Goal: Information Seeking & Learning: Understand process/instructions

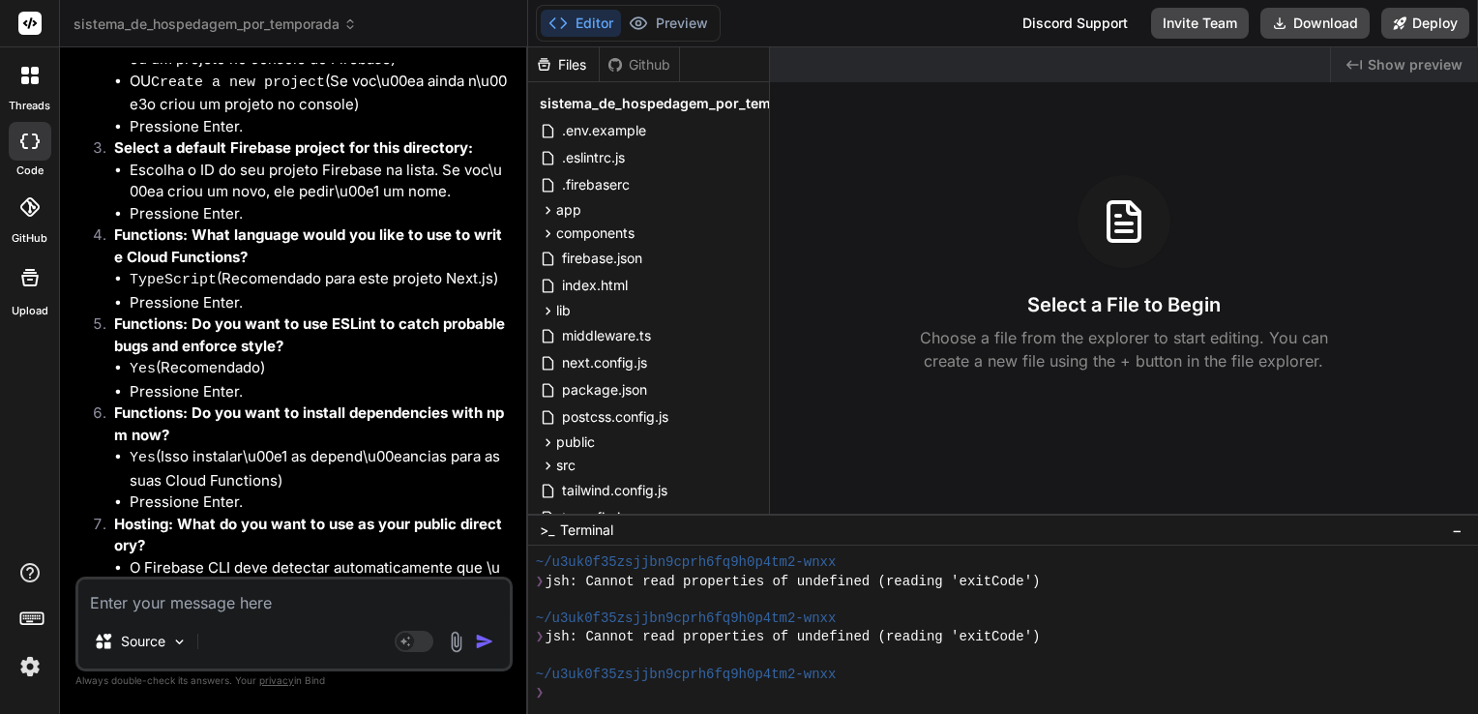
scroll to position [7621, 0]
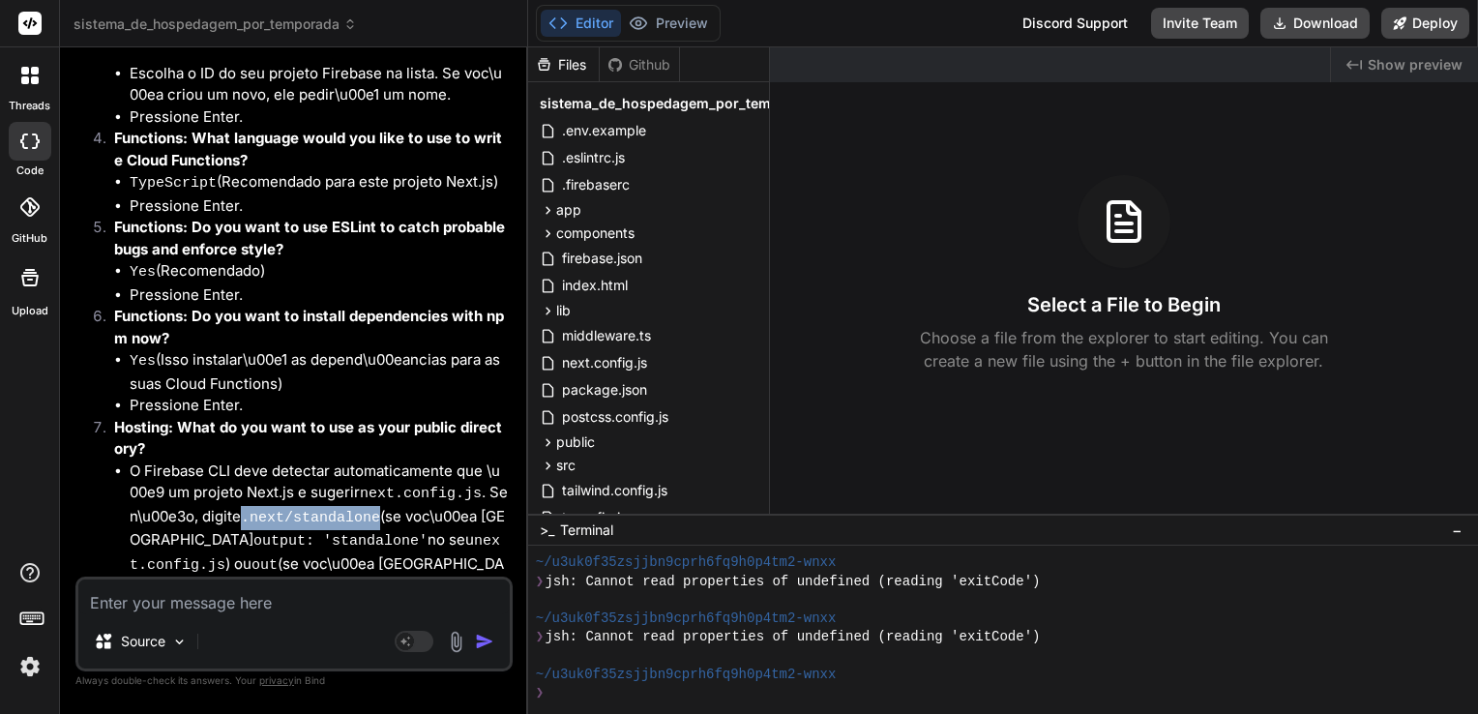
drag, startPoint x: 248, startPoint y: 350, endPoint x: 371, endPoint y: 346, distance: 122.9
click at [371, 510] on code ".next/standalone" at bounding box center [310, 518] width 139 height 16
copy code ".next/standalone"
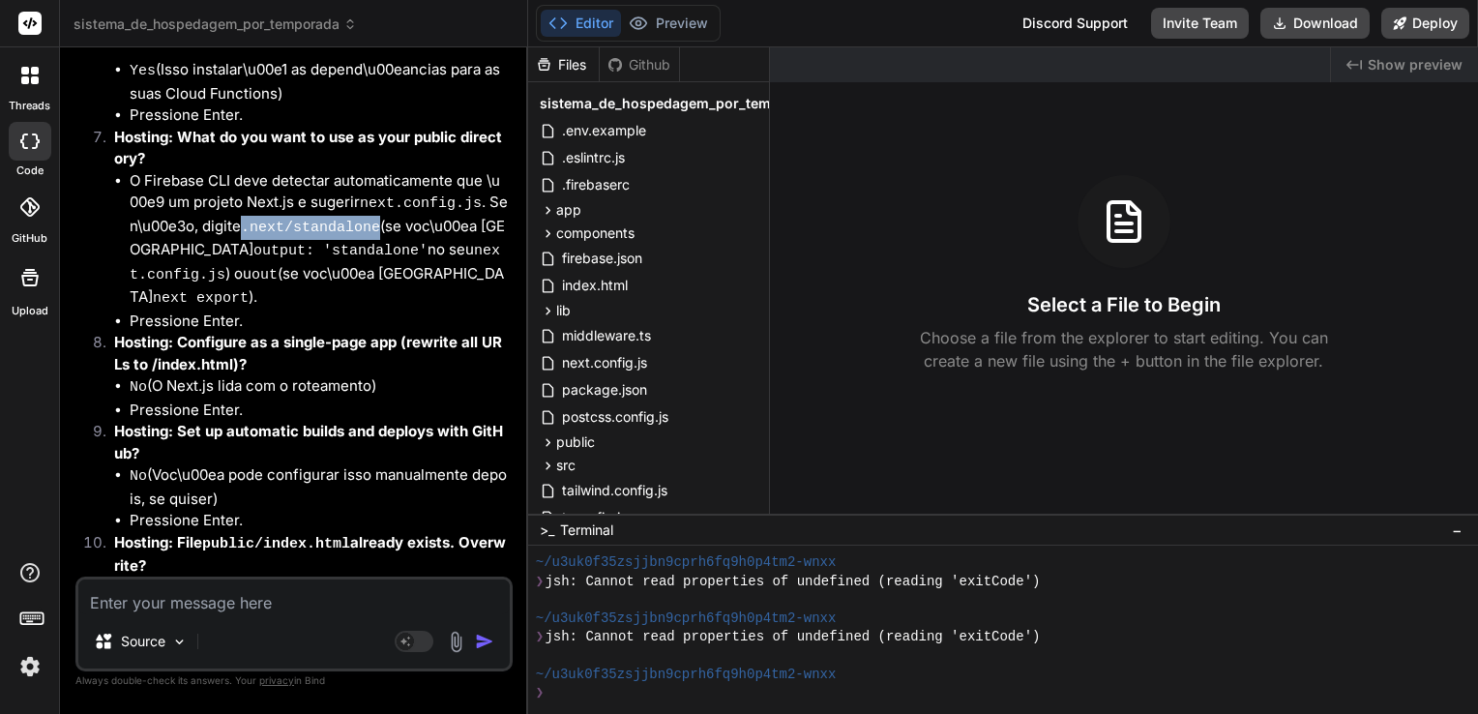
scroll to position [7967, 0]
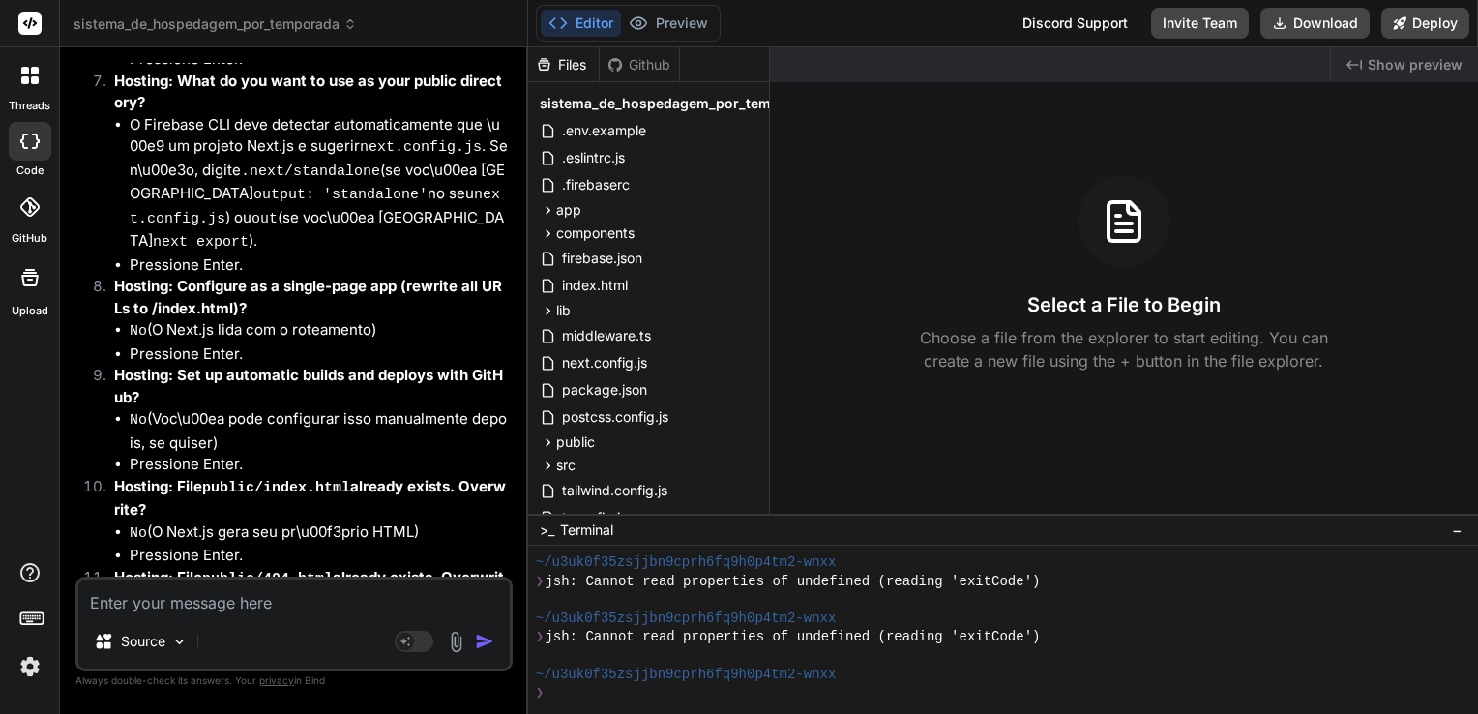
click at [364, 602] on textarea at bounding box center [293, 597] width 431 height 35
paste textarea "Firebase initialization complete!"
type textarea "Firebase initialization complete!"
type textarea "x"
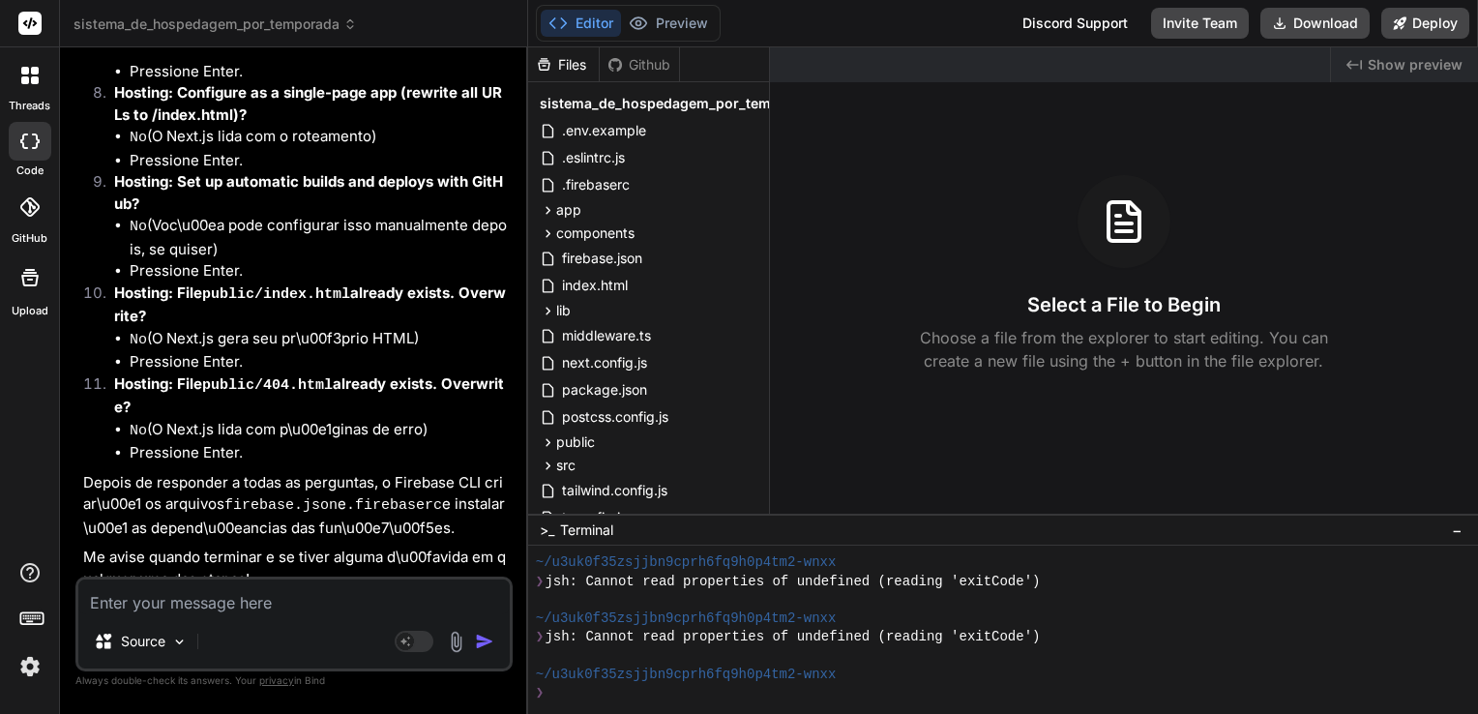
scroll to position [8168, 0]
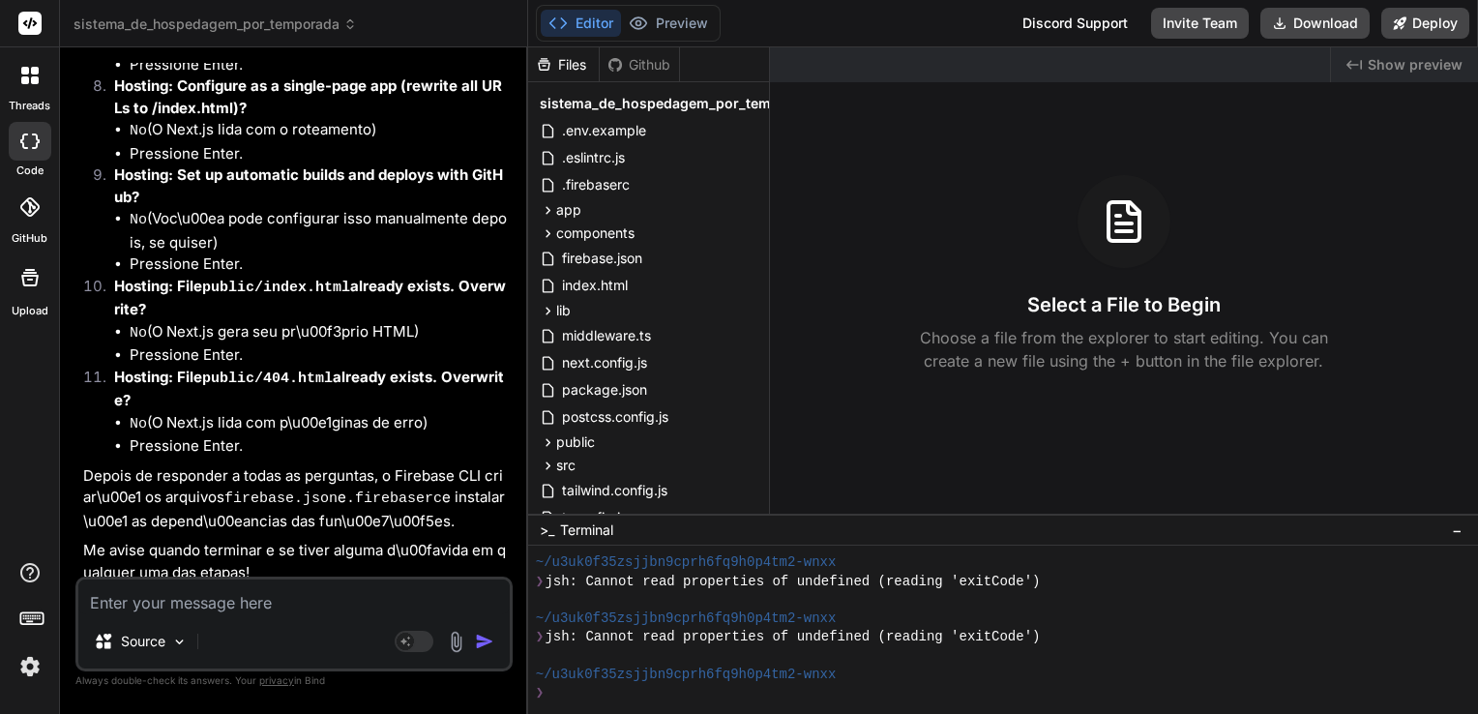
click at [413, 595] on div "You" at bounding box center [296, 606] width 426 height 23
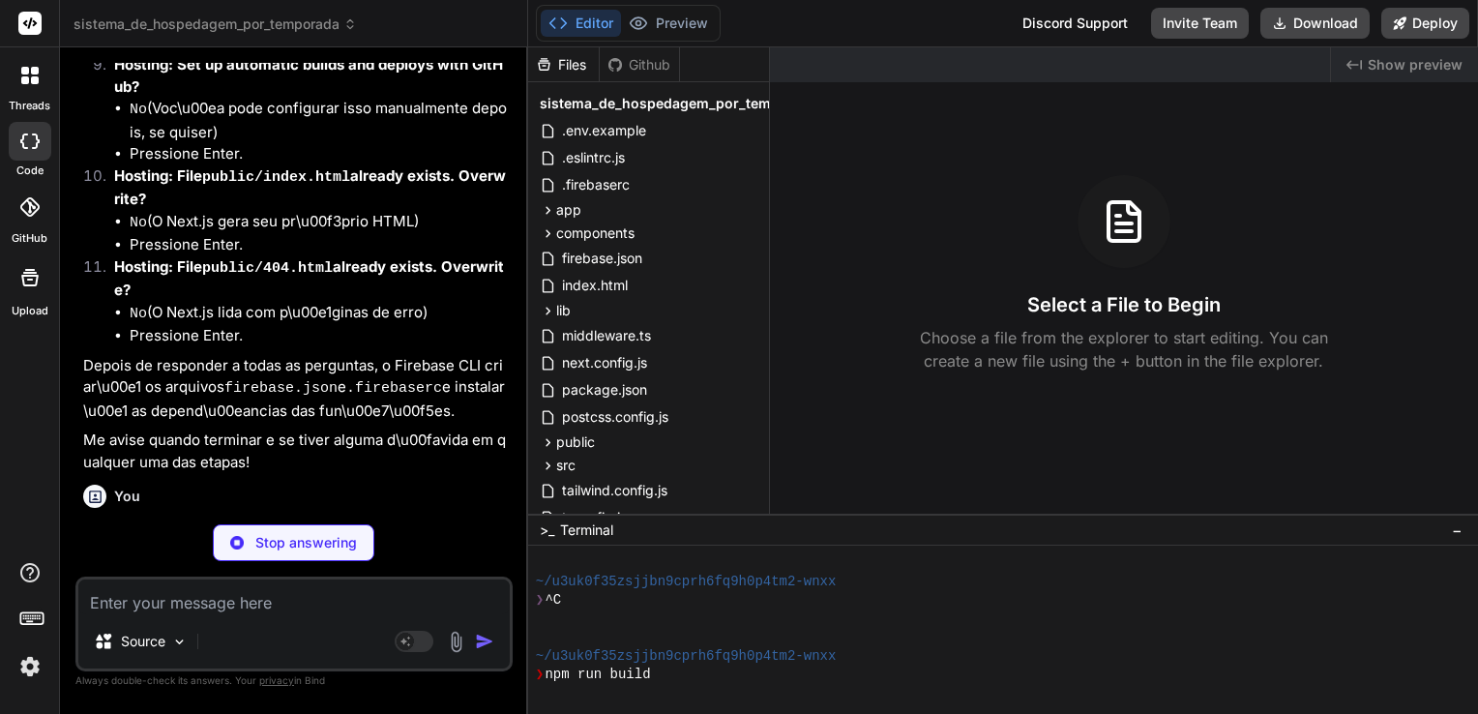
scroll to position [1022, 0]
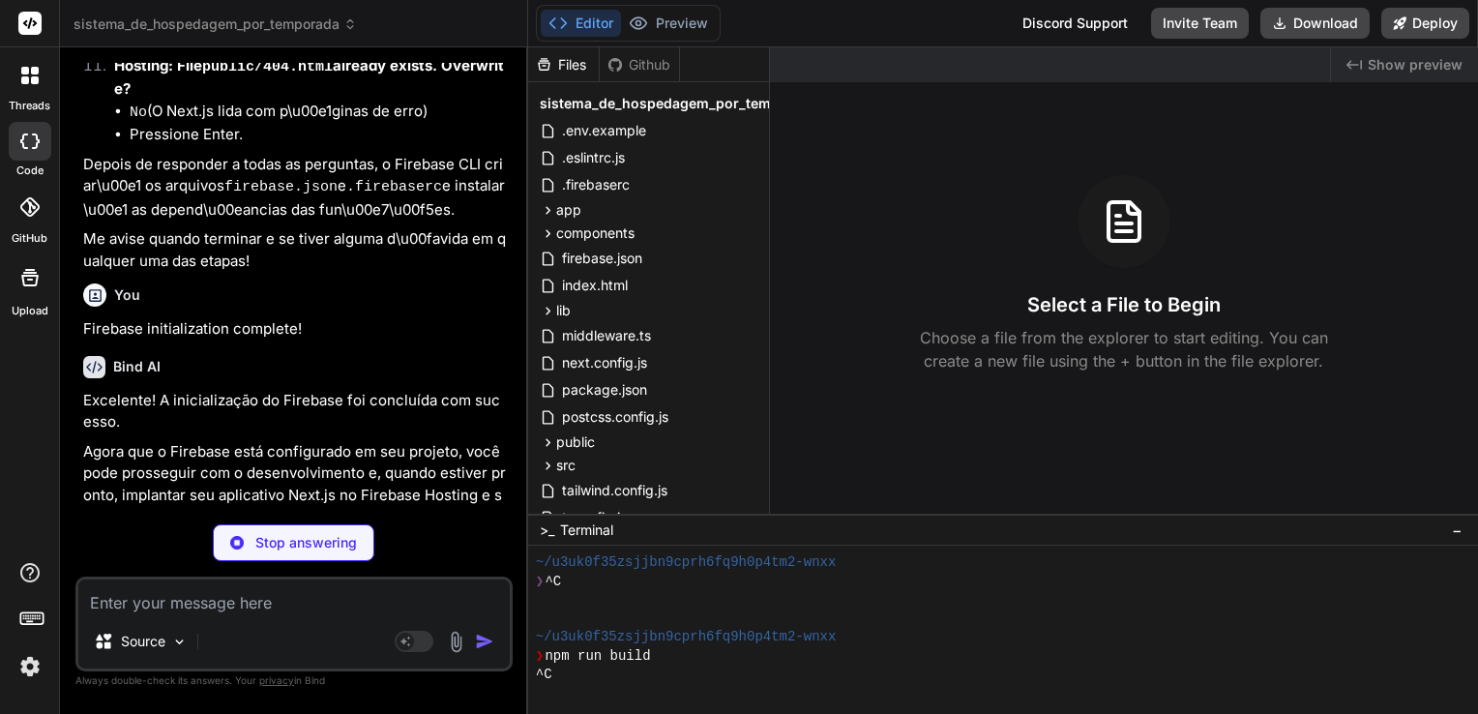
type textarea "x"
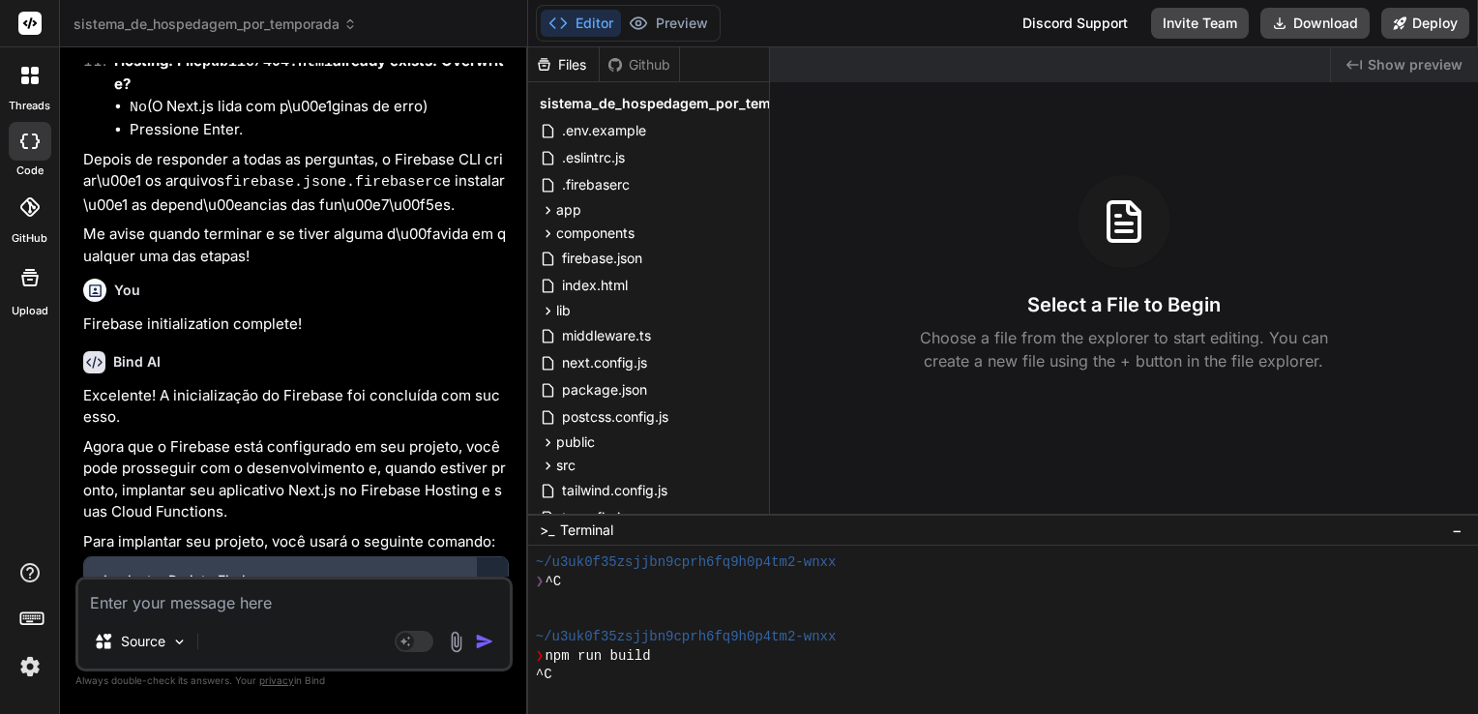
scroll to position [8581, 0]
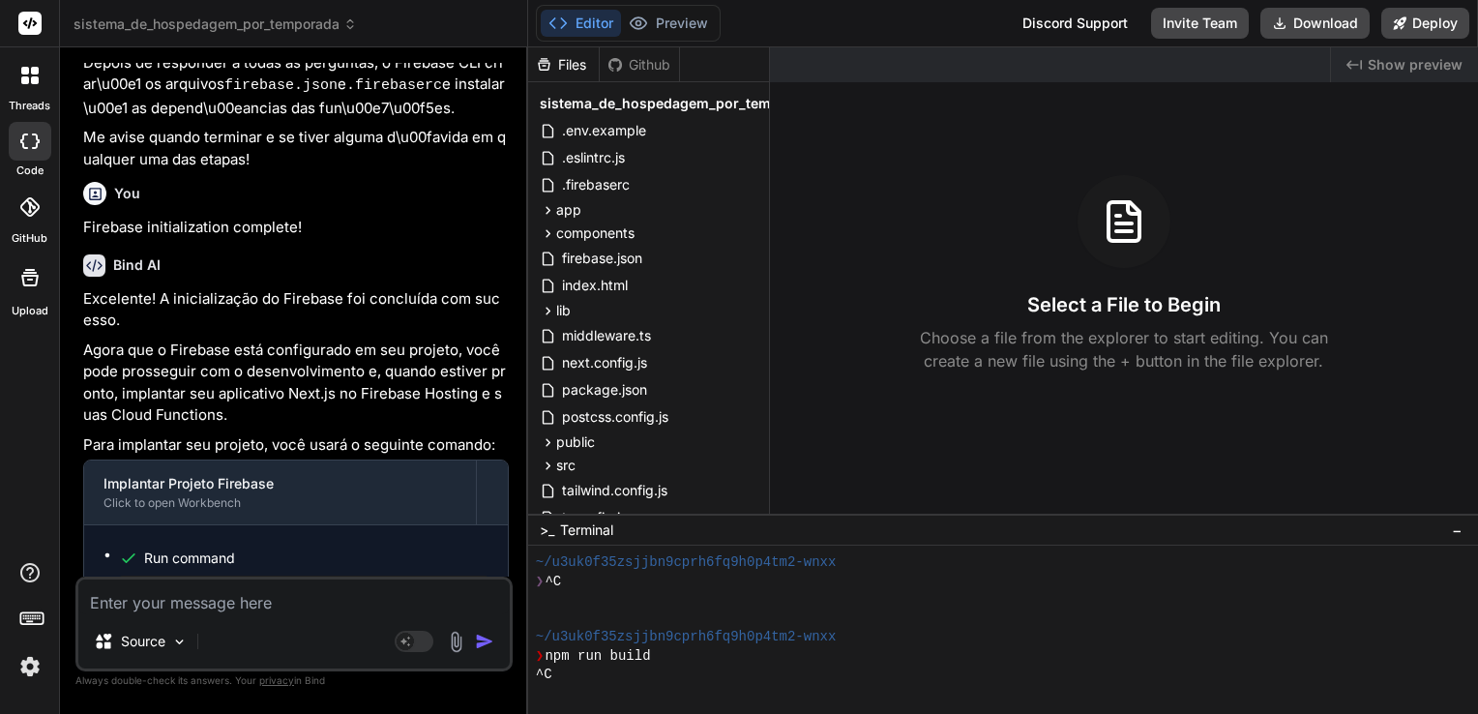
copy pre "npm run build"
drag, startPoint x: 212, startPoint y: 380, endPoint x: 117, endPoint y: 389, distance: 95.2
click at [117, 545] on ul "Run command npm run build Run command firebase deploy" at bounding box center [296, 612] width 385 height 134
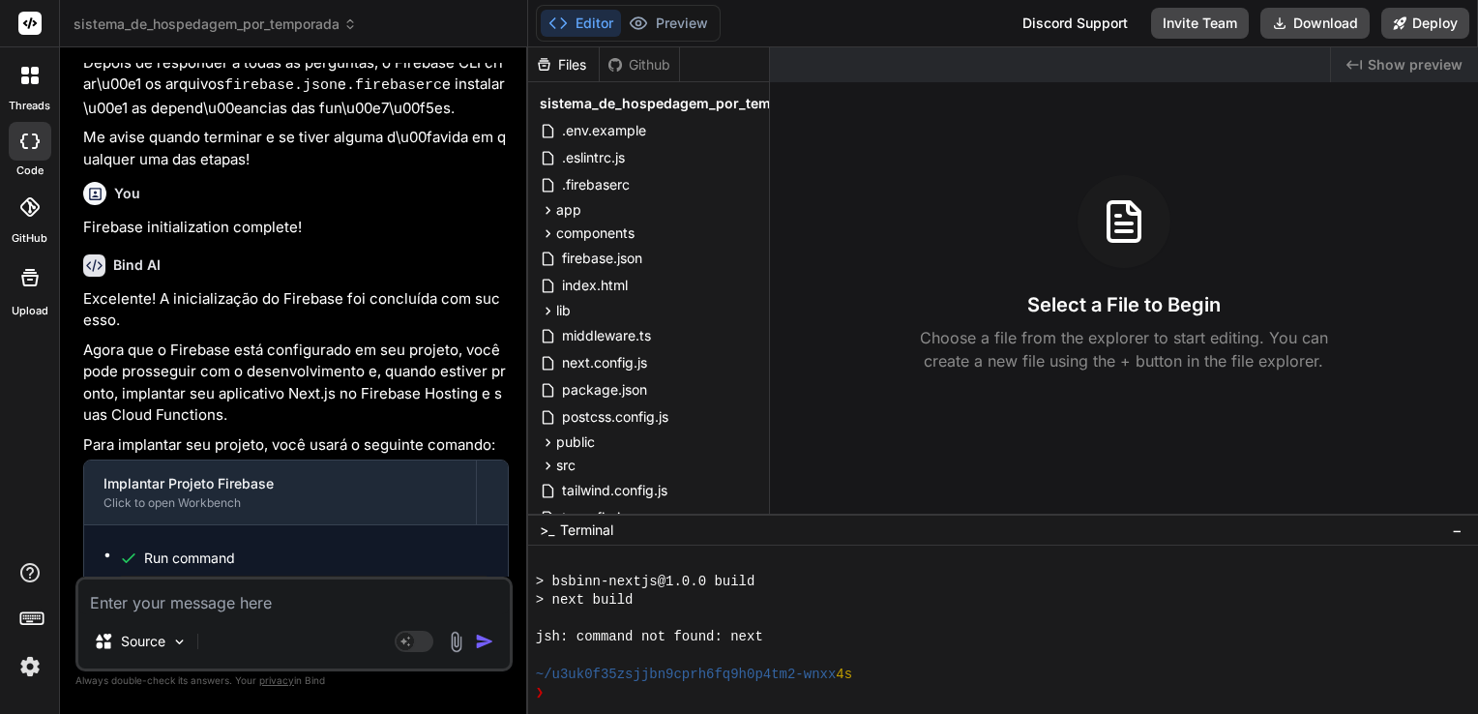
scroll to position [1281, 0]
click at [164, 601] on textarea at bounding box center [293, 597] width 431 height 35
paste textarea "PS C:\Users\angel\Downloads\sistema_de_hospedagem_por_temporada> npm run build …"
type textarea "PS C:\Users\angel\Downloads\sistema_de_hospedagem_por_temporada> npm run build …"
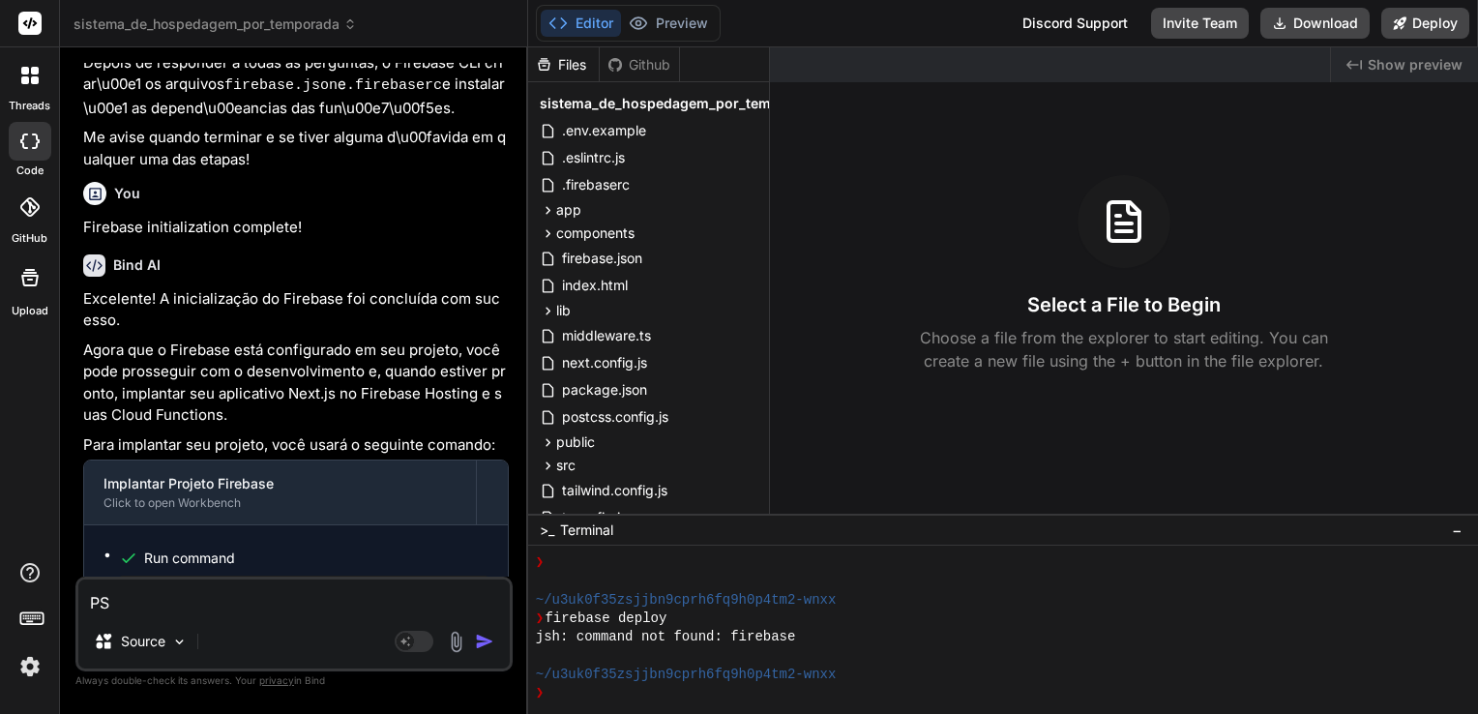
scroll to position [1, 0]
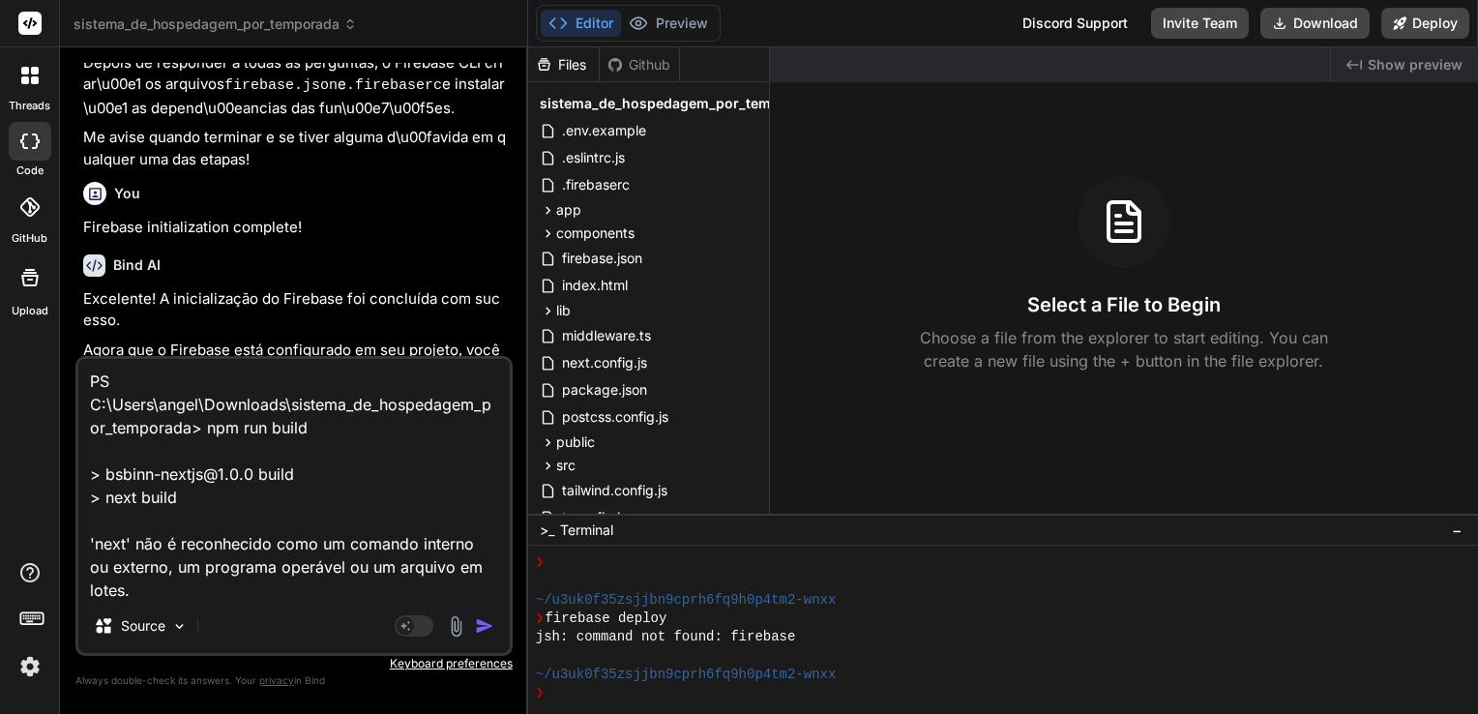
type textarea "x"
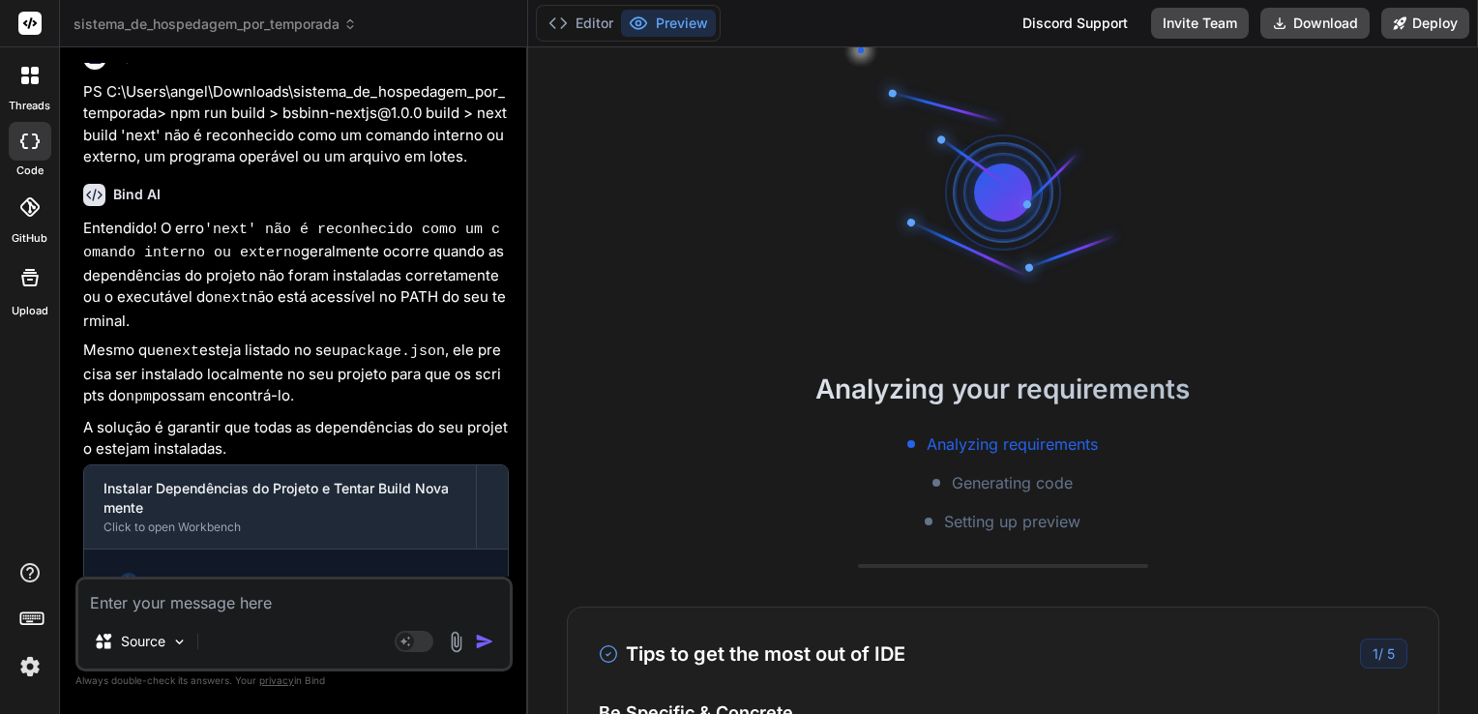
scroll to position [9591, 0]
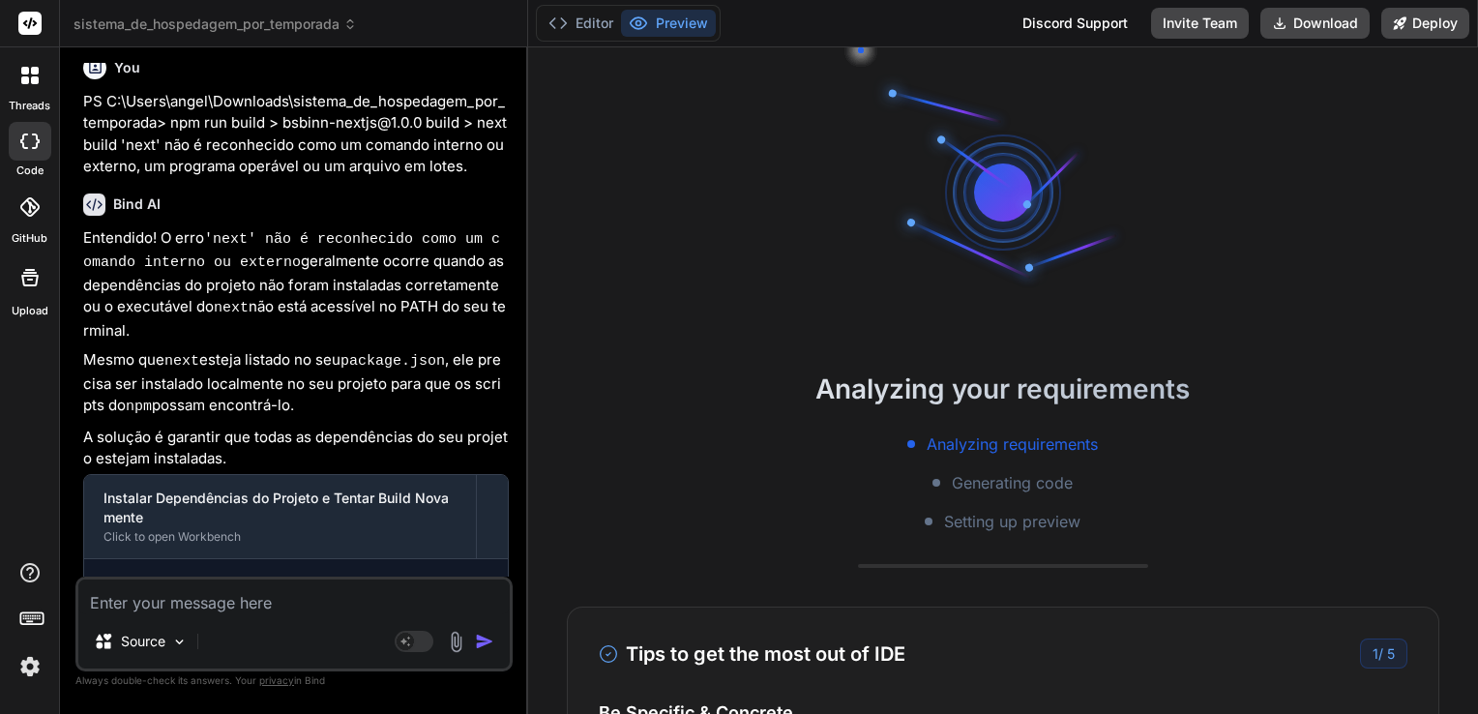
copy pre "npm install"
drag, startPoint x: 201, startPoint y: 397, endPoint x: 122, endPoint y: 392, distance: 79.5
click at [122, 610] on div "npm install" at bounding box center [304, 625] width 370 height 31
type textarea "x"
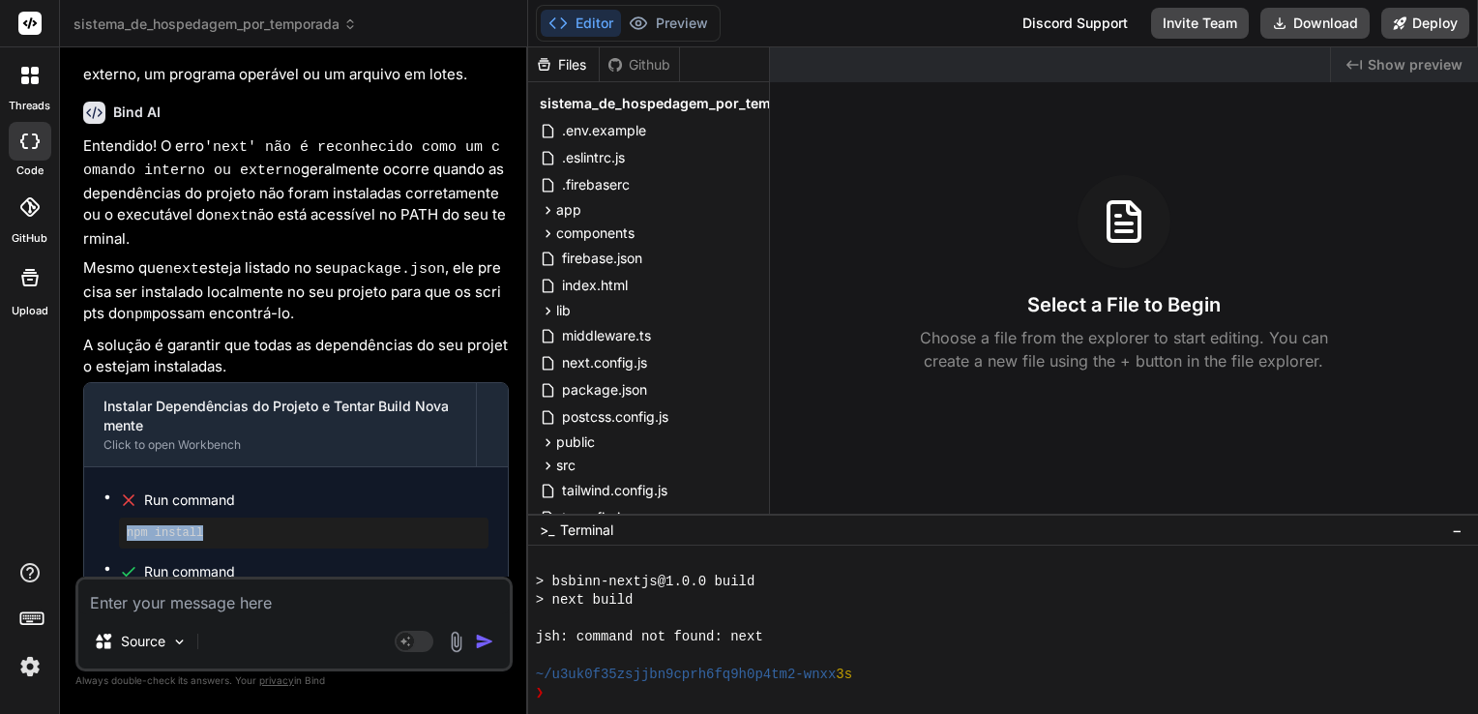
scroll to position [9821, 0]
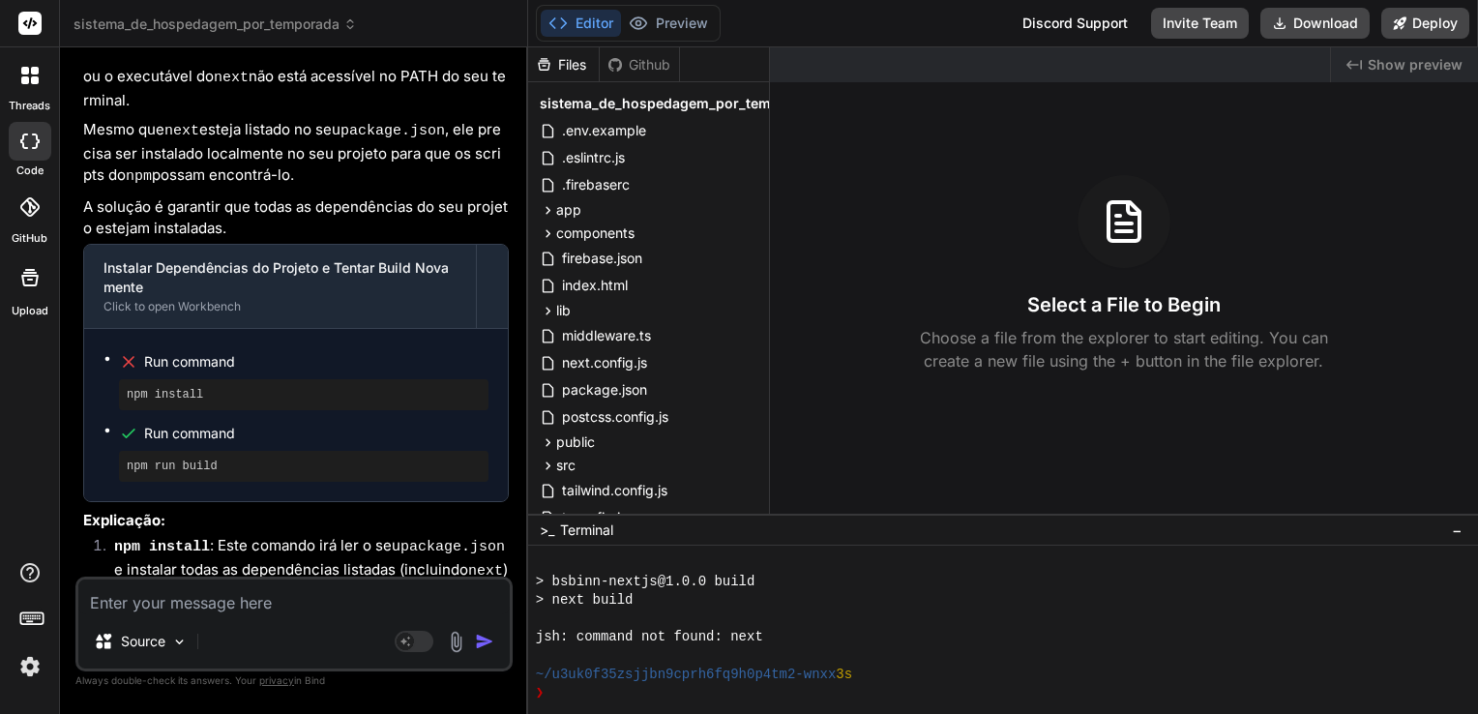
drag, startPoint x: 116, startPoint y: 446, endPoint x: 217, endPoint y: 445, distance: 100.6
click at [217, 677] on code "npm run build" at bounding box center [170, 685] width 113 height 16
copy code "npm run build"
click at [349, 596] on textarea at bounding box center [293, 597] width 431 height 35
paste textarea "PS C:\Users\angel\Downloads\sistema_de_hospedagem_por_temporada> npm run build …"
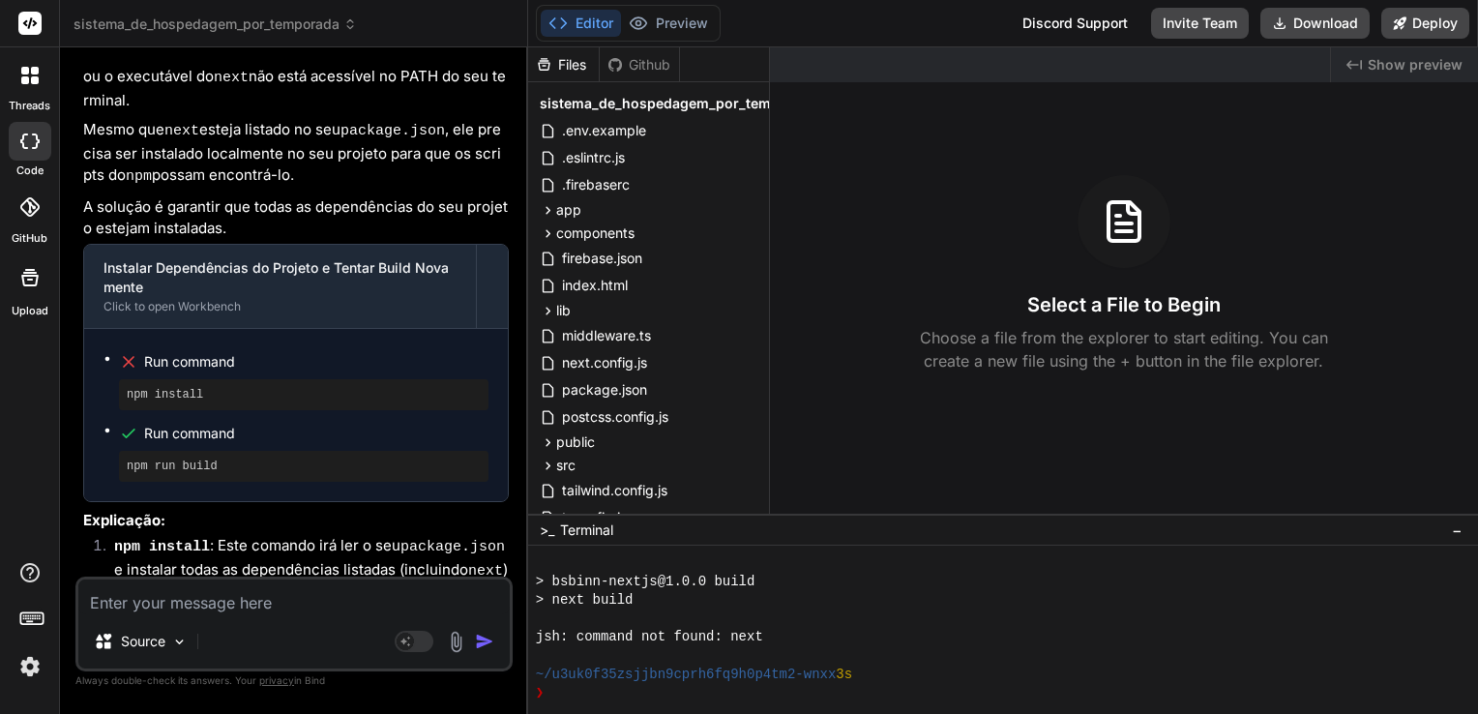
type textarea "PS C:\Users\angel\Downloads\sistema_de_hospedagem_por_temporada> npm run build …"
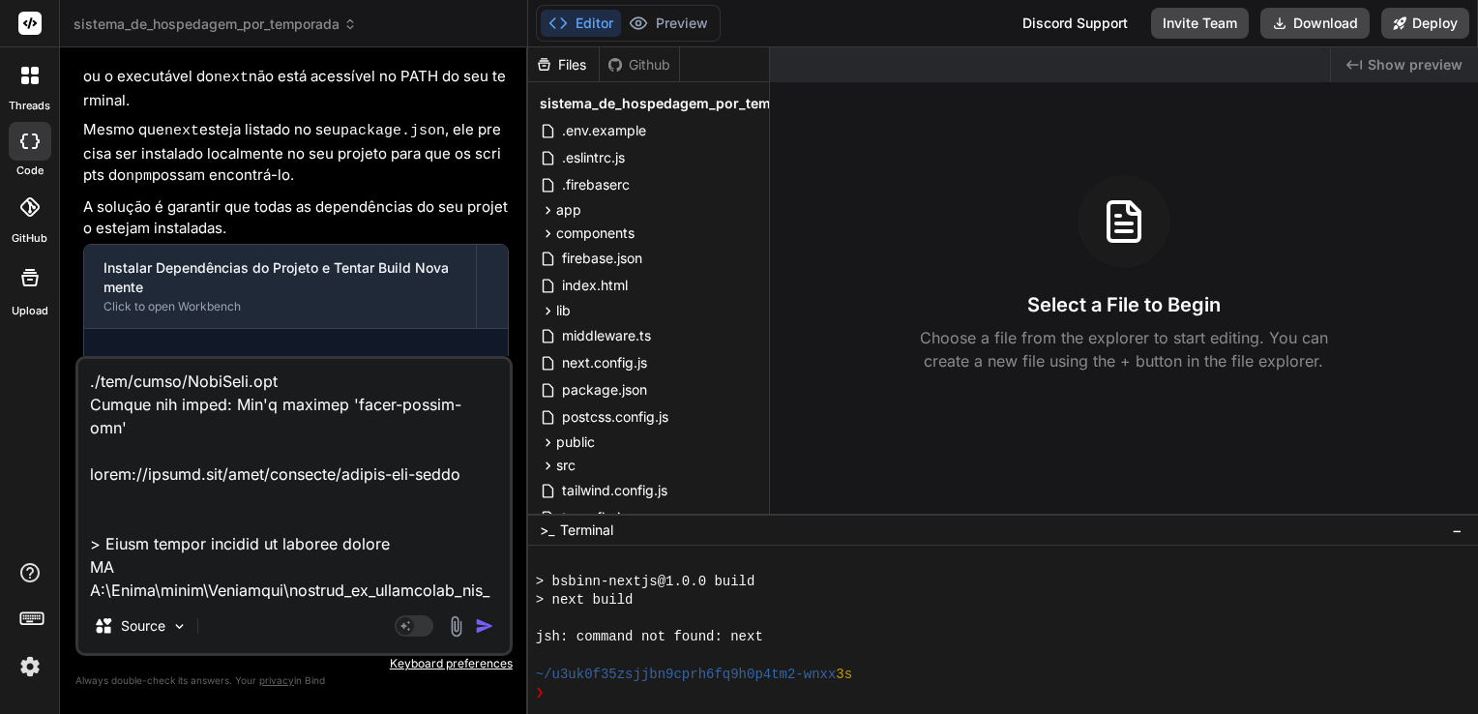
type textarea "x"
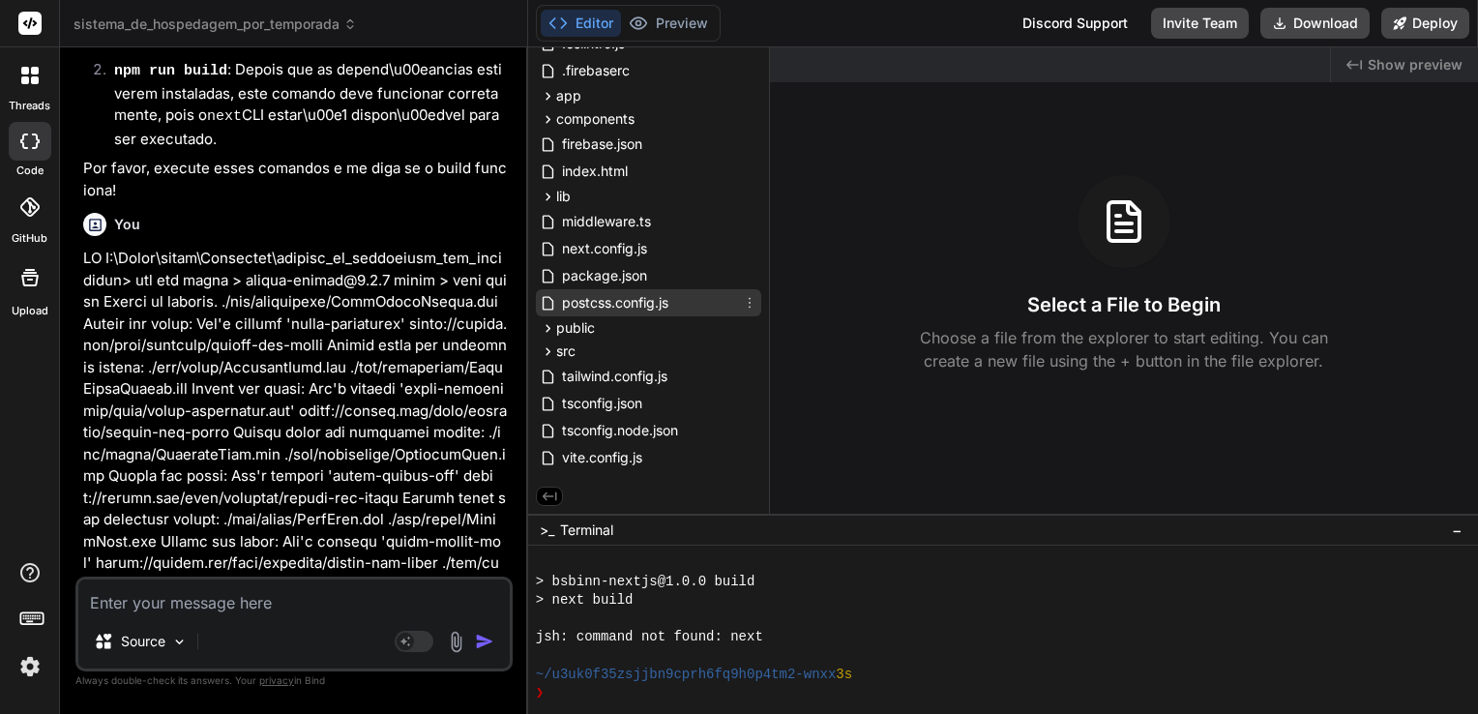
scroll to position [117, 0]
type textarea "x"
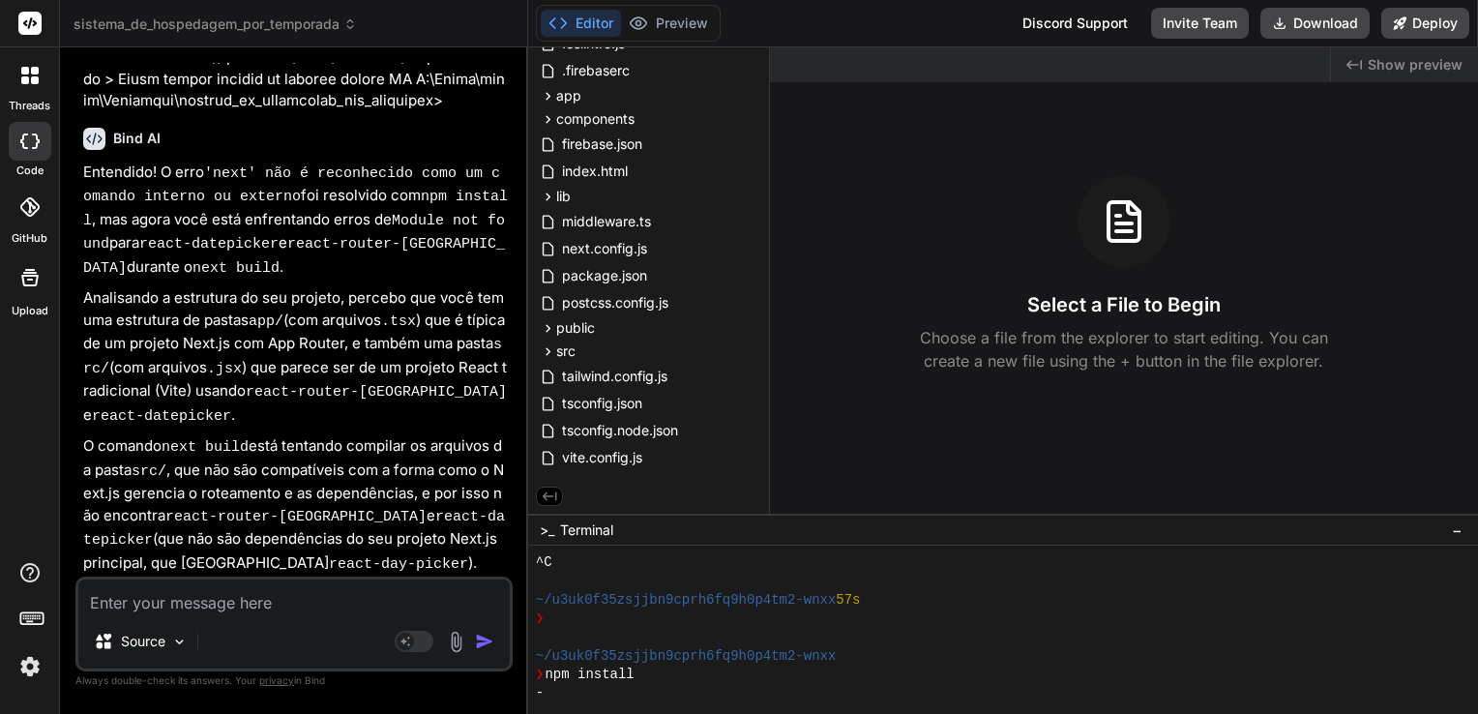
scroll to position [11016, 0]
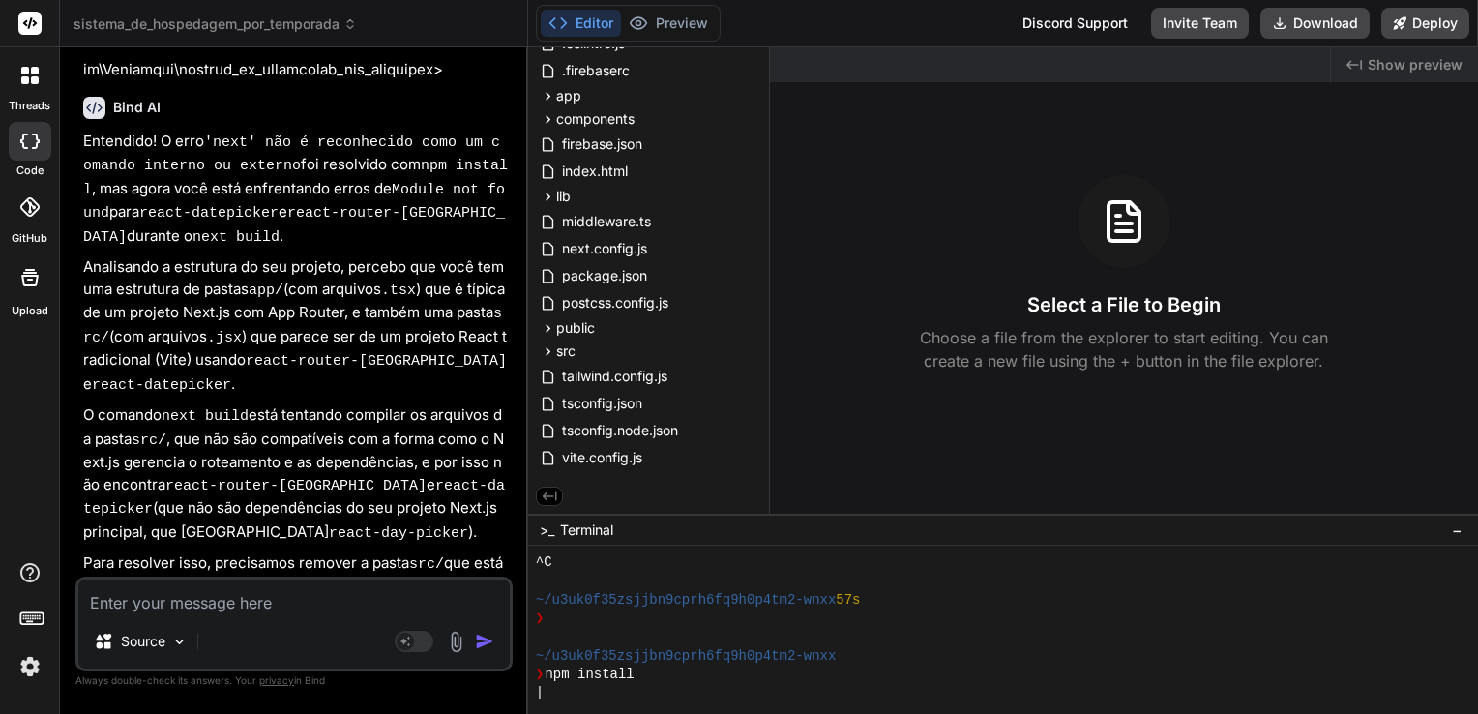
click at [452, 404] on p "O comando next build está tentando compilar os arquivos da pasta src/ , que não…" at bounding box center [296, 474] width 426 height 140
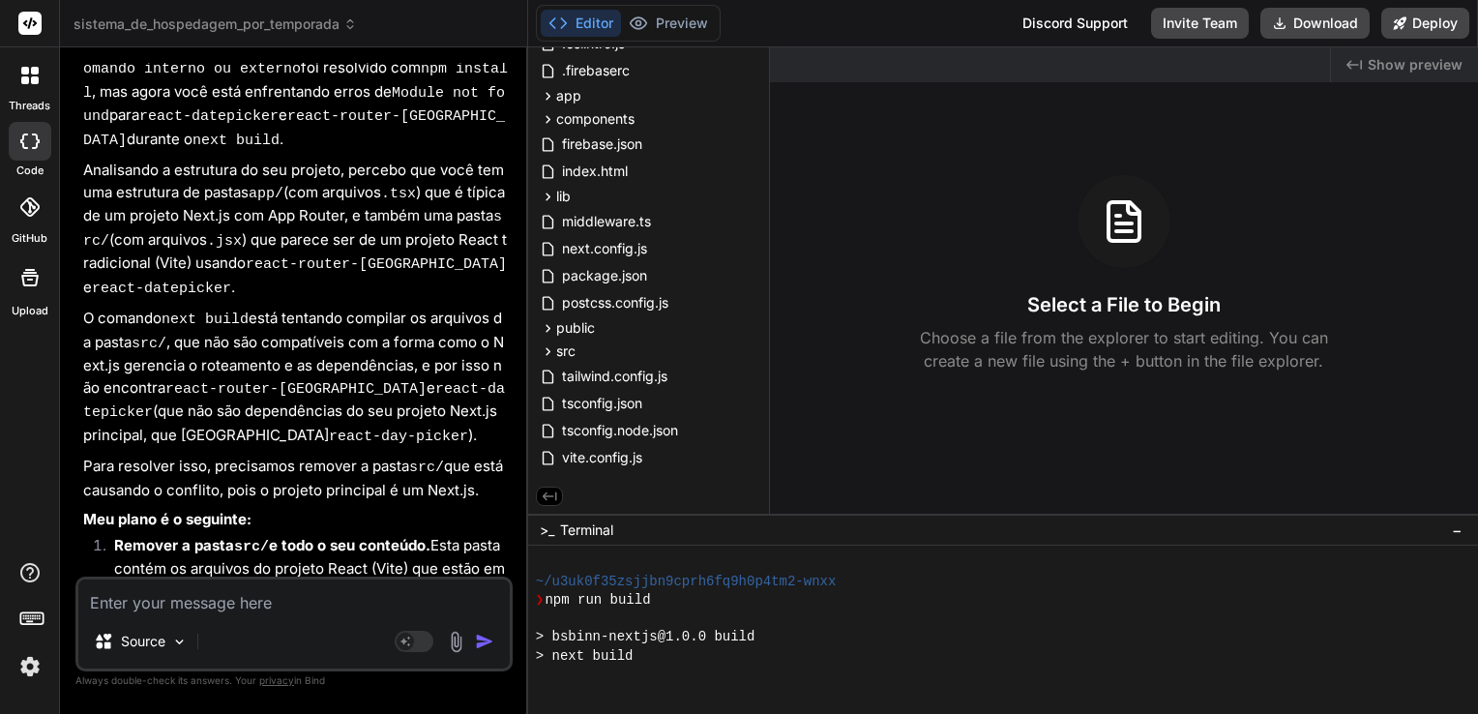
scroll to position [2229, 0]
click at [410, 535] on li "Remover a pasta src/ e todo o seu conteúdo. Esta pasta contém os arquivos do pr…" at bounding box center [304, 569] width 410 height 68
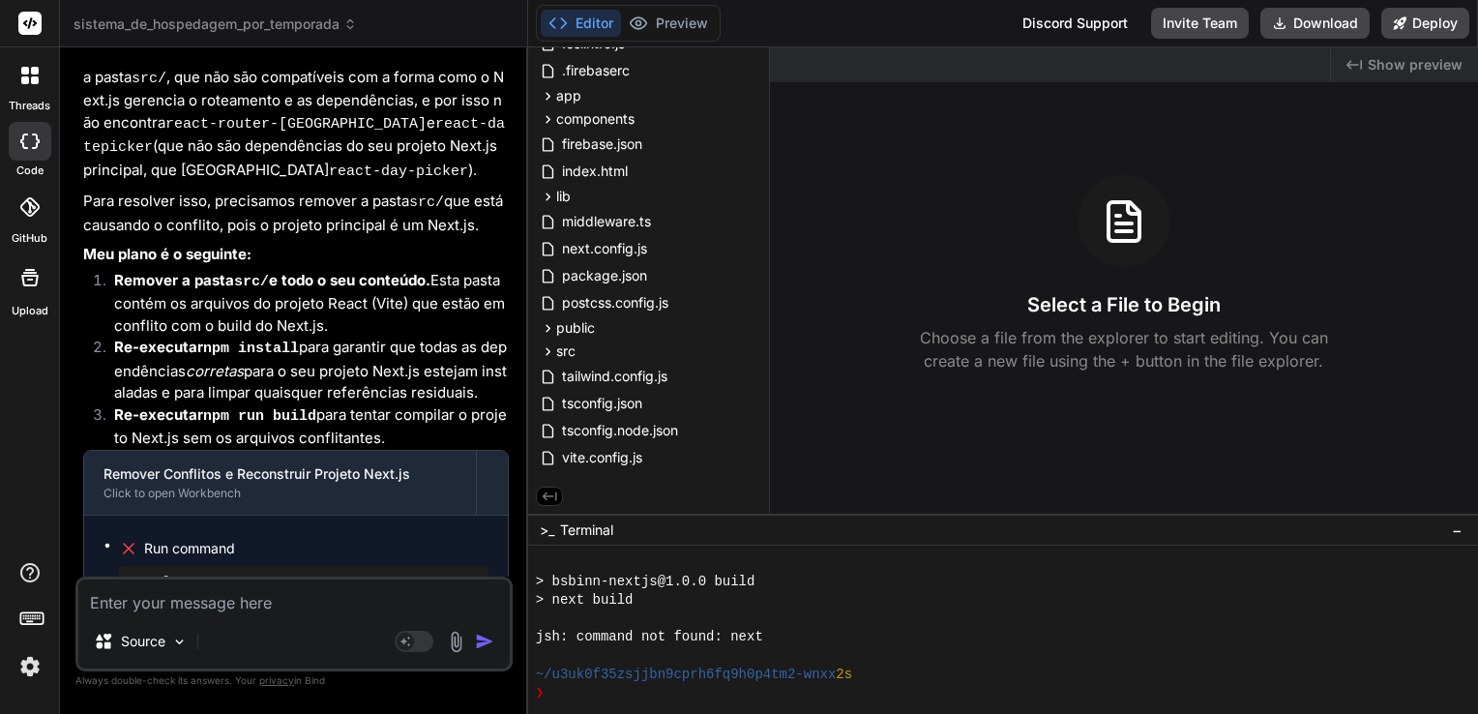
scroll to position [11380, 0]
drag, startPoint x: 260, startPoint y: 583, endPoint x: 256, endPoint y: 594, distance: 11.3
click at [259, 587] on textarea at bounding box center [293, 597] width 431 height 35
type textarea "Q"
type textarea "x"
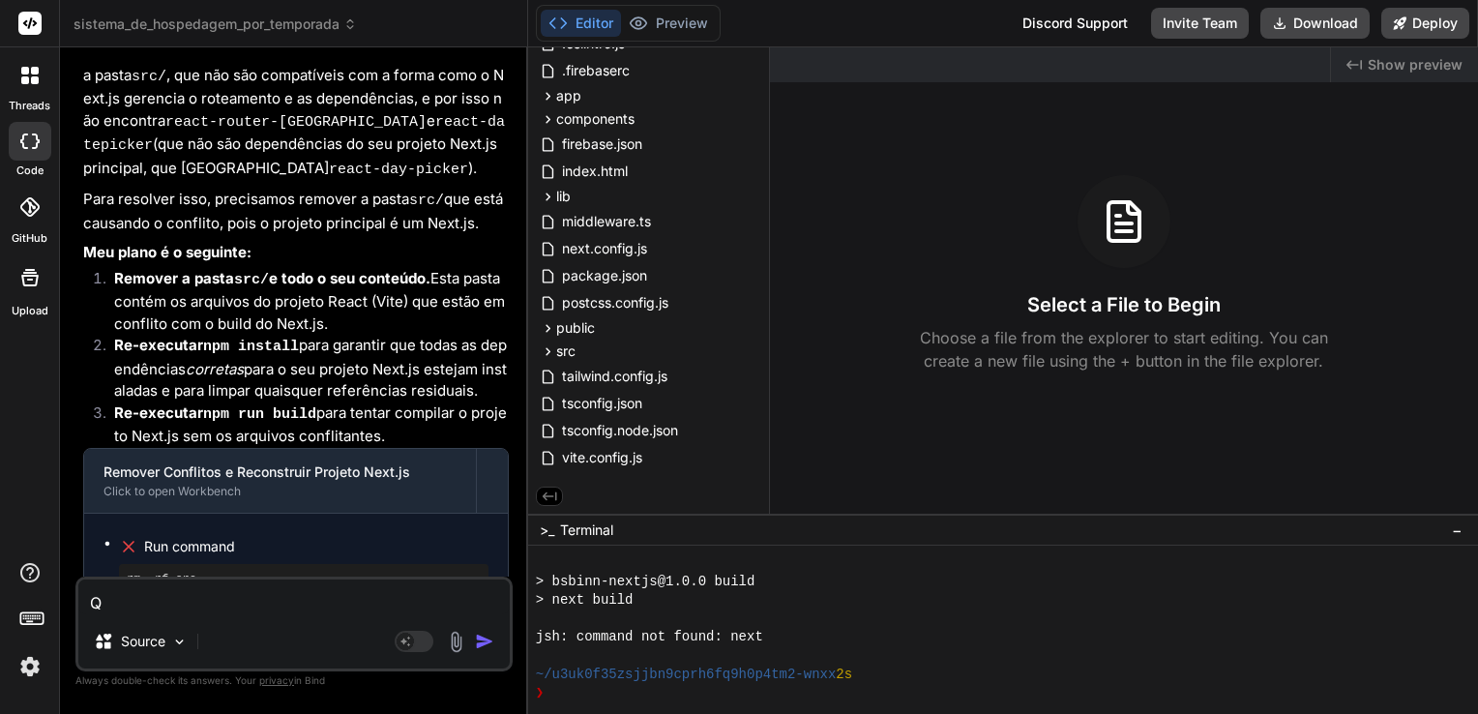
type textarea "Qu"
type textarea "x"
type textarea "Qua"
type textarea "x"
type textarea "Quai"
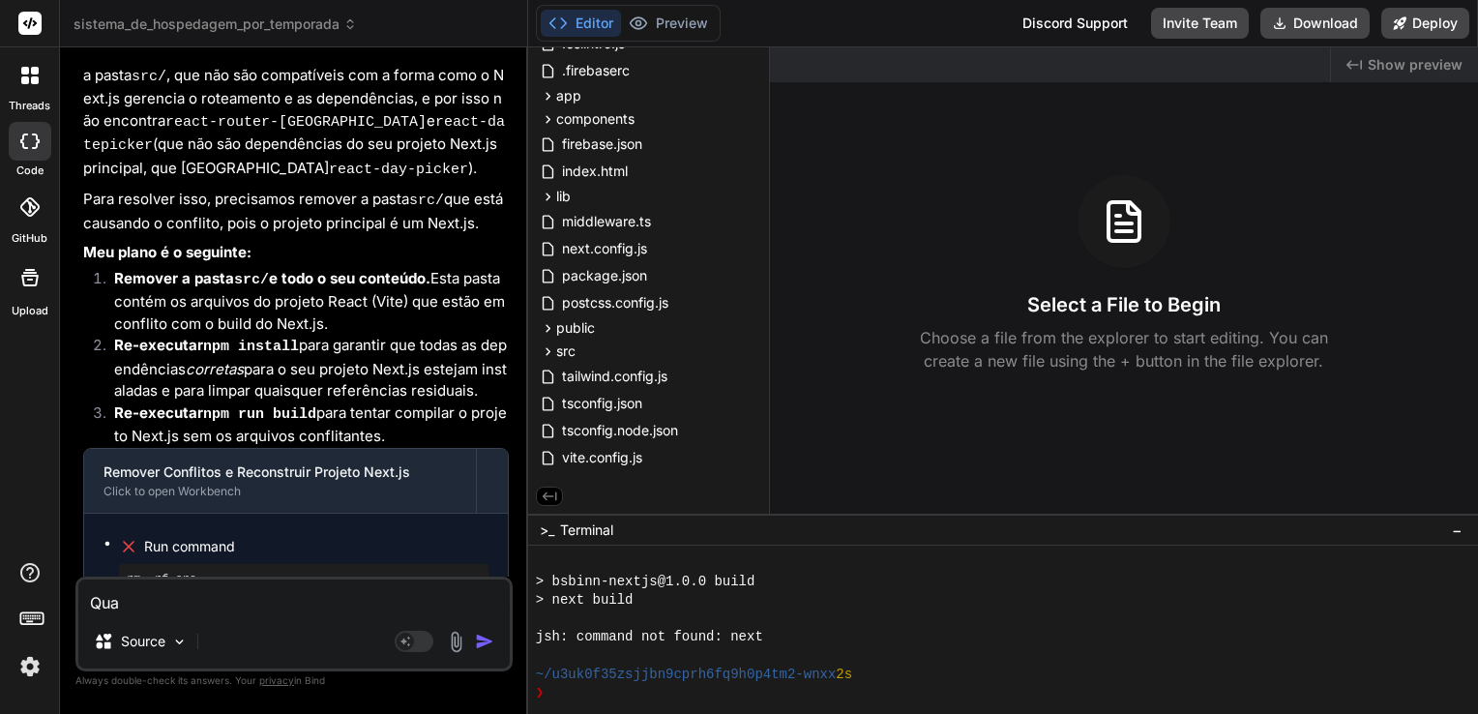
type textarea "x"
type textarea "Quais"
type textarea "x"
type textarea "Quais"
type textarea "x"
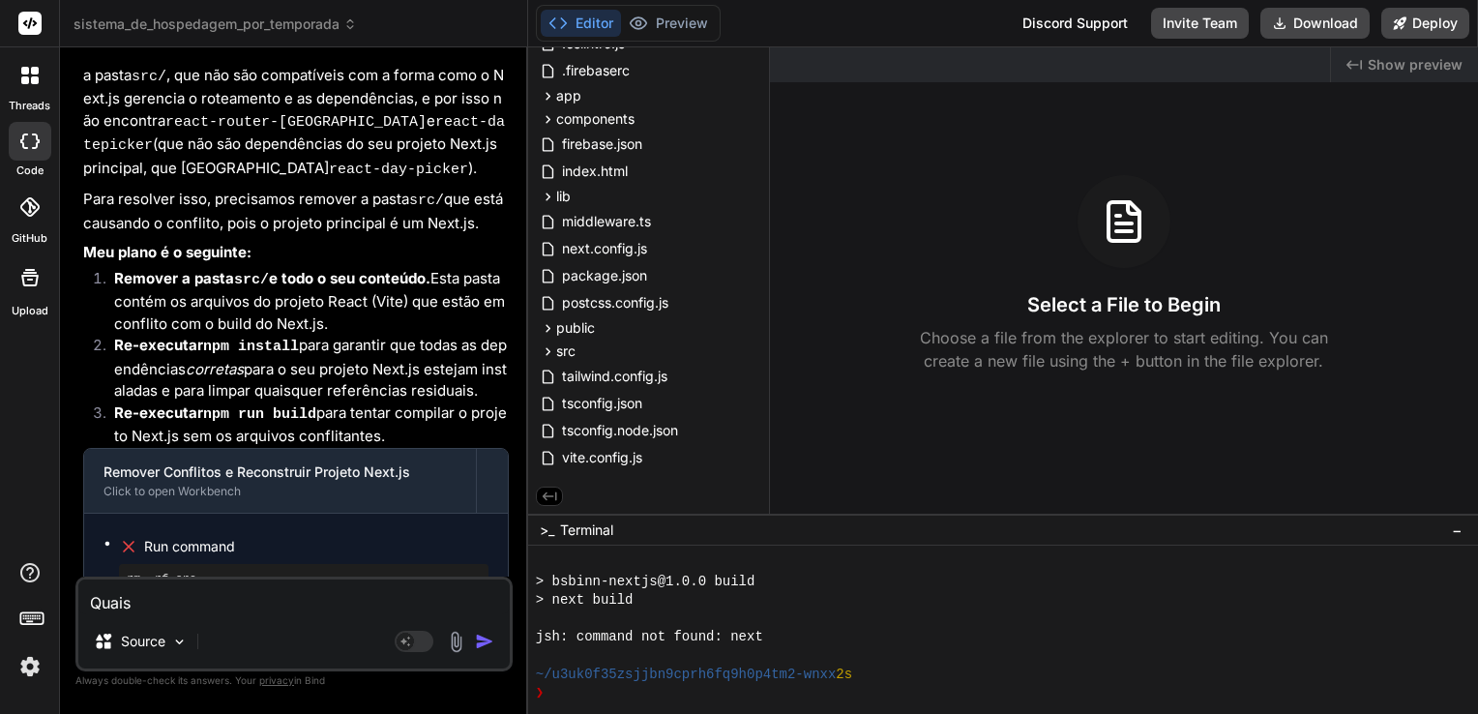
type textarea "Quais a"
type textarea "x"
type textarea "Quais ar"
type textarea "x"
type textarea "Quais arq"
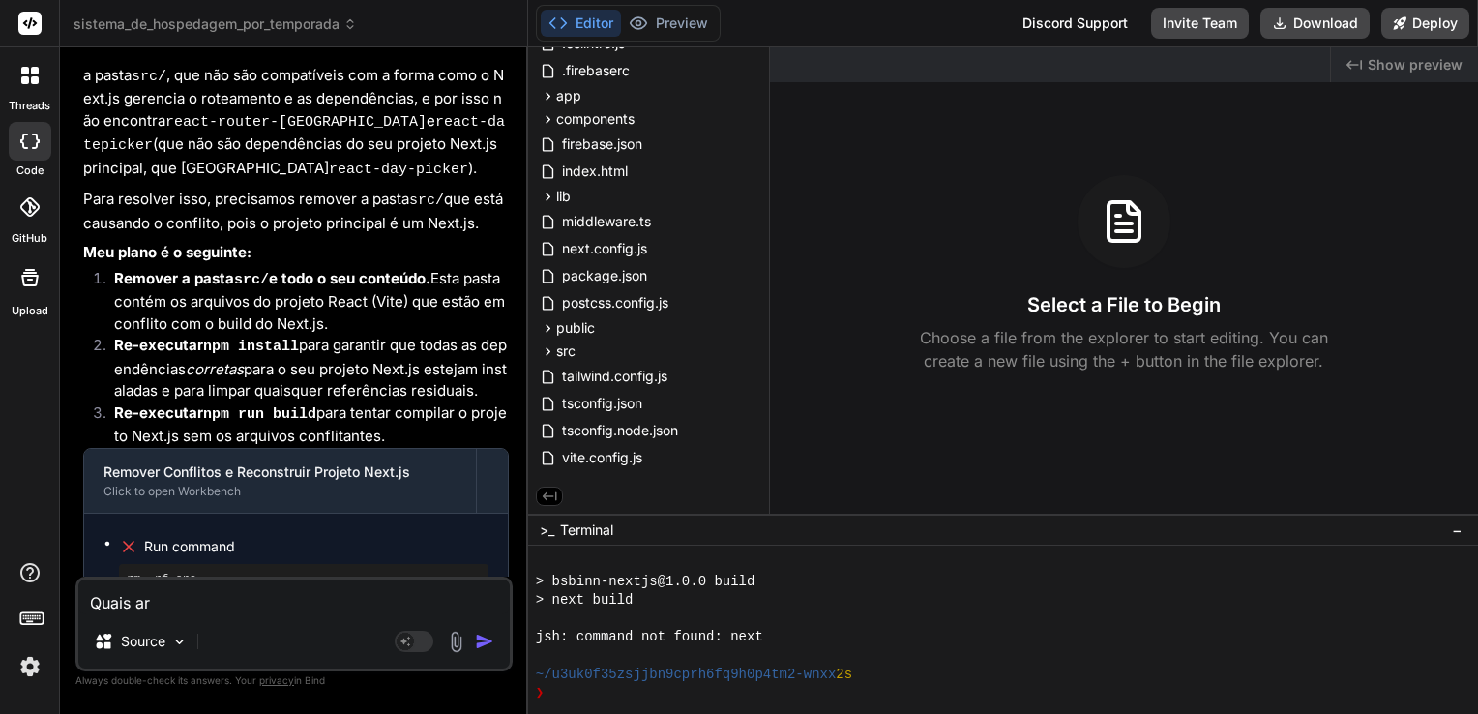
type textarea "x"
type textarea "Quais arqu"
type textarea "x"
type textarea "Quais arqui"
type textarea "x"
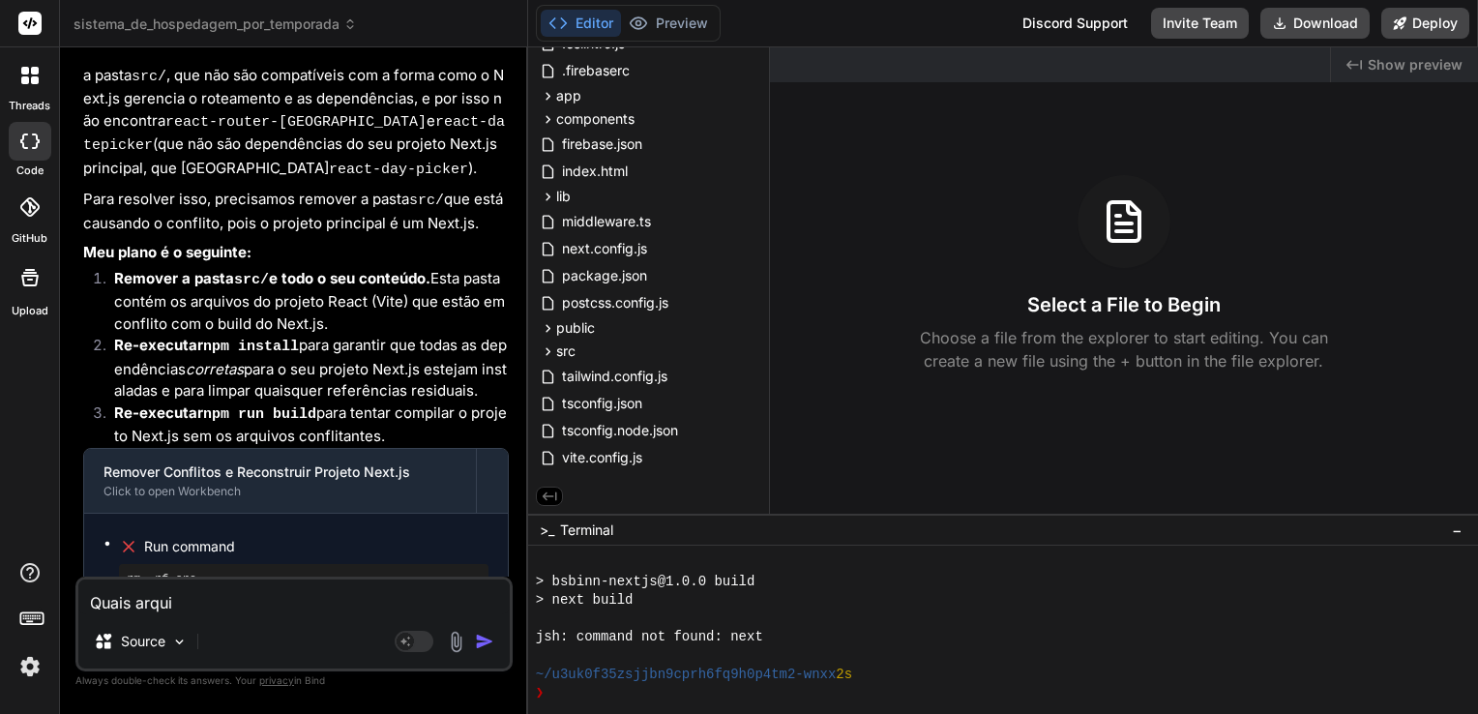
type textarea "Quais arquiv"
type textarea "x"
type textarea "Quais arquivo"
type textarea "x"
type textarea "Quais arquivos"
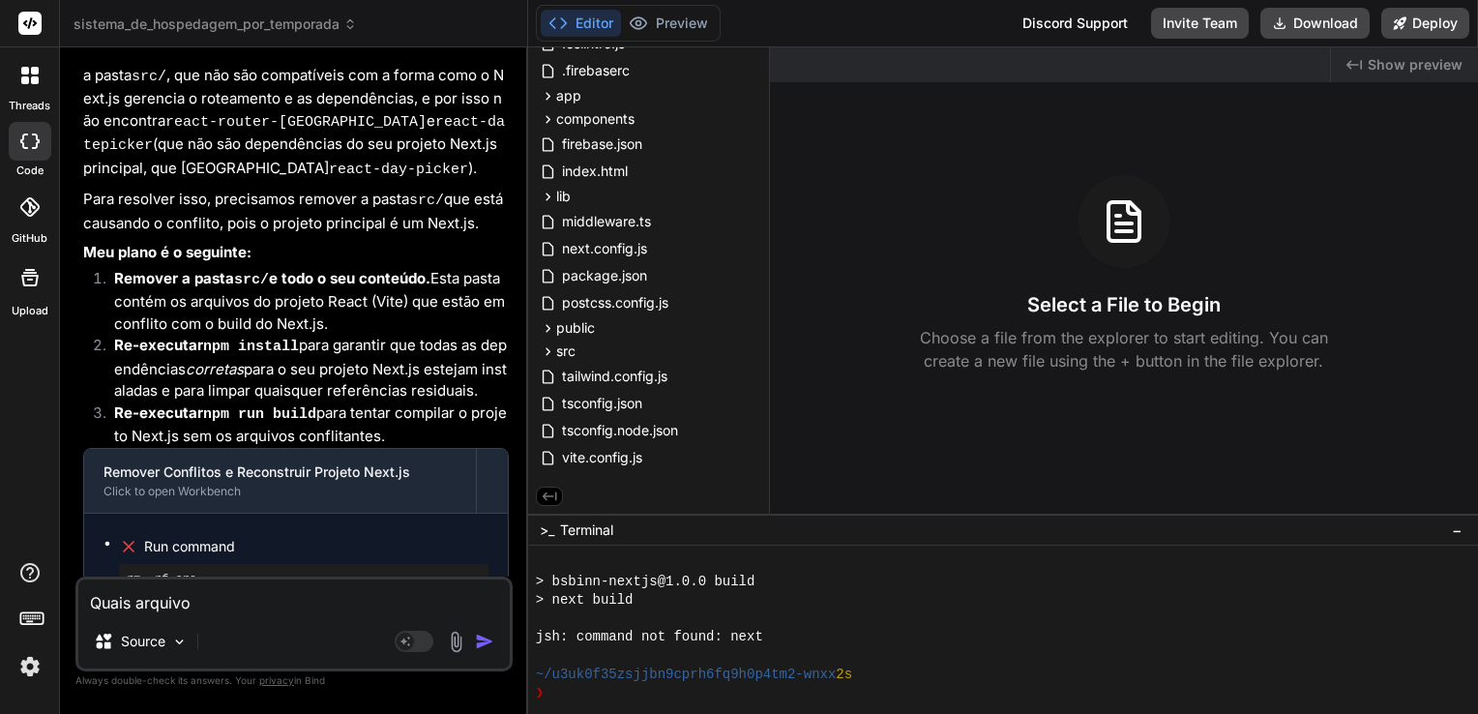
type textarea "x"
type textarea "Quais arquivos"
type textarea "x"
type textarea "Quais arquivos d"
type textarea "x"
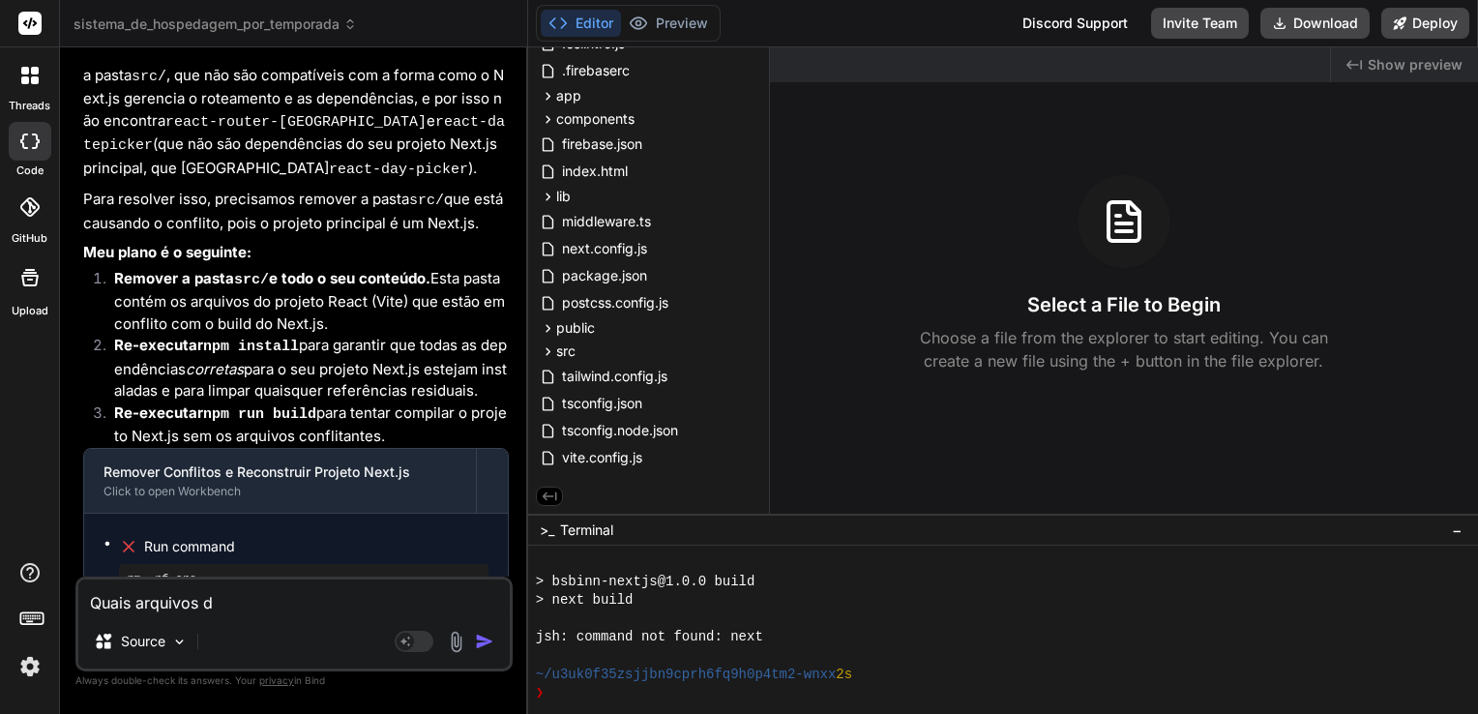
type textarea "Quais arquivos do"
type textarea "x"
type textarea "Quais arquivos do"
type textarea "x"
type textarea "Quais arquivos do p"
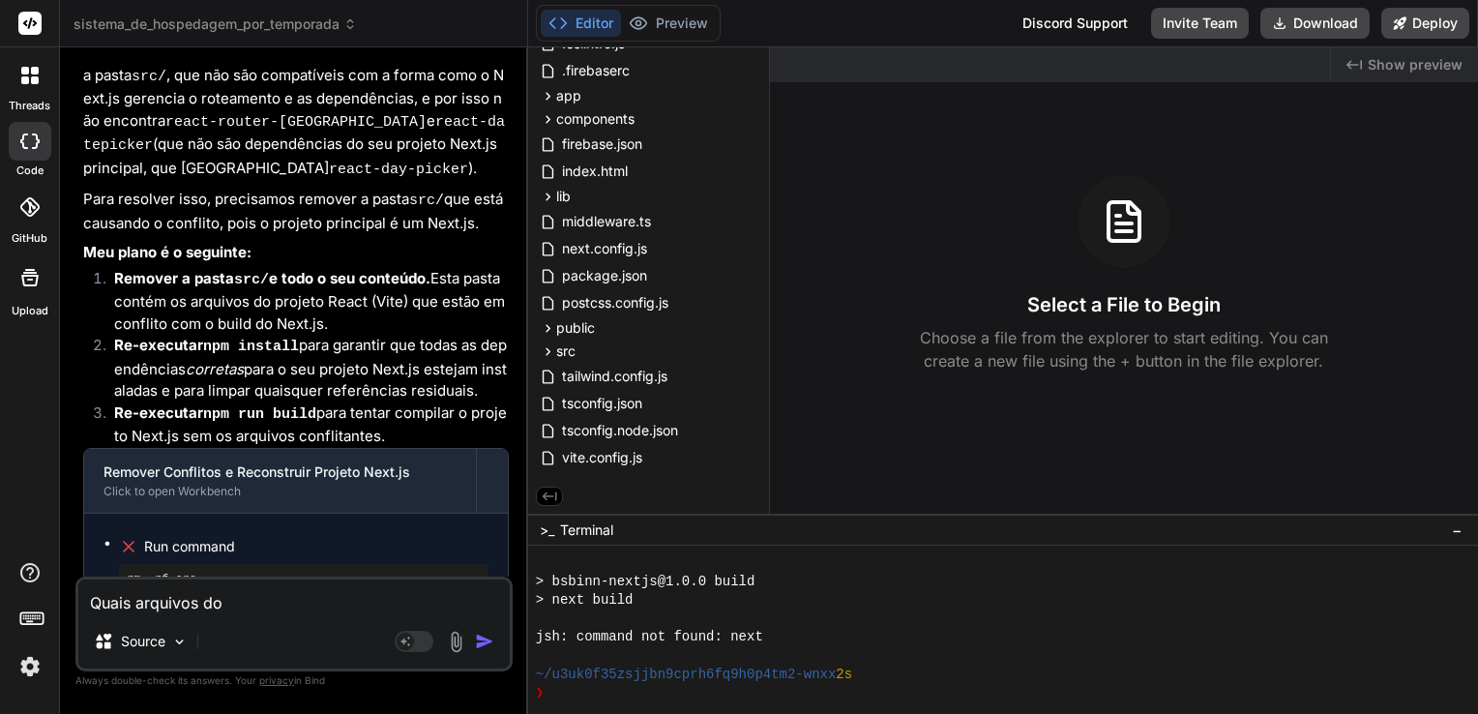
type textarea "x"
type textarea "Quais arquivos do pr"
type textarea "x"
type textarea "Quais arquivos do pro"
type textarea "x"
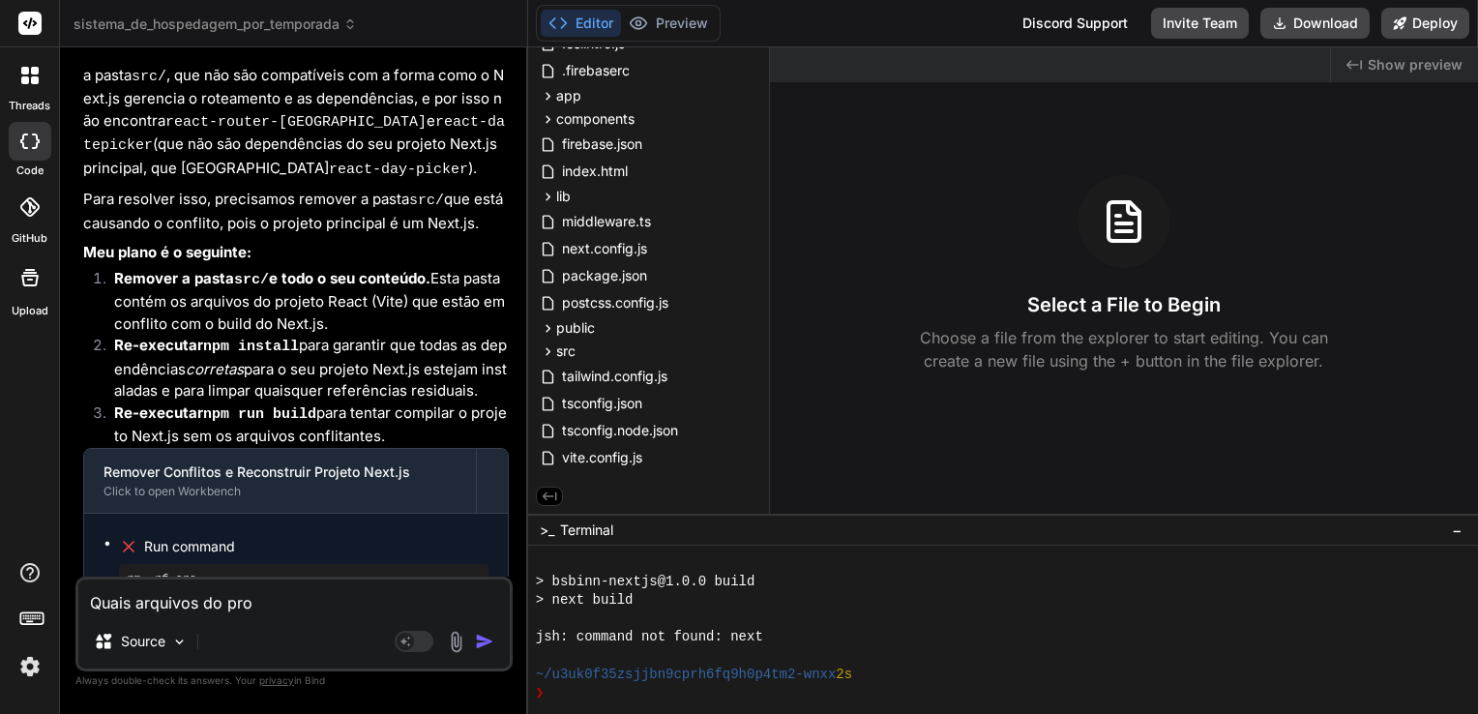
type textarea "Quais arquivos do proj"
type textarea "x"
type textarea "Quais arquivos do proje"
type textarea "x"
type textarea "Quais arquivos do projet"
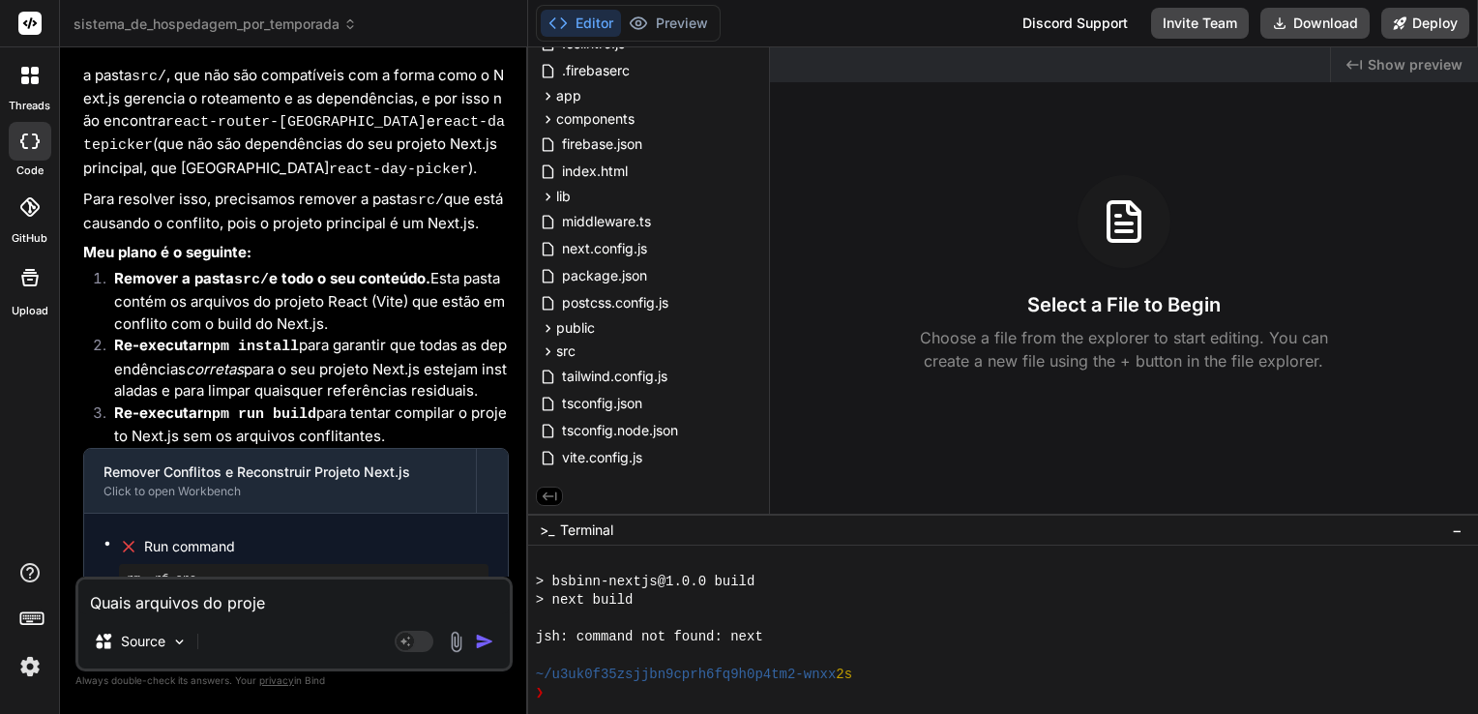
type textarea "x"
type textarea "Quais arquivos do projeto"
type textarea "x"
type textarea "Quais arquivos do projeto"
type textarea "x"
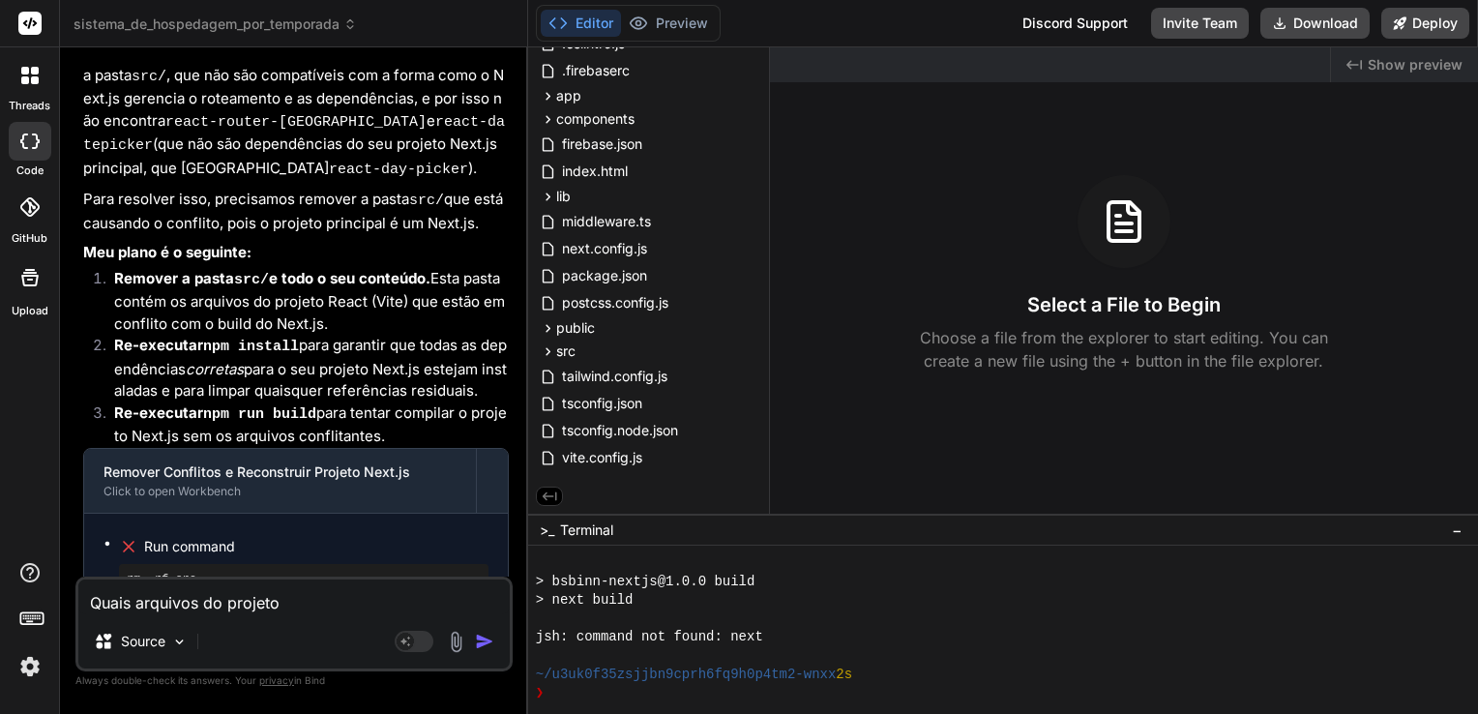
type textarea "Quais arquivos do projeto s"
type textarea "x"
type textarea "Quais arquivos do projeto sã"
type textarea "x"
type textarea "Quais arquivos do projeto são"
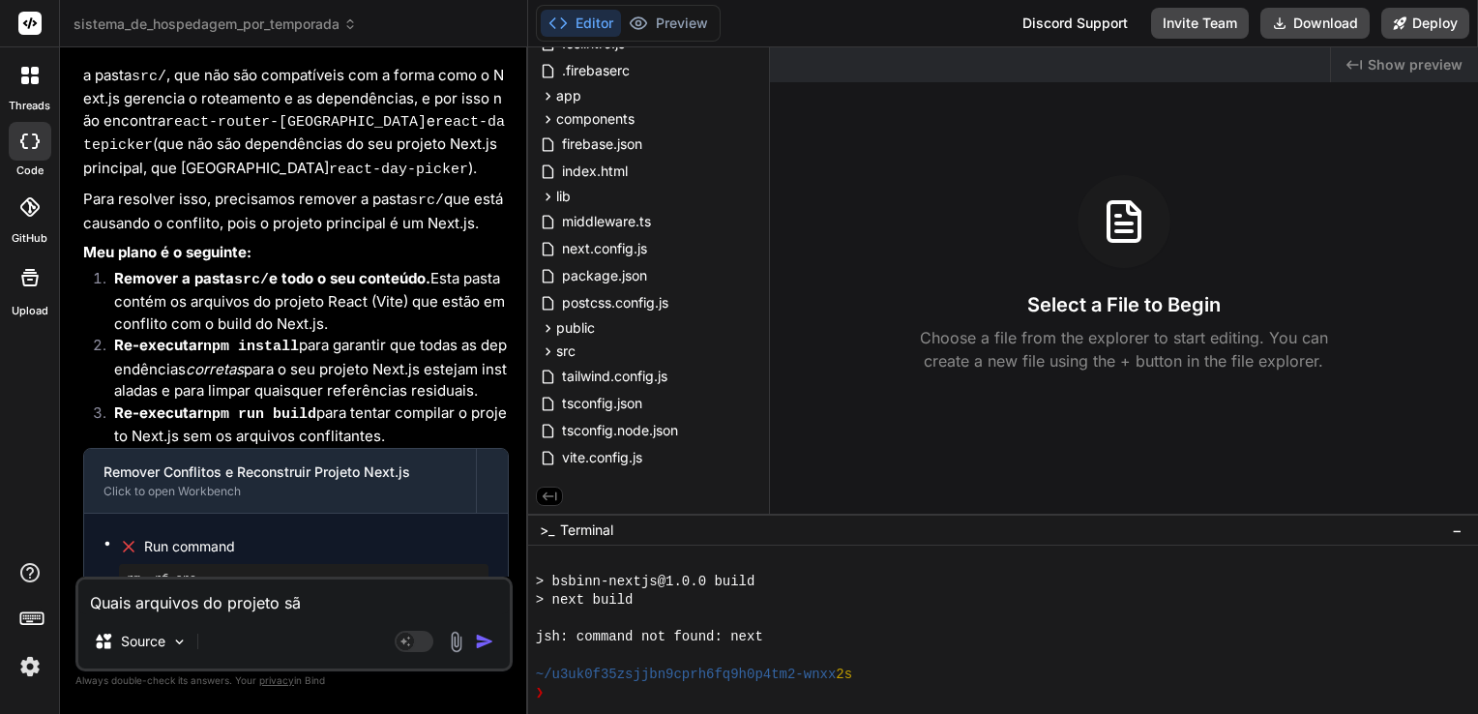
type textarea "x"
type textarea "Quais arquivos do projeto são"
type textarea "x"
type textarea "Quais arquivos do projeto são o"
type textarea "x"
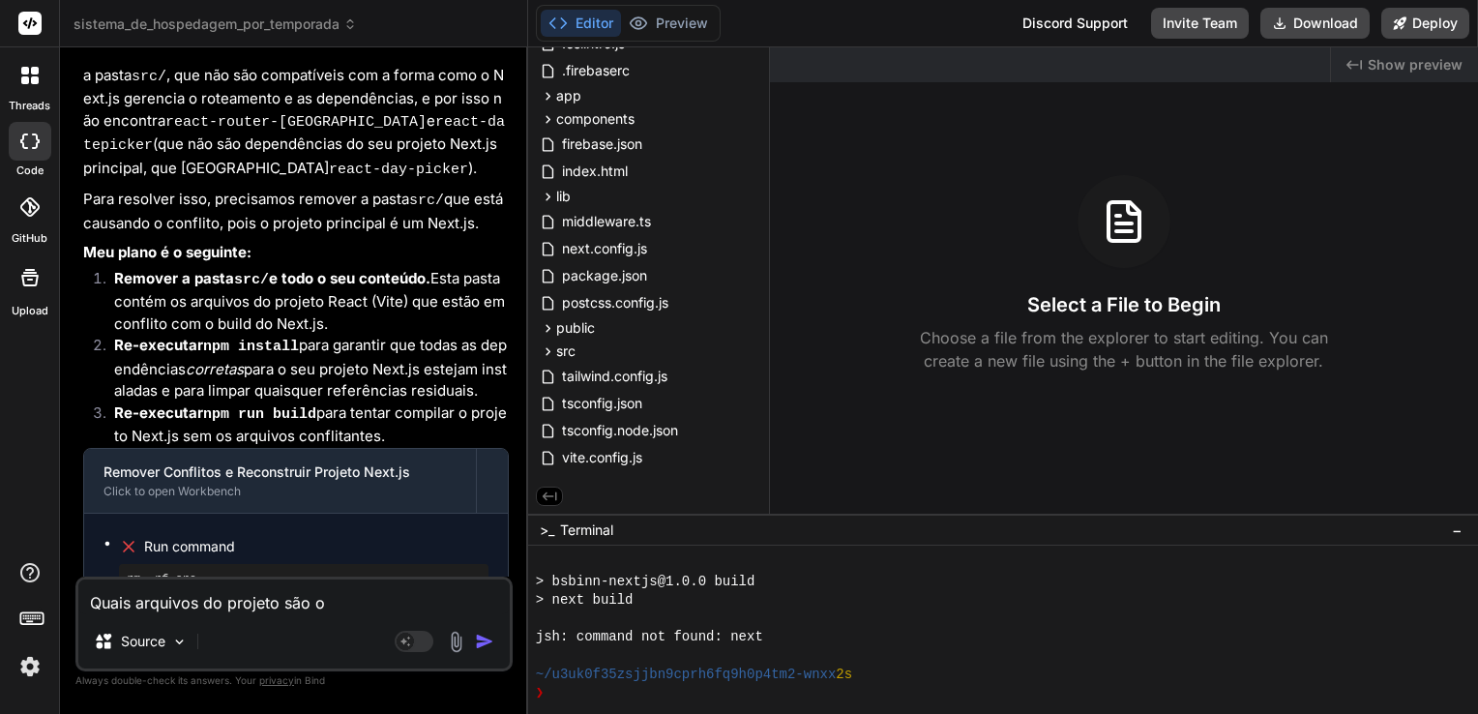
type textarea "Quais arquivos do projeto são ob"
type textarea "x"
type textarea "Quais arquivos do projeto são obs"
type textarea "x"
type textarea "Quais arquivos do projeto são obso"
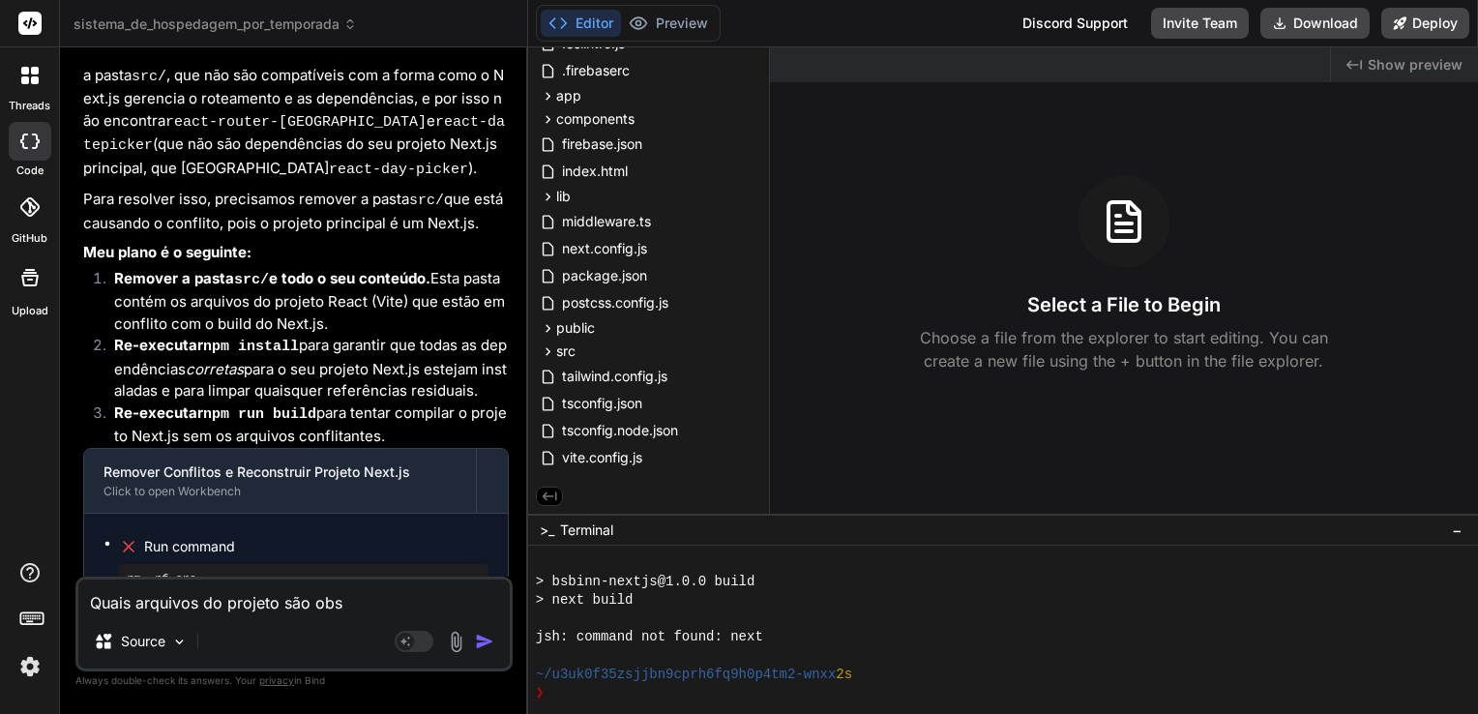
type textarea "x"
type textarea "Quais arquivos do projeto são obsol"
type textarea "x"
type textarea "Quais arquivos do projeto são obsole"
type textarea "x"
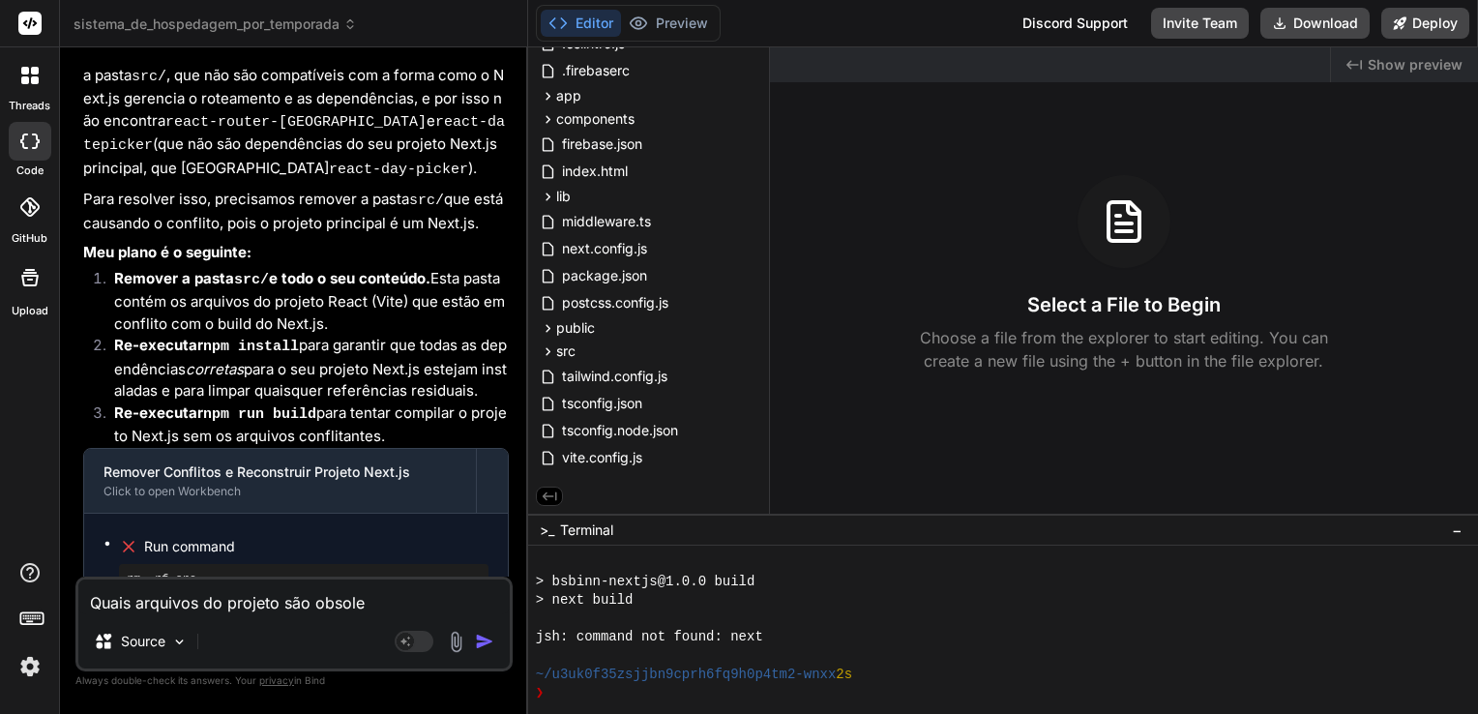
type textarea "Quais arquivos do projeto são obsolet"
type textarea "x"
type textarea "Quais arquivos do projeto são obsoleto"
type textarea "x"
type textarea "Quais arquivos do projeto são obsoletos"
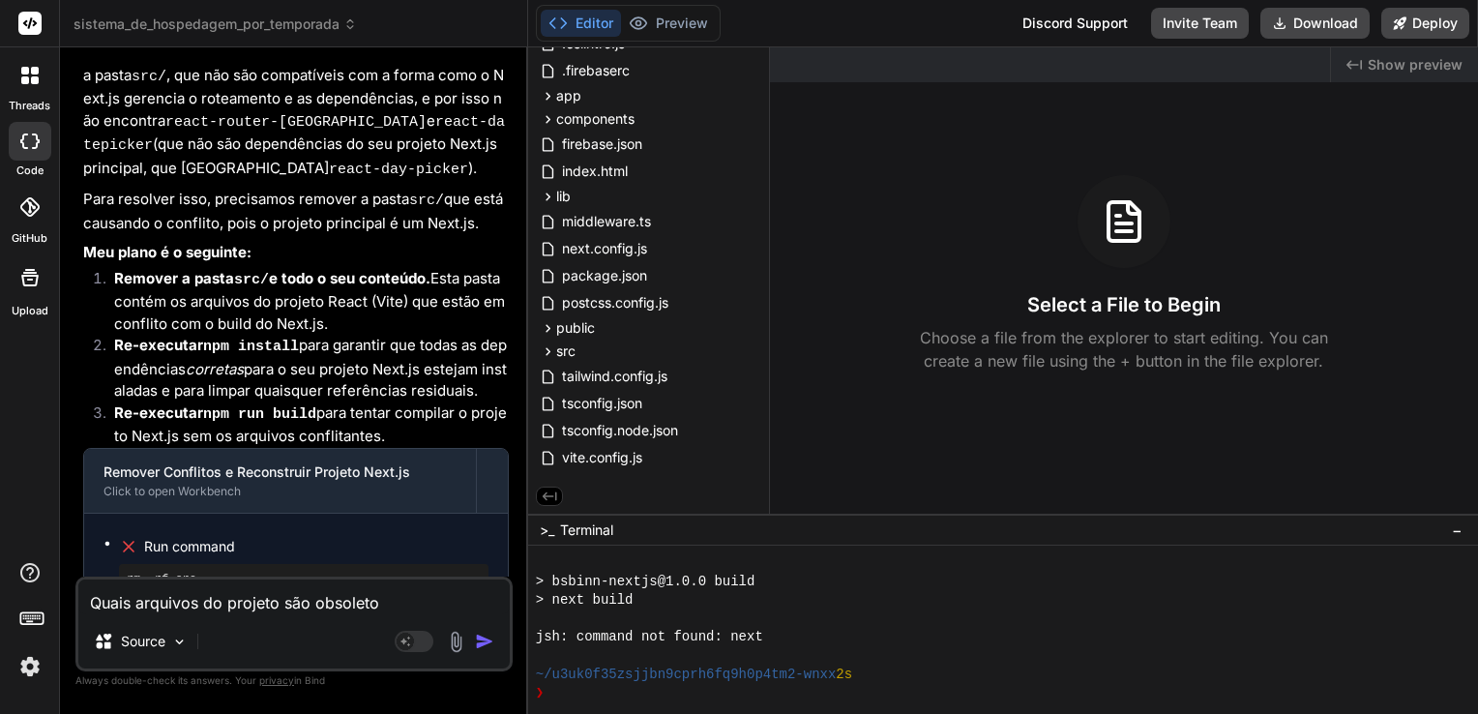
type textarea "x"
type textarea "Quais arquivos do projeto são obsoletos?"
type textarea "x"
type textarea "Quais arquivos do projeto são obsoletos?"
type textarea "x"
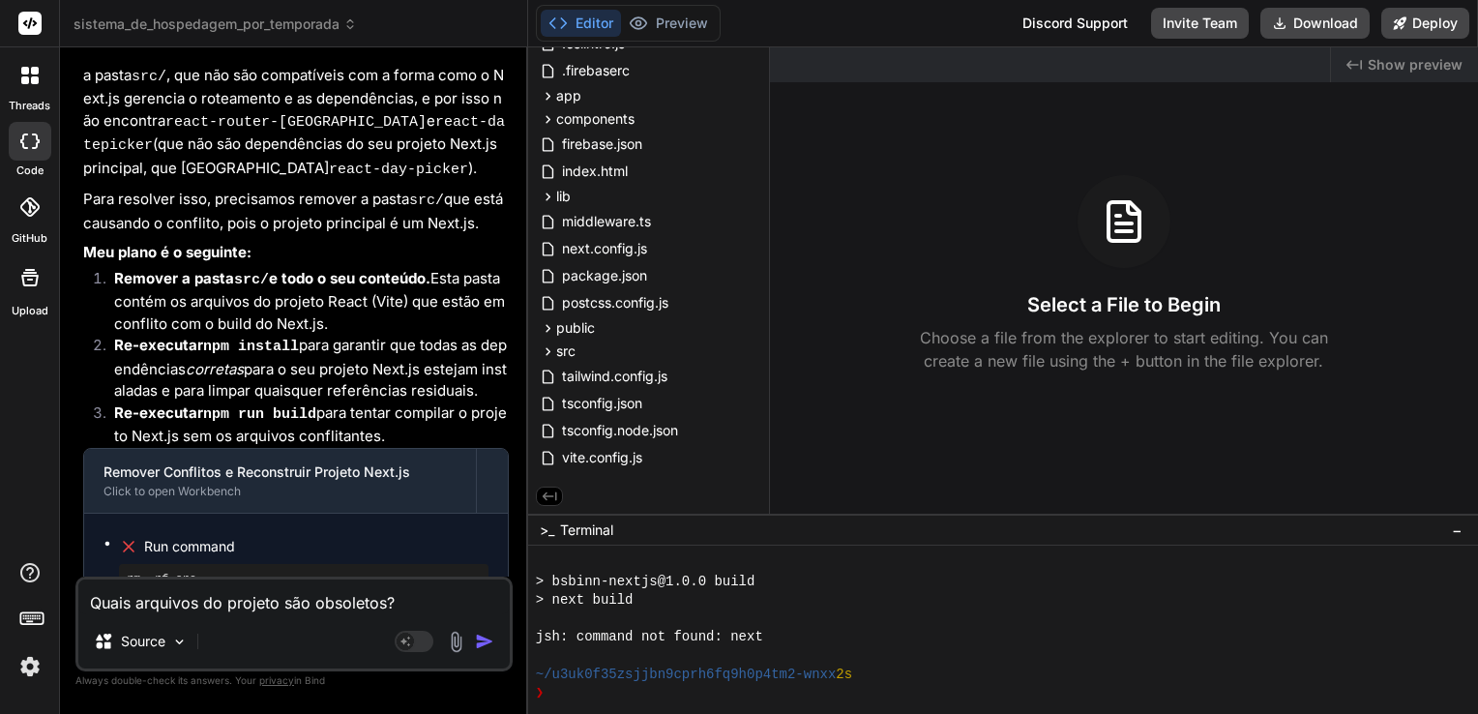
type textarea "Quais arquivos do projeto são obsoletos? M"
type textarea "x"
type textarea "Quais arquivos do projeto são obsoletos? Me"
type textarea "x"
type textarea "Quais arquivos do projeto são obsoletos? Me"
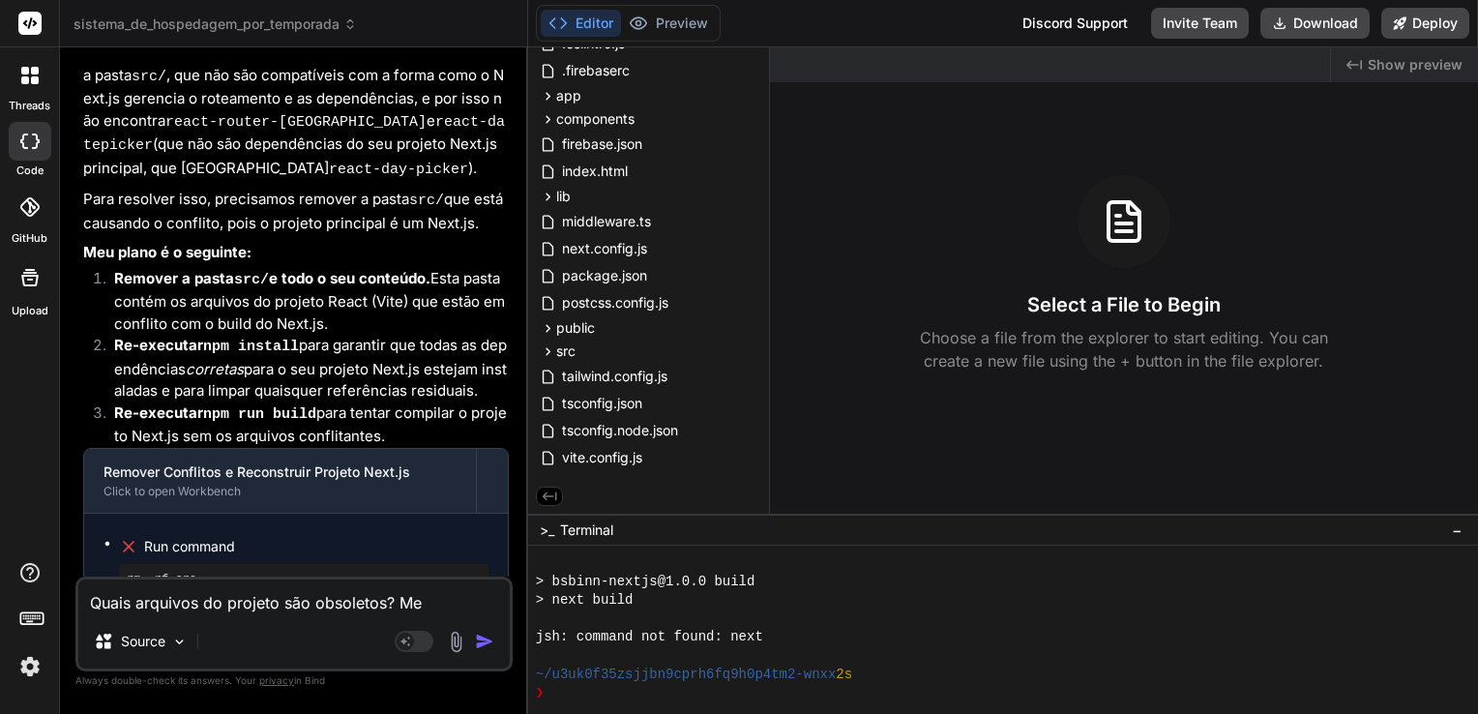
type textarea "x"
type textarea "Quais arquivos do projeto são obsoletos? Me m"
type textarea "x"
type textarea "Quais arquivos do projeto são obsoletos? Me mo"
type textarea "x"
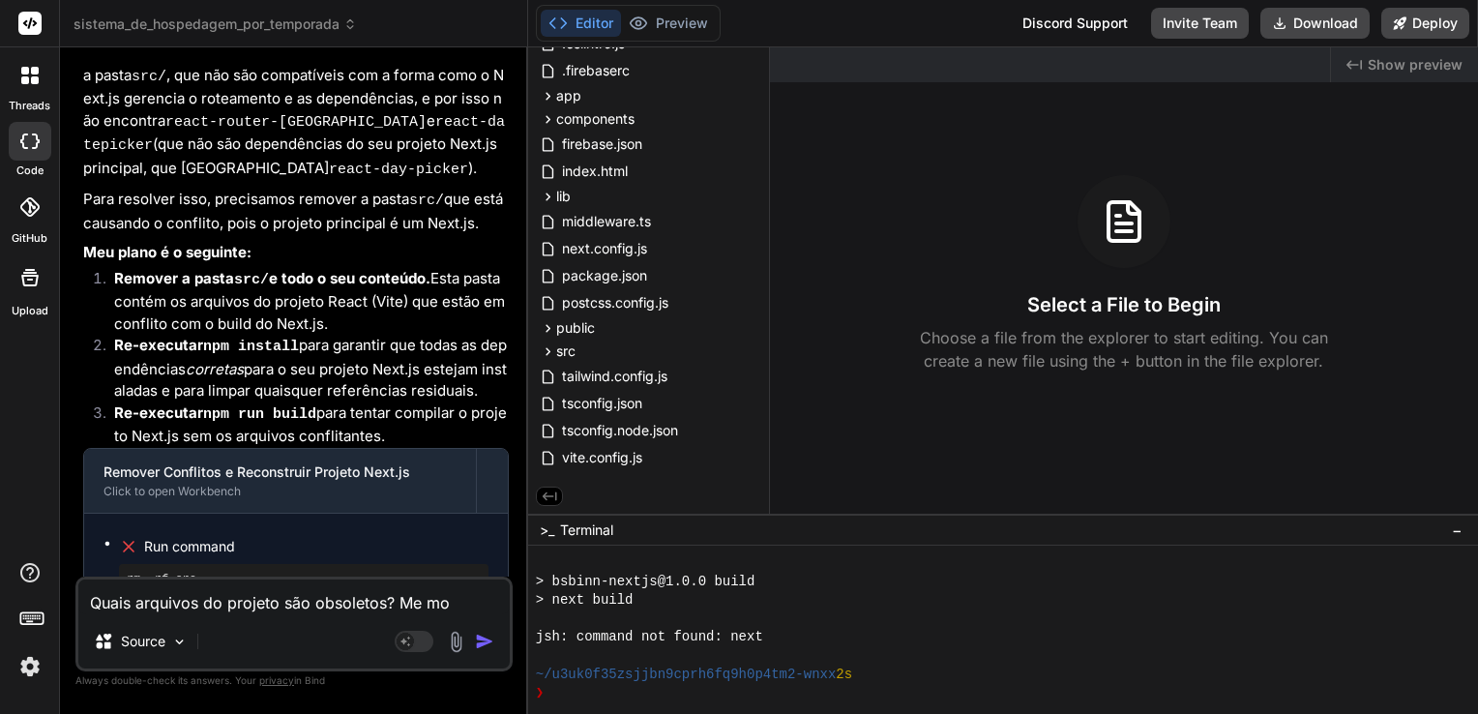
type textarea "Quais arquivos do projeto são obsoletos? Me mos"
type textarea "x"
type textarea "Quais arquivos do projeto são obsoletos? Me most"
type textarea "x"
type textarea "Quais arquivos do projeto são obsoletos? Me mostr"
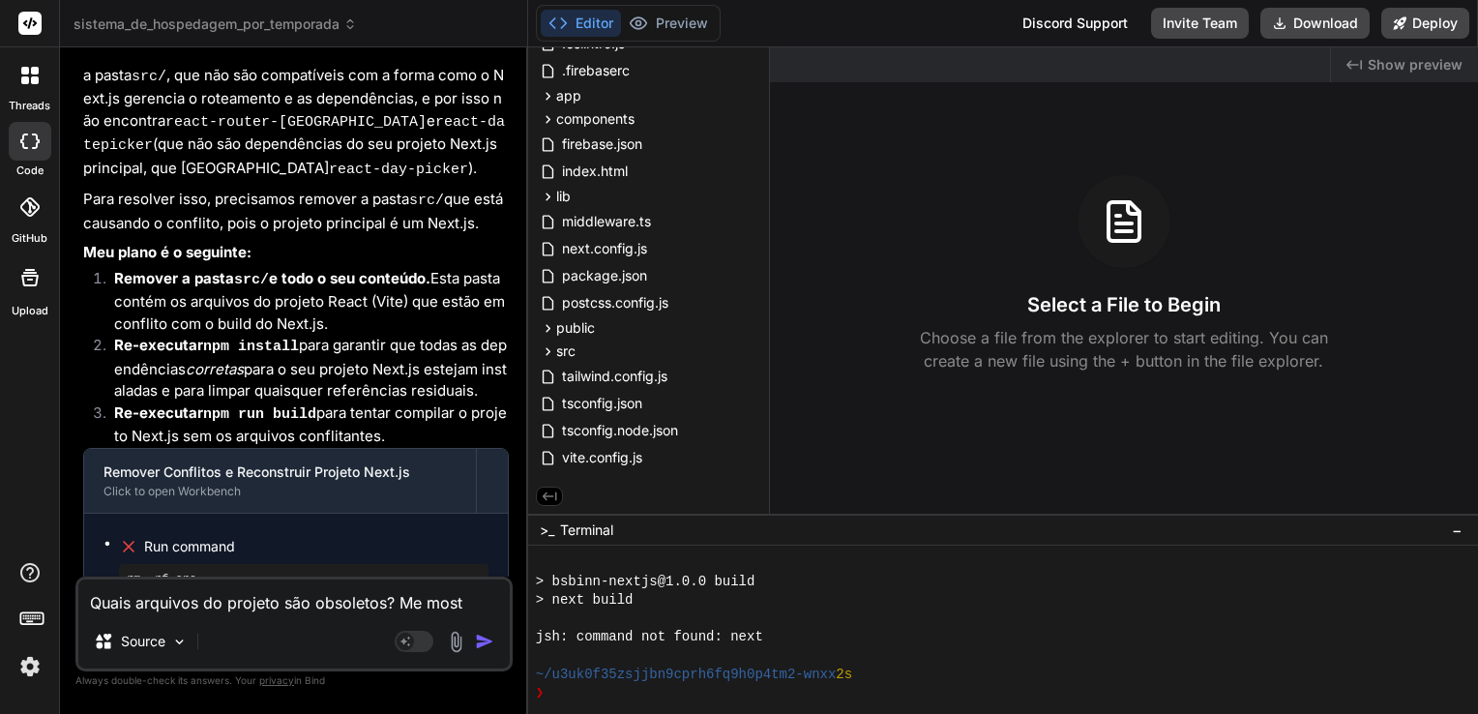
type textarea "x"
type textarea "Quais arquivos do projeto são obsoletos? Me mostre"
type textarea "x"
type textarea "Quais arquivos do projeto são obsoletos? Me mostre"
type textarea "x"
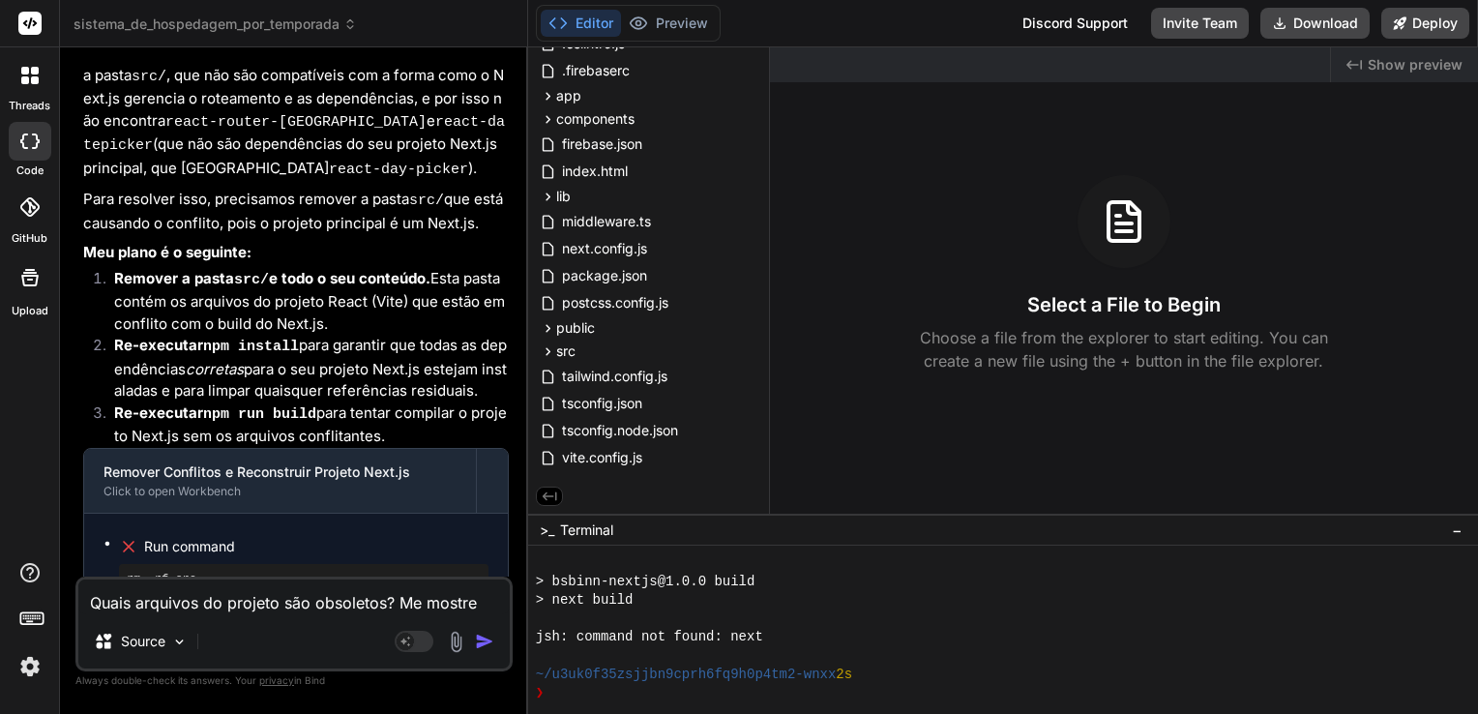
type textarea "Quais arquivos do projeto são obsoletos? Me mostre o"
type textarea "x"
type textarea "Quais arquivos do projeto são obsoletos? Me mostre o"
type textarea "x"
type textarea "Quais arquivos do projeto são obsoletos? Me mostre o c"
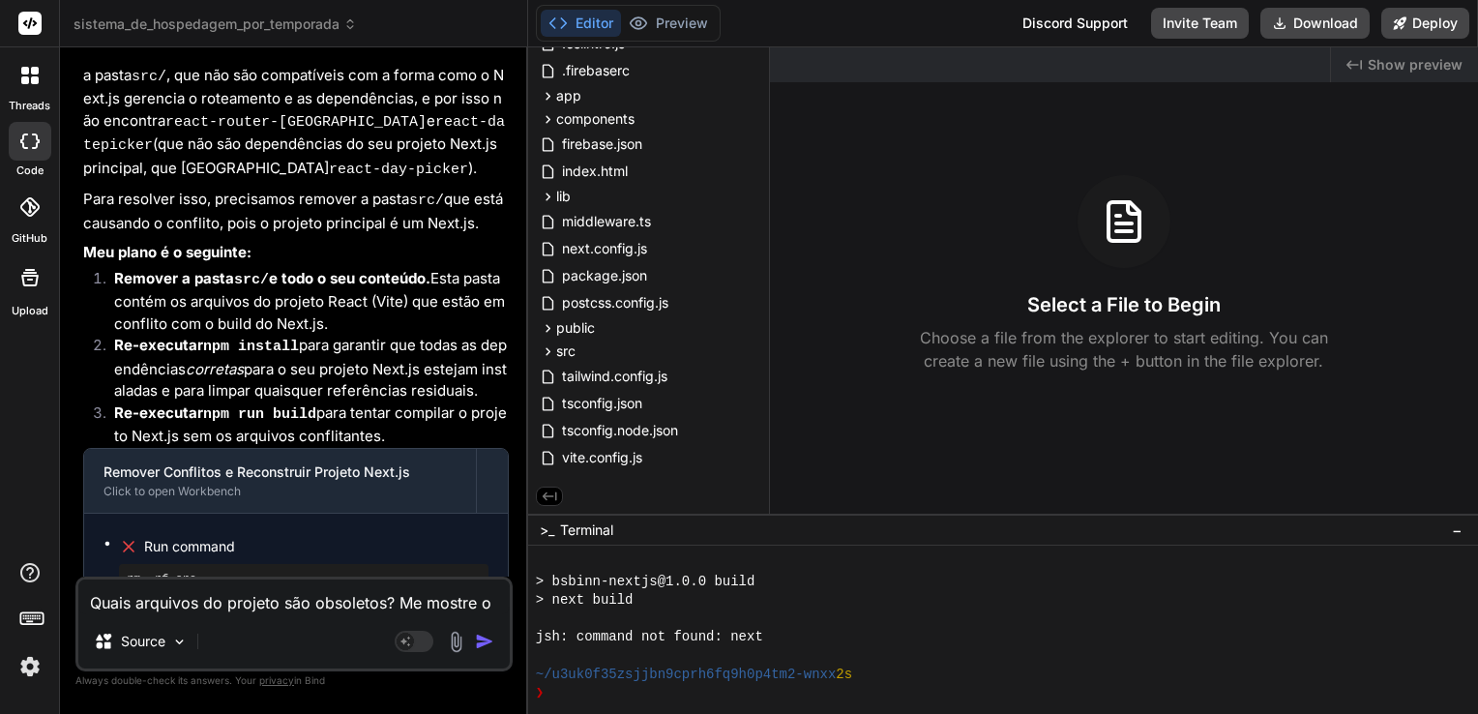
type textarea "x"
type textarea "Quais arquivos do projeto são obsoletos? Me mostre o ca"
type textarea "x"
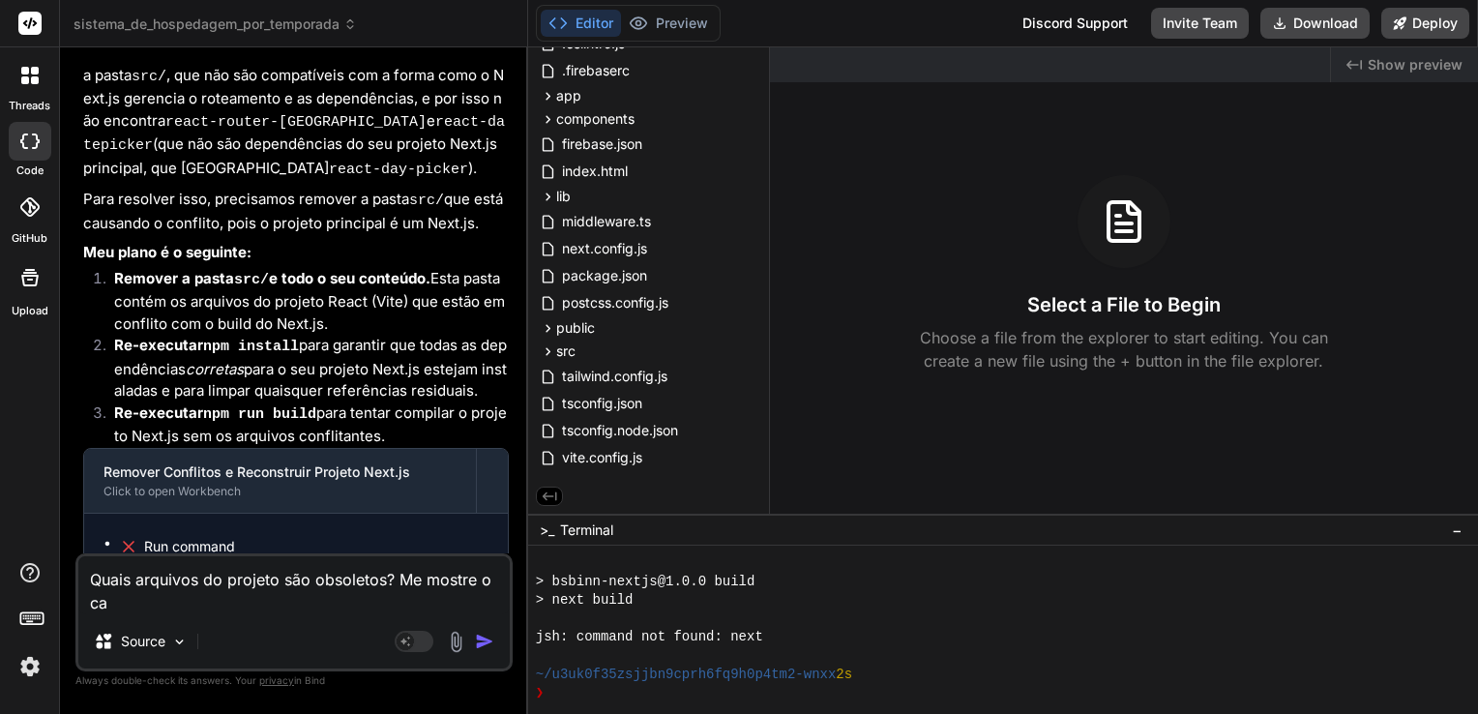
type textarea "Quais arquivos do projeto são obsoletos? Me mostre o cam"
type textarea "x"
type textarea "Quais arquivos do projeto são obsoletos? Me mostre o [DEMOGRAPHIC_DATA]"
type textarea "x"
type textarea "Quais arquivos do projeto são obsoletos? Me mostre o camin"
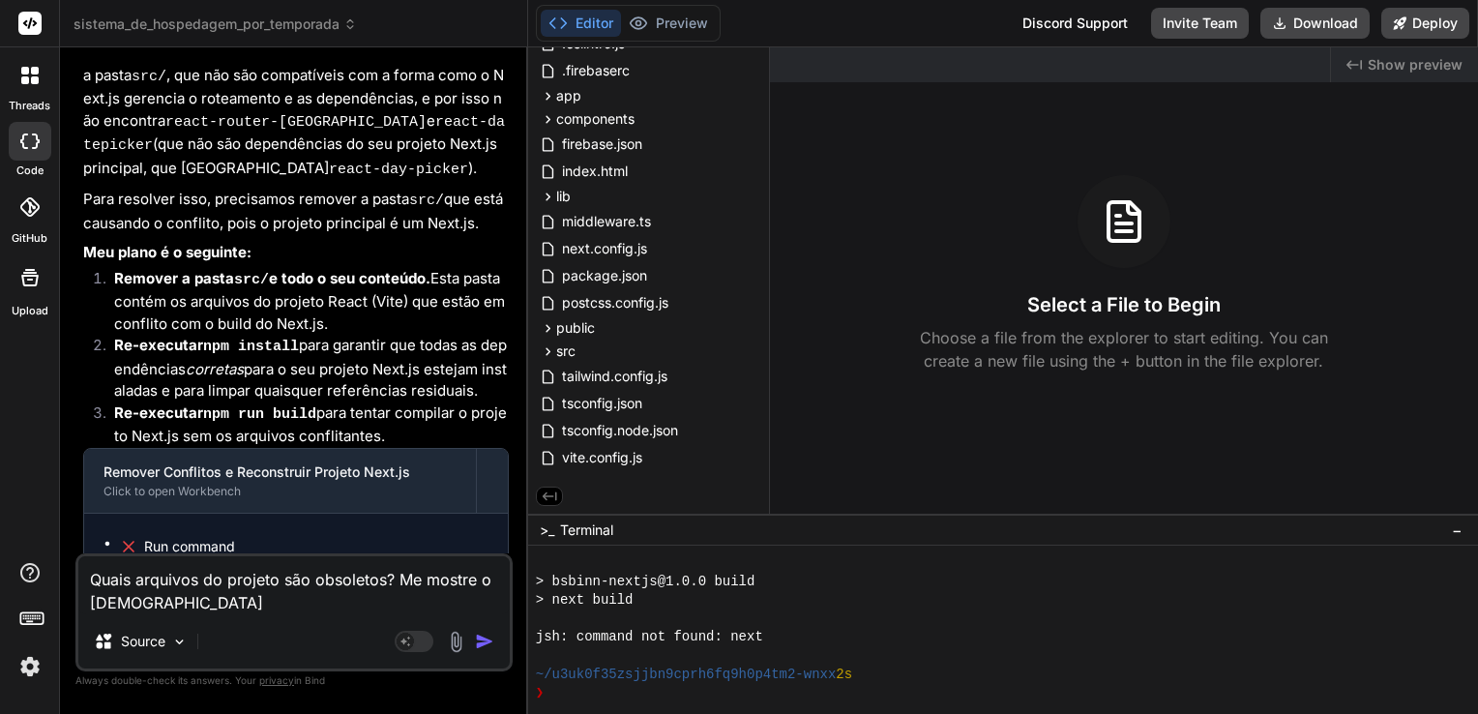
type textarea "x"
type textarea "Quais arquivos do projeto são obsoletos? Me mostre o caminh"
type textarea "x"
type textarea "Quais arquivos do projeto são obsoletos? Me mostre o caminho"
type textarea "x"
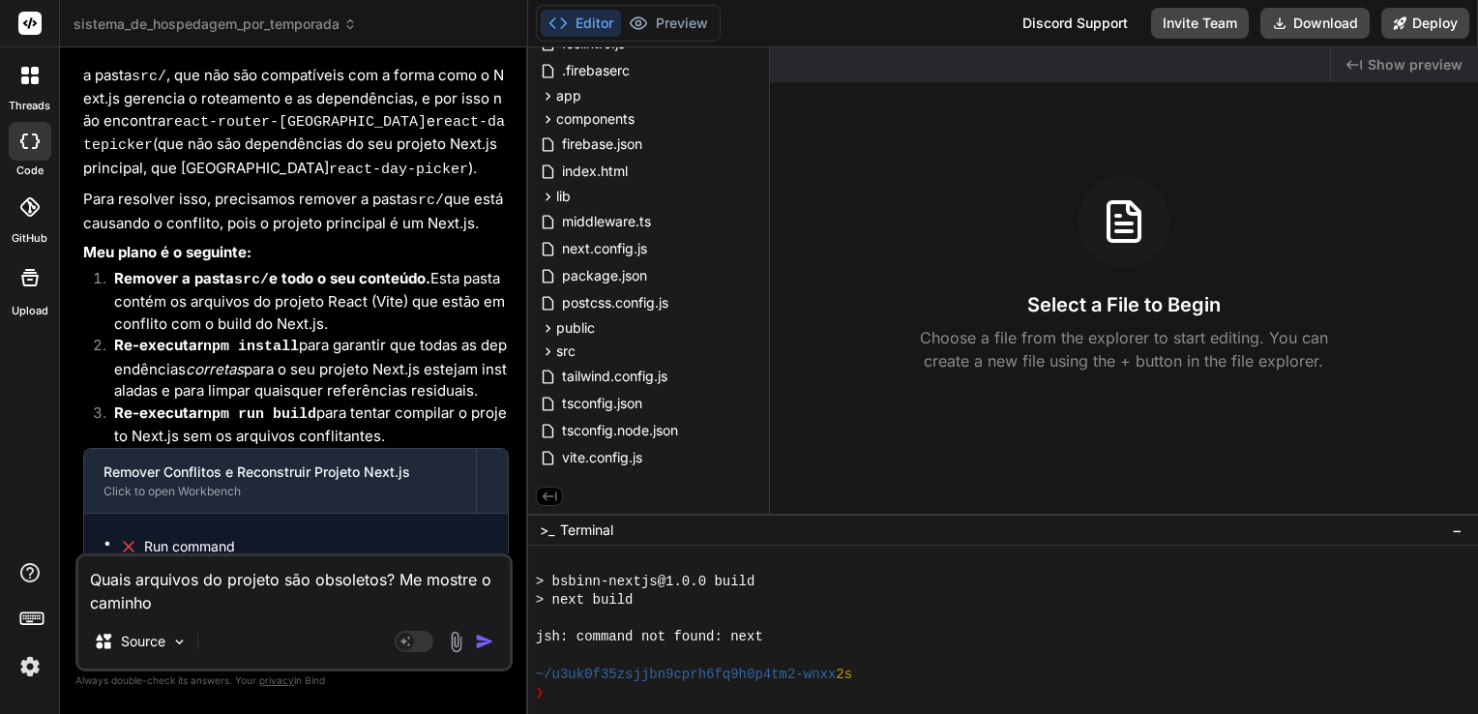
type textarea "Quais arquivos do projeto são obsoletos? Me mostre o caminho"
type textarea "x"
type textarea "Quais arquivos do projeto são obsoletos? Me mostre o caminho d"
type textarea "x"
type textarea "Quais arquivos do projeto são obsoletos? Me mostre o caminho de"
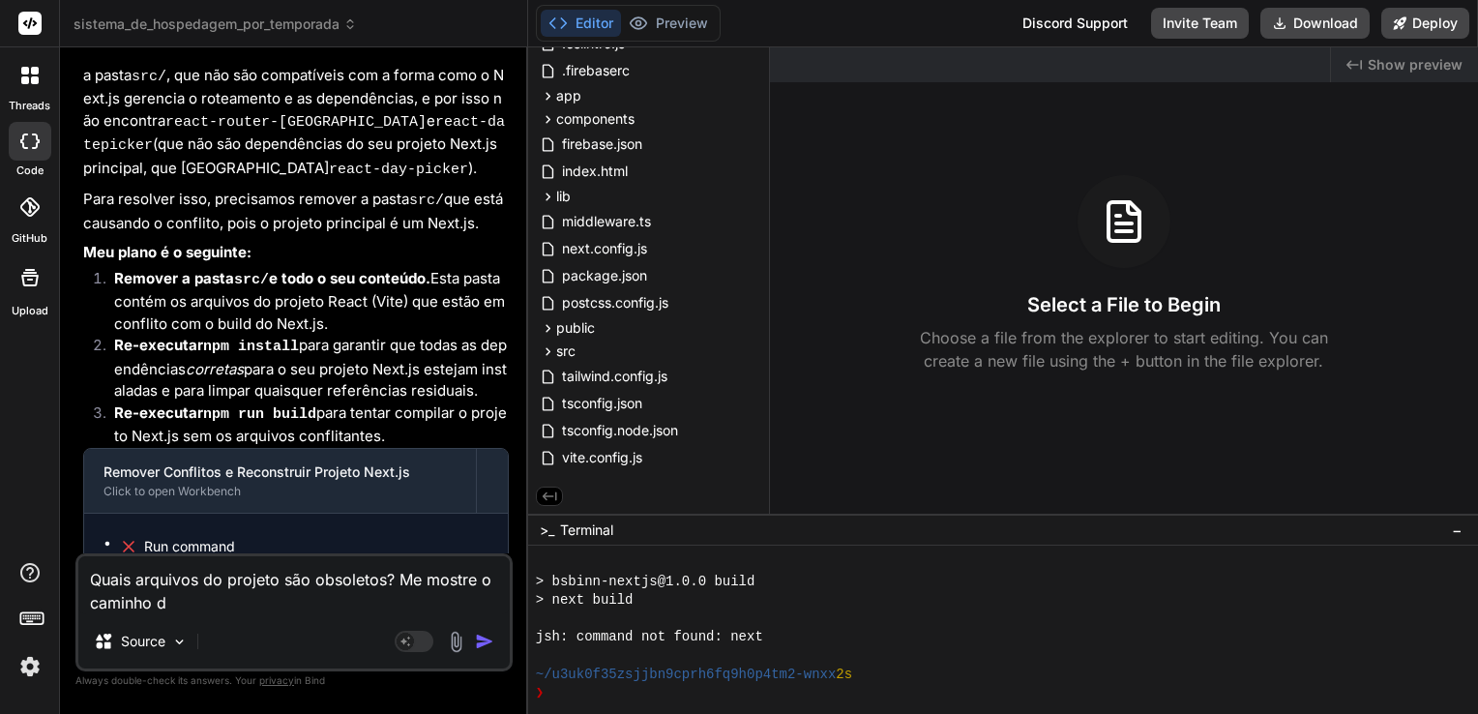
type textarea "x"
type textarea "Quais arquivos do projeto são obsoletos? Me mostre o caminho de"
type textarea "x"
type textarea "Quais arquivos do projeto são obsoletos? Me mostre o caminho de c"
type textarea "x"
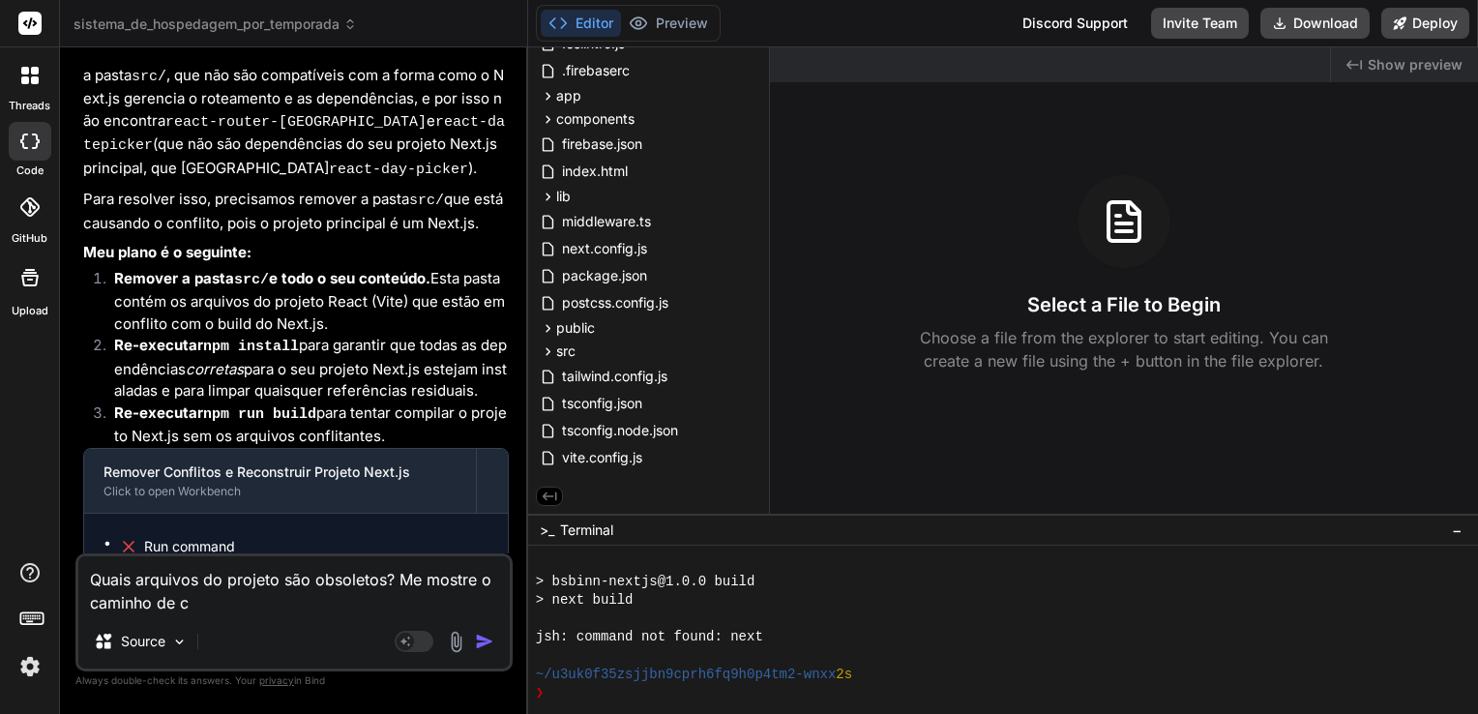
type textarea "Quais arquivos do projeto são obsoletos? Me mostre o caminho de ca"
type textarea "x"
type textarea "Quais arquivos do projeto são obsoletos? Me mostre o caminho de cad"
type textarea "x"
type textarea "Quais arquivos do projeto são obsoletos? Me mostre o caminho de cada"
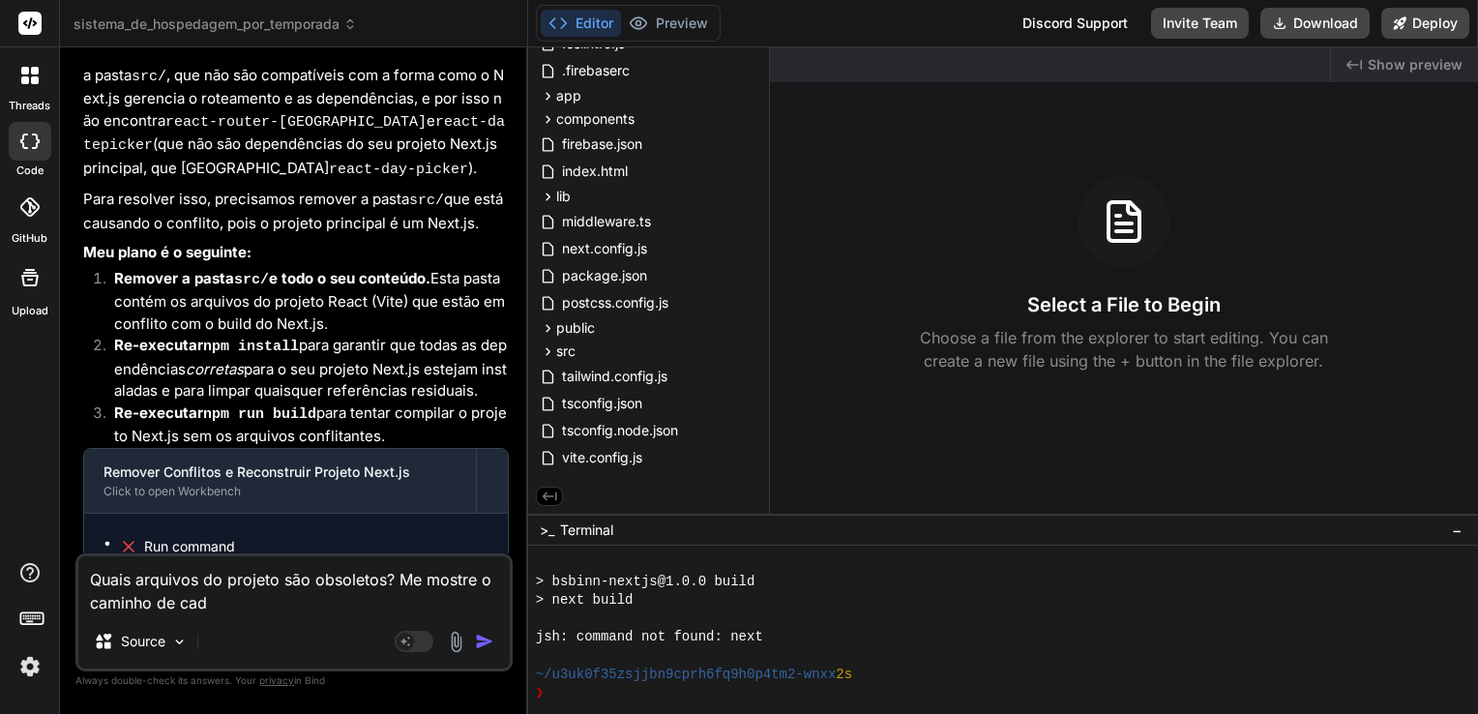
type textarea "x"
type textarea "Quais arquivos do projeto são obsoletos? Me mostre o caminho de cada"
type textarea "x"
type textarea "Quais arquivos do projeto são obsoletos? Me mostre o caminho de cada u"
type textarea "x"
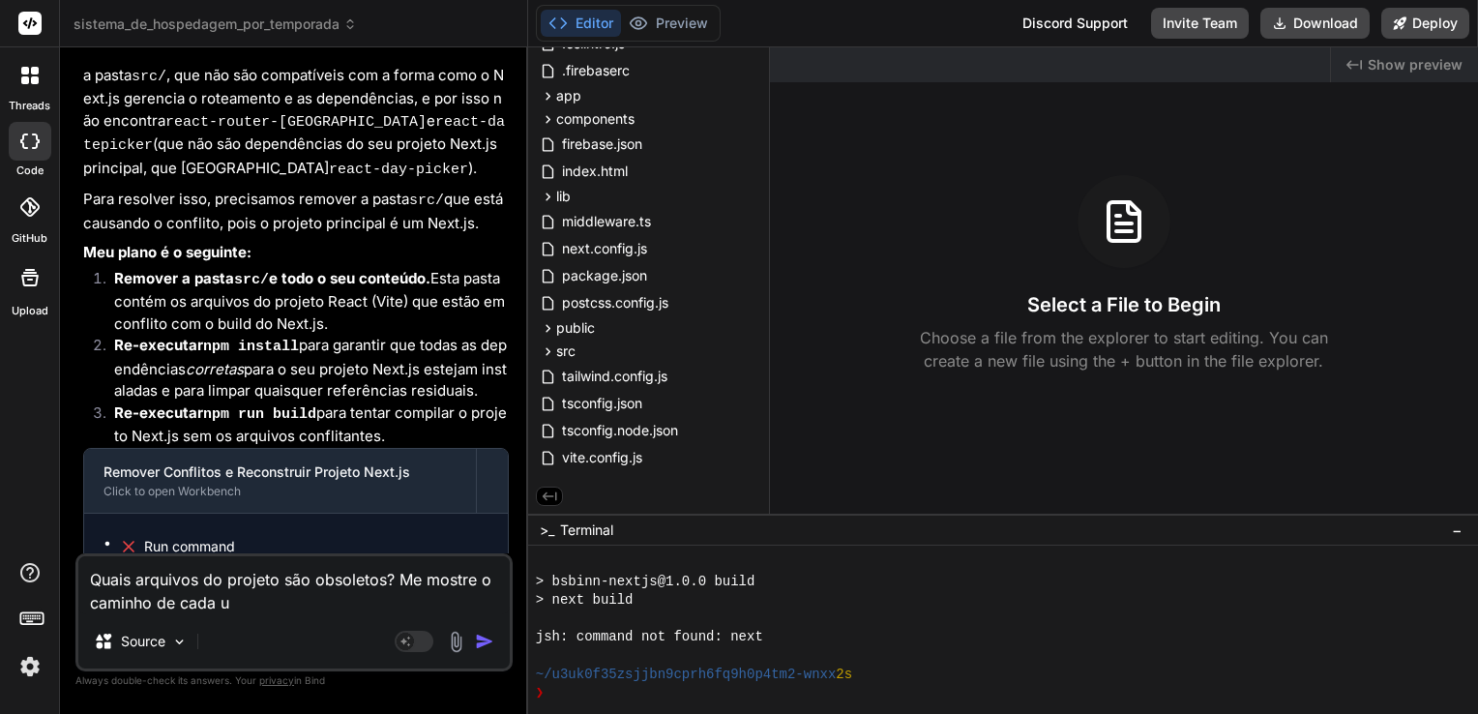
type textarea "Quais arquivos do projeto são obsoletos? Me mostre o caminho de cada um"
type textarea "x"
type textarea "Quais arquivos do projeto são obsoletos? Me mostre o caminho de cada um"
type textarea "x"
type textarea "Quais arquivos do projeto são obsoletos? Me mostre o caminho de cada um d"
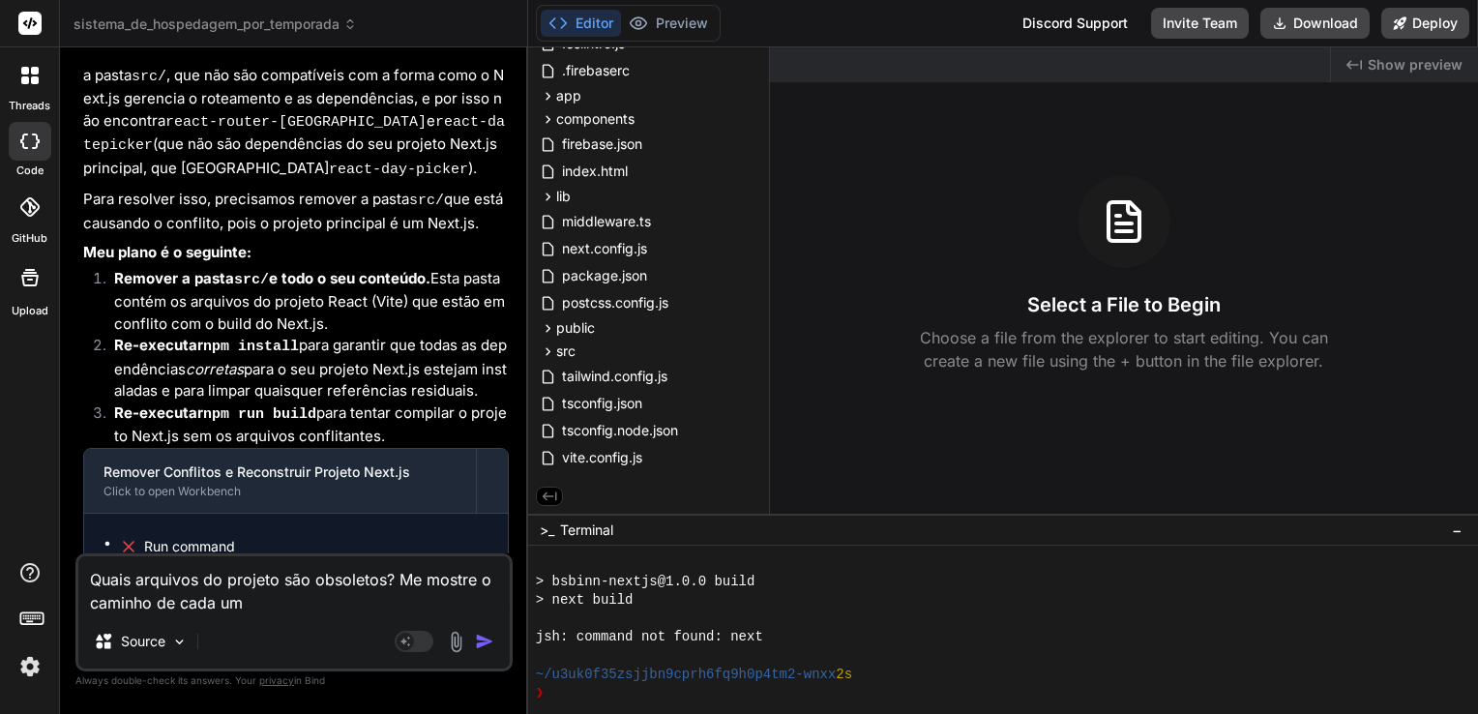
type textarea "x"
type textarea "Quais arquivos do projeto são obsoletos? Me mostre o caminho de cada um de"
type textarea "x"
type textarea "Quais arquivos do projeto são obsoletos? Me mostre o caminho de cada um del"
type textarea "x"
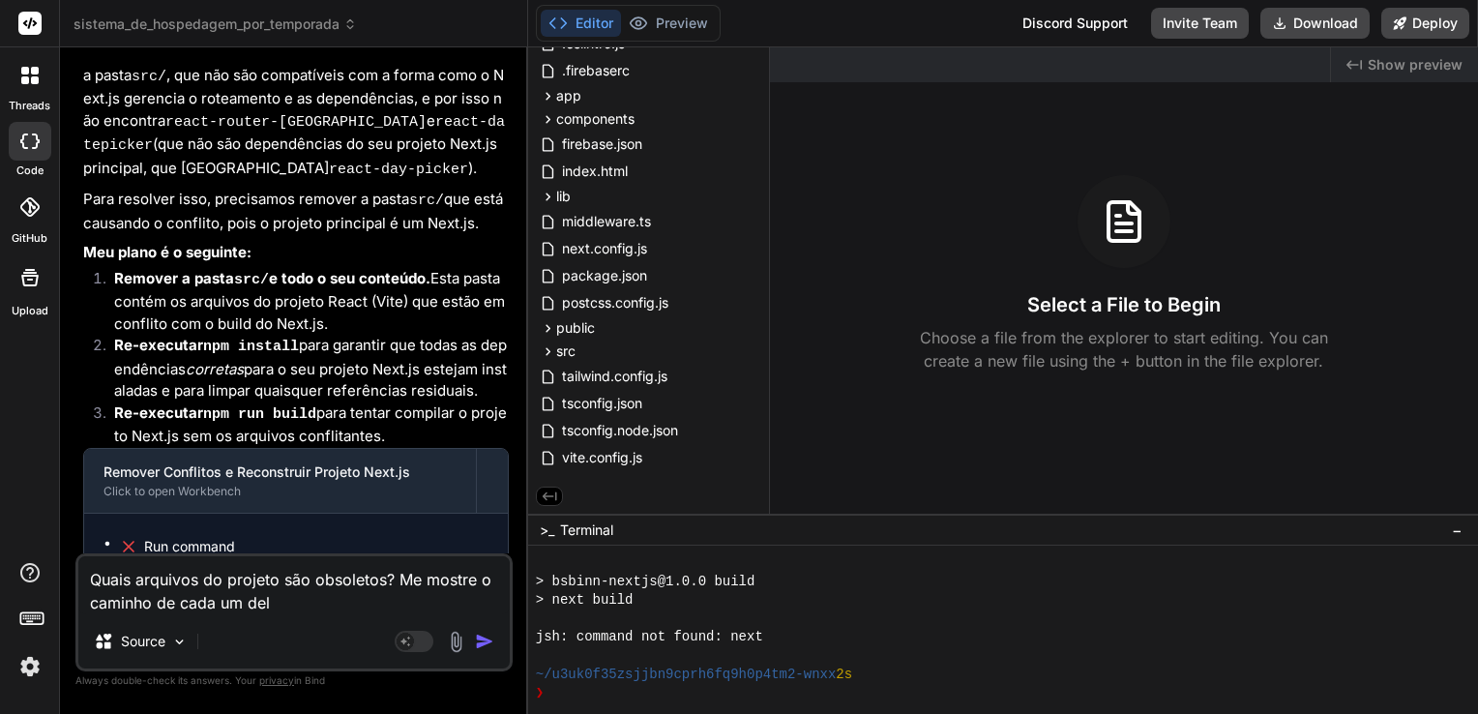
type textarea "Quais arquivos do projeto são obsoletos? Me mostre o caminho de cada um dele"
type textarea "x"
type textarea "Quais arquivos do projeto são obsoletos? Me mostre o caminho de cada um deles"
type textarea "x"
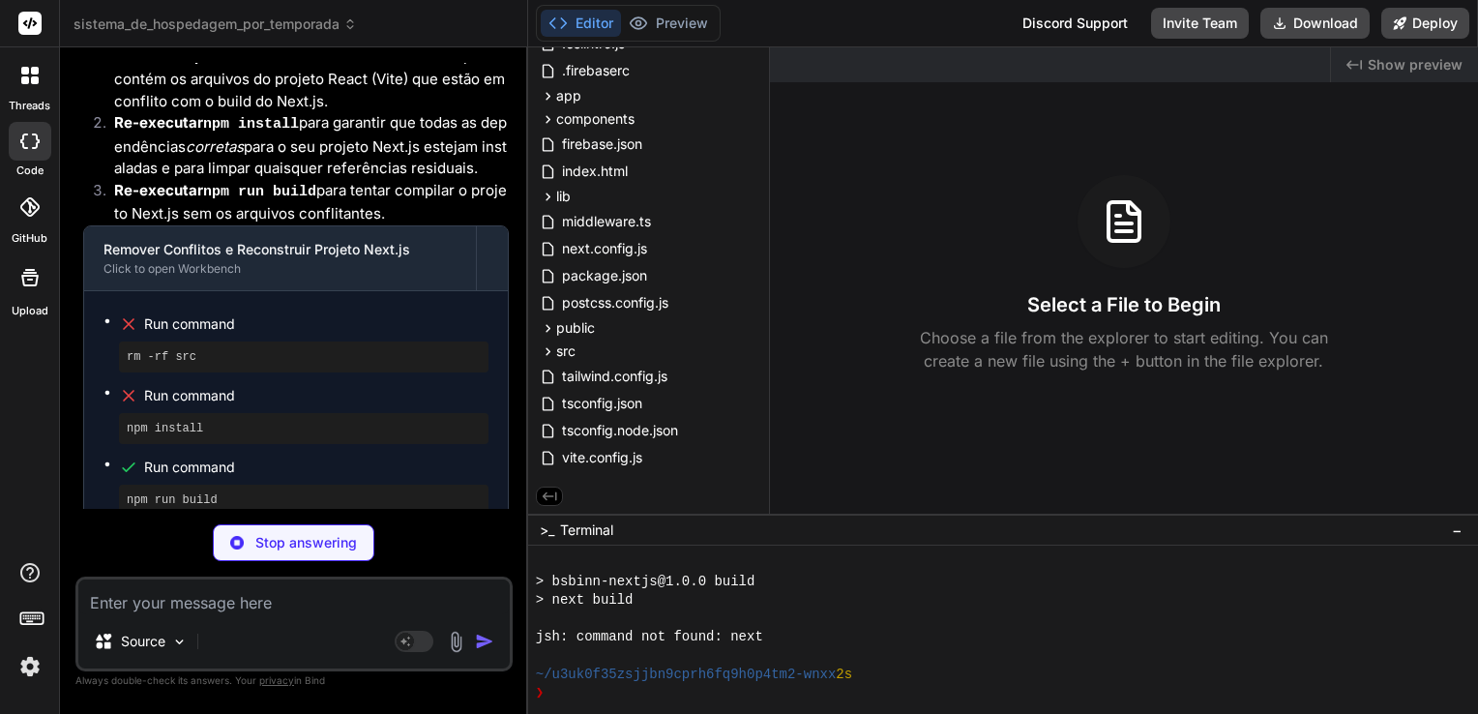
scroll to position [11602, 0]
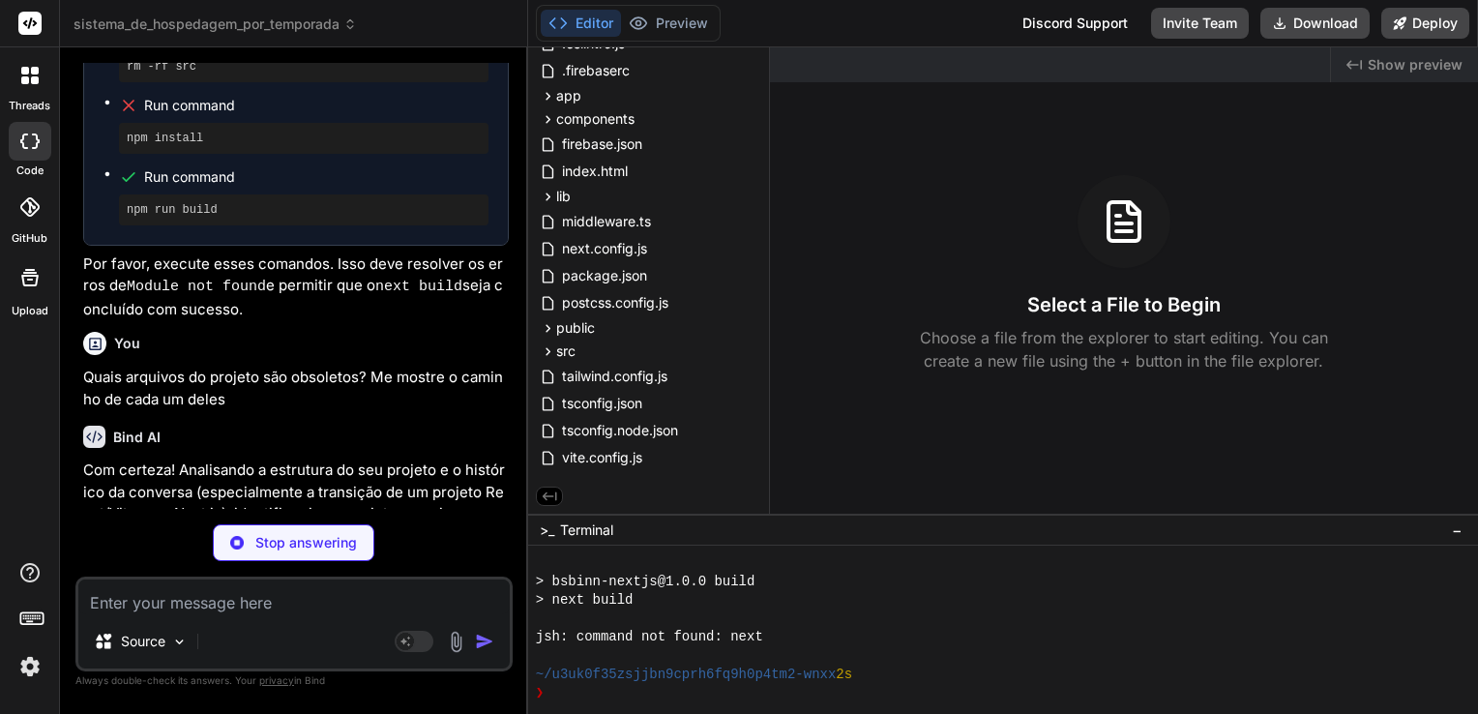
type textarea "x"
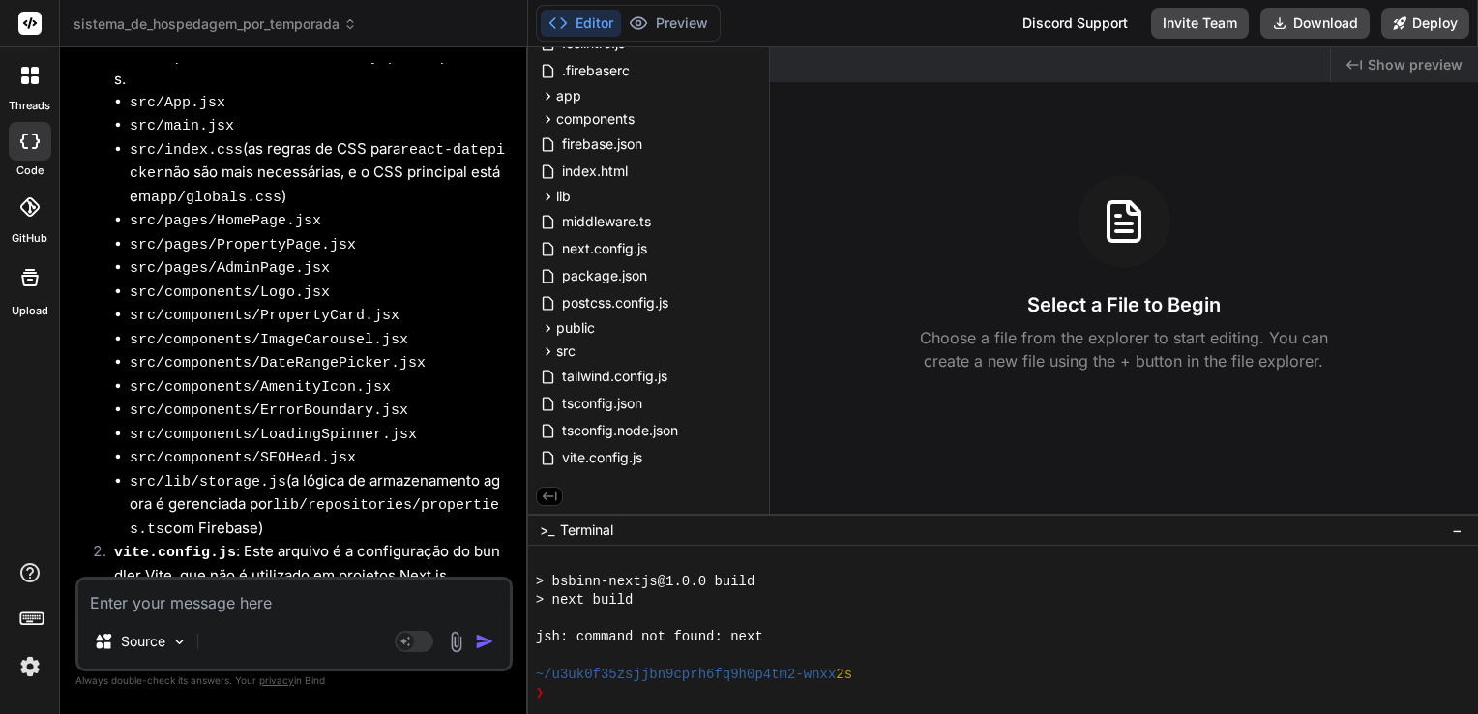
scroll to position [12612, 0]
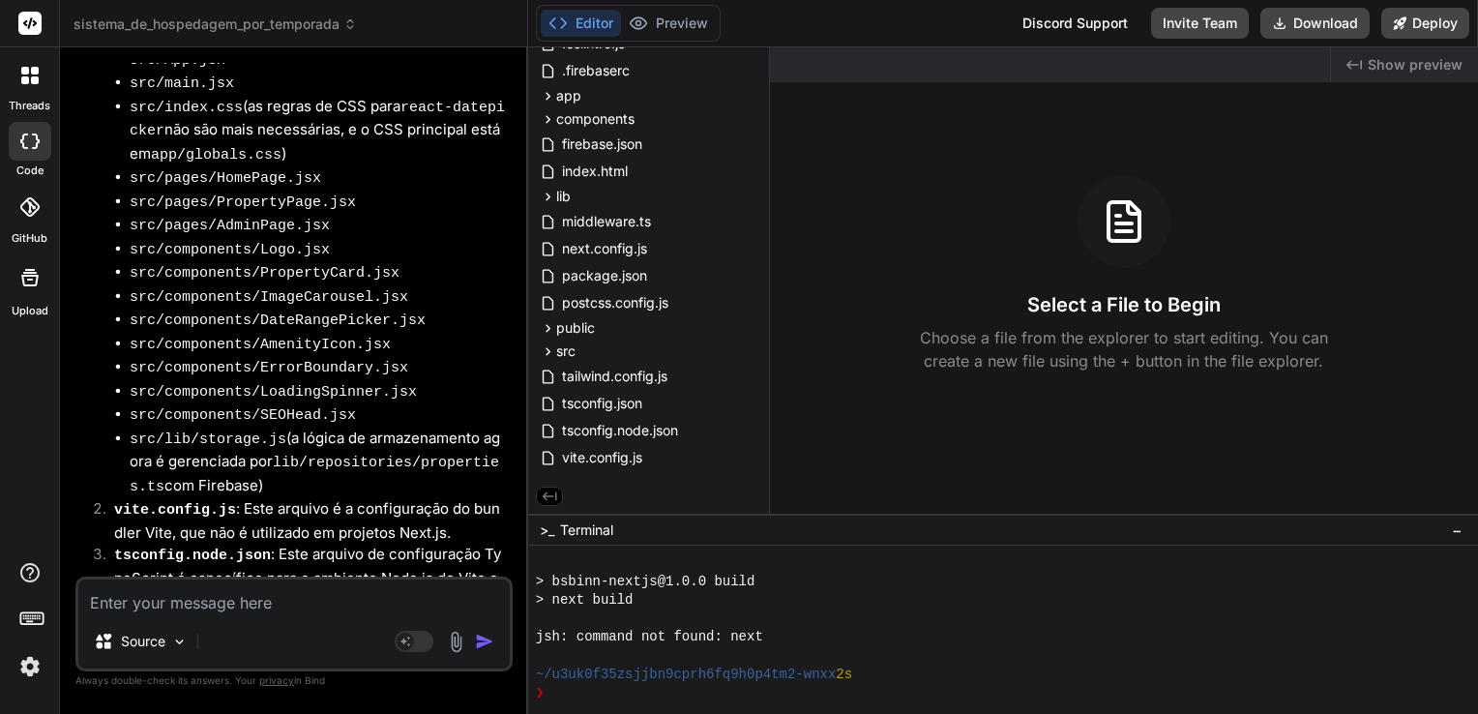
drag, startPoint x: 72, startPoint y: 399, endPoint x: 83, endPoint y: 401, distance: 11.8
click at [72, 399] on div "Bind AI Web Search Created with Pixso. Code Generator You Verifique se as alter…" at bounding box center [294, 380] width 468 height 666
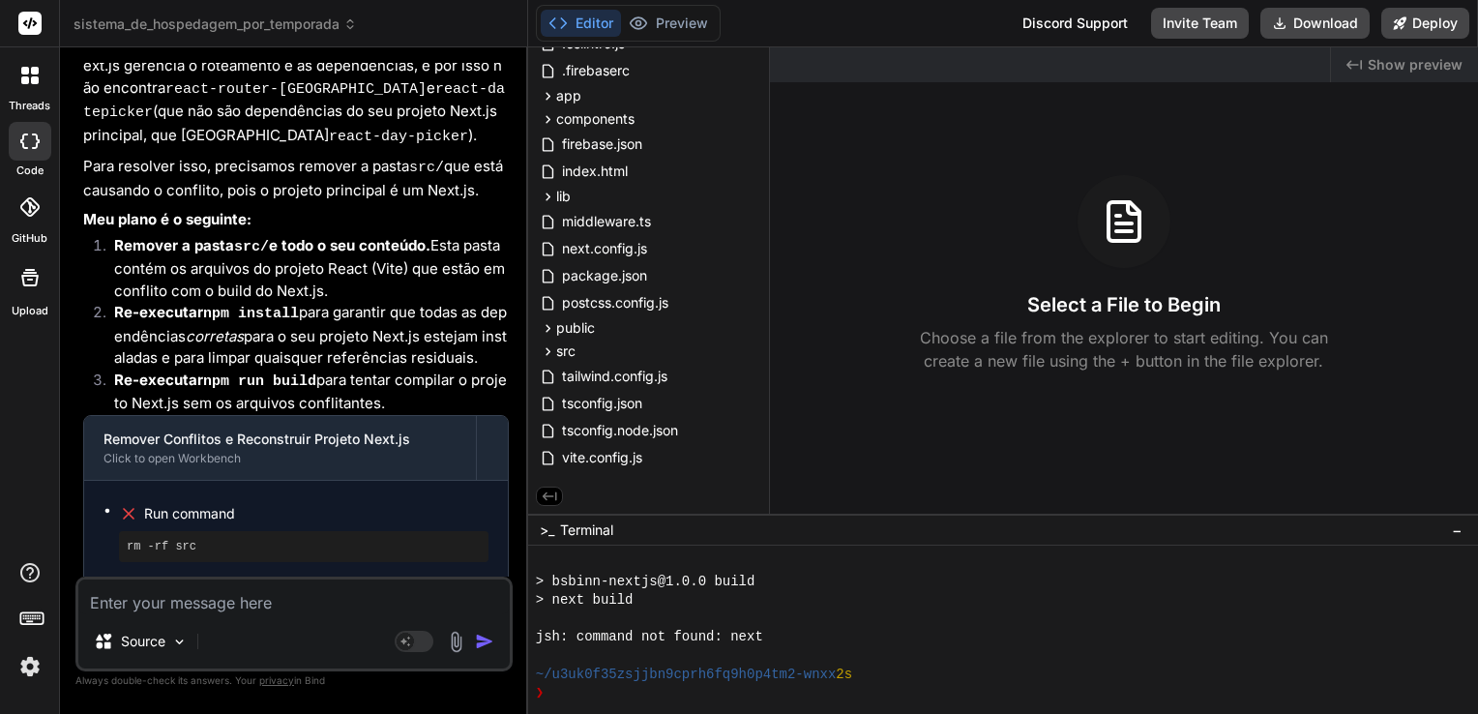
scroll to position [11354, 0]
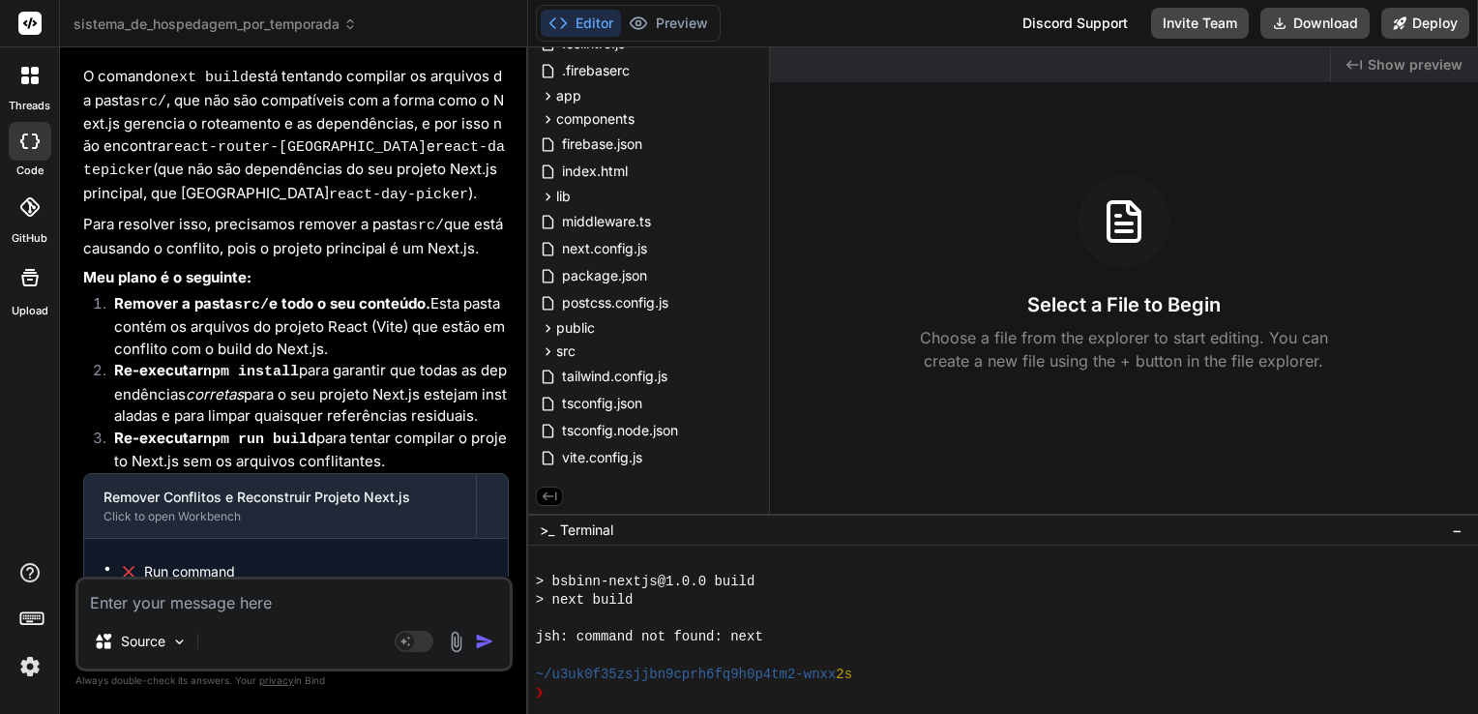
drag, startPoint x: 204, startPoint y: 348, endPoint x: 112, endPoint y: 346, distance: 91.9
click at [112, 558] on ul "Run command rm -rf src Run command npm install Run command npm run build" at bounding box center [296, 660] width 385 height 205
copy pre "rm -rf src"
drag, startPoint x: 207, startPoint y: 423, endPoint x: 114, endPoint y: 422, distance: 92.9
click at [114, 558] on ul "Run command rm -rf src Run command npm install Run command npm run build" at bounding box center [296, 660] width 385 height 205
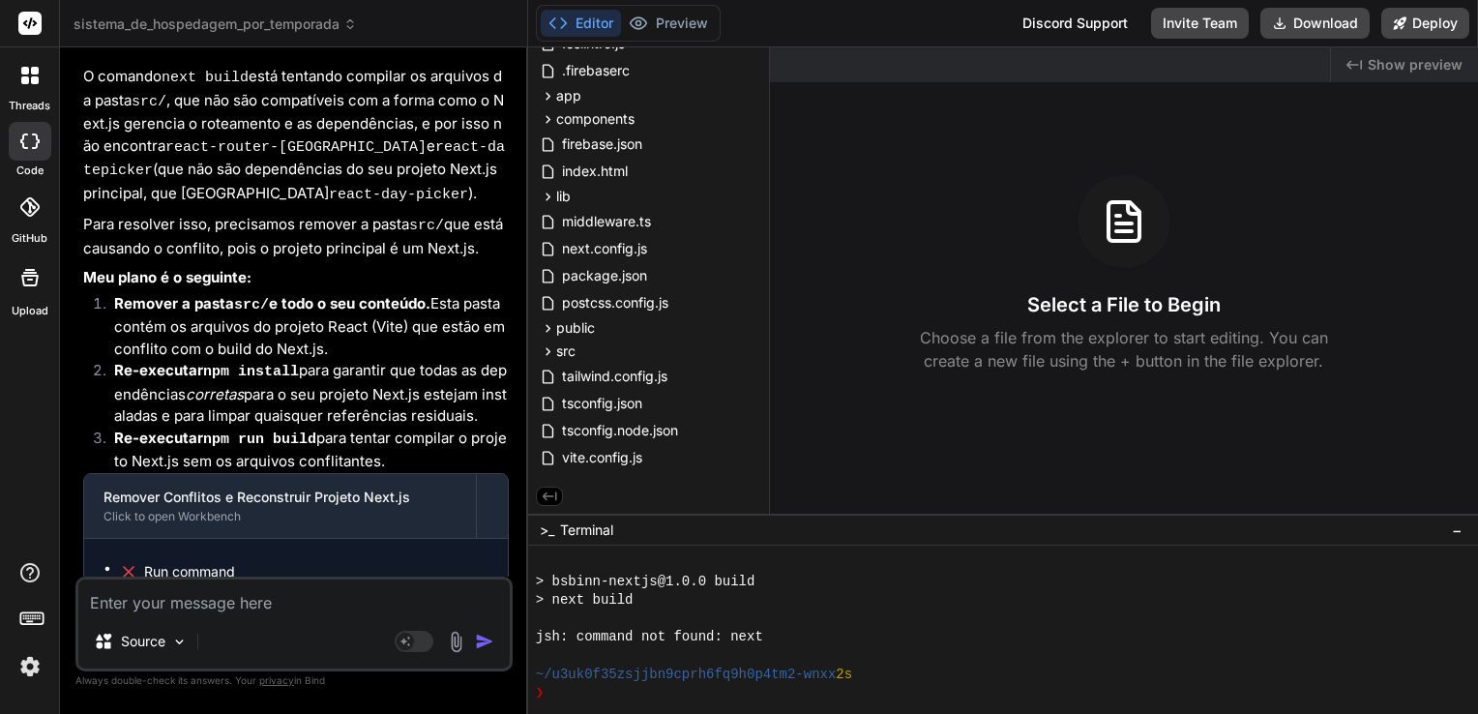
copy pre "npm install"
drag, startPoint x: 216, startPoint y: 489, endPoint x: 120, endPoint y: 491, distance: 95.8
copy pre "npm run build"
click at [1401, 569] on div at bounding box center [995, 562] width 918 height 18
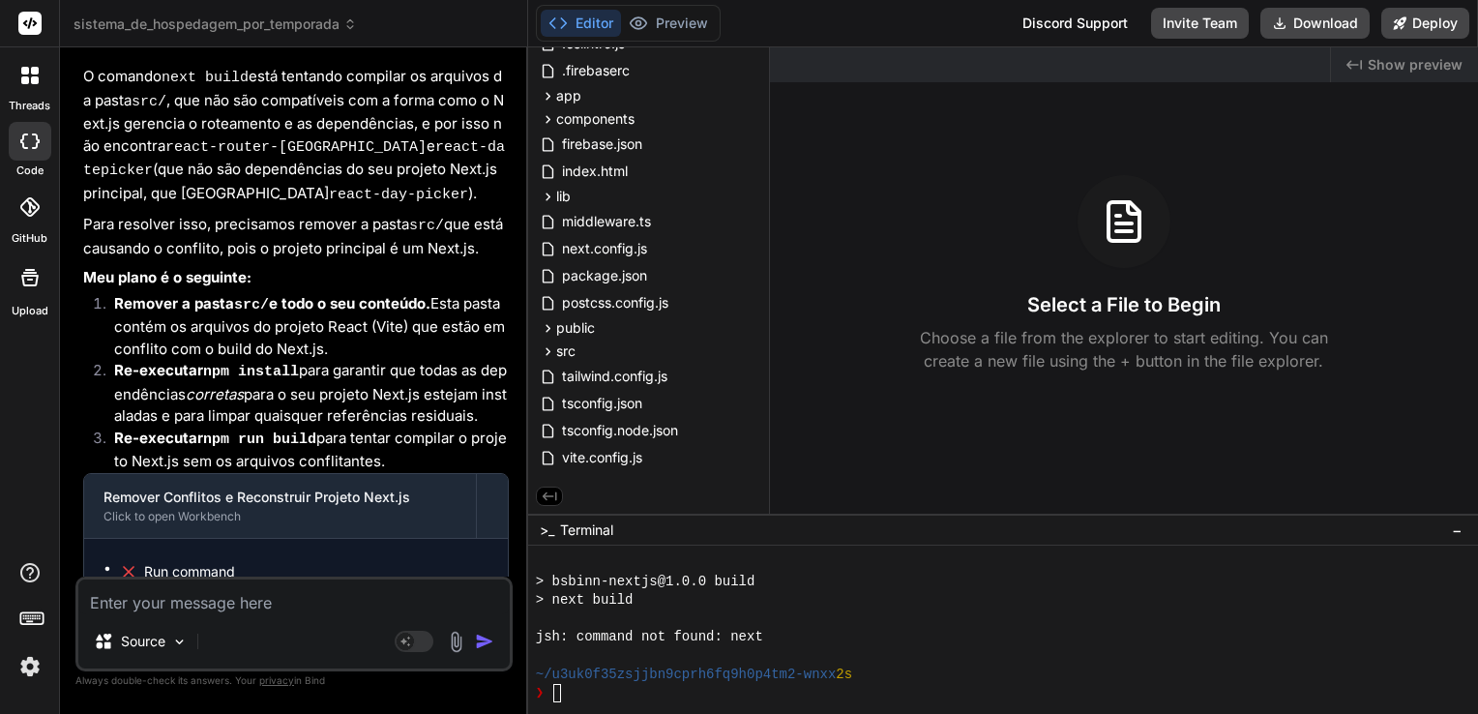
click at [300, 606] on textarea at bounding box center [293, 597] width 431 height 35
paste textarea "PS C:\Users\angel\Downloads\sistema_de_hospedagem_por_temporada> npm run build …"
type textarea "PS C:\Users\angel\Downloads\sistema_de_hospedagem_por_temporada> npm run build …"
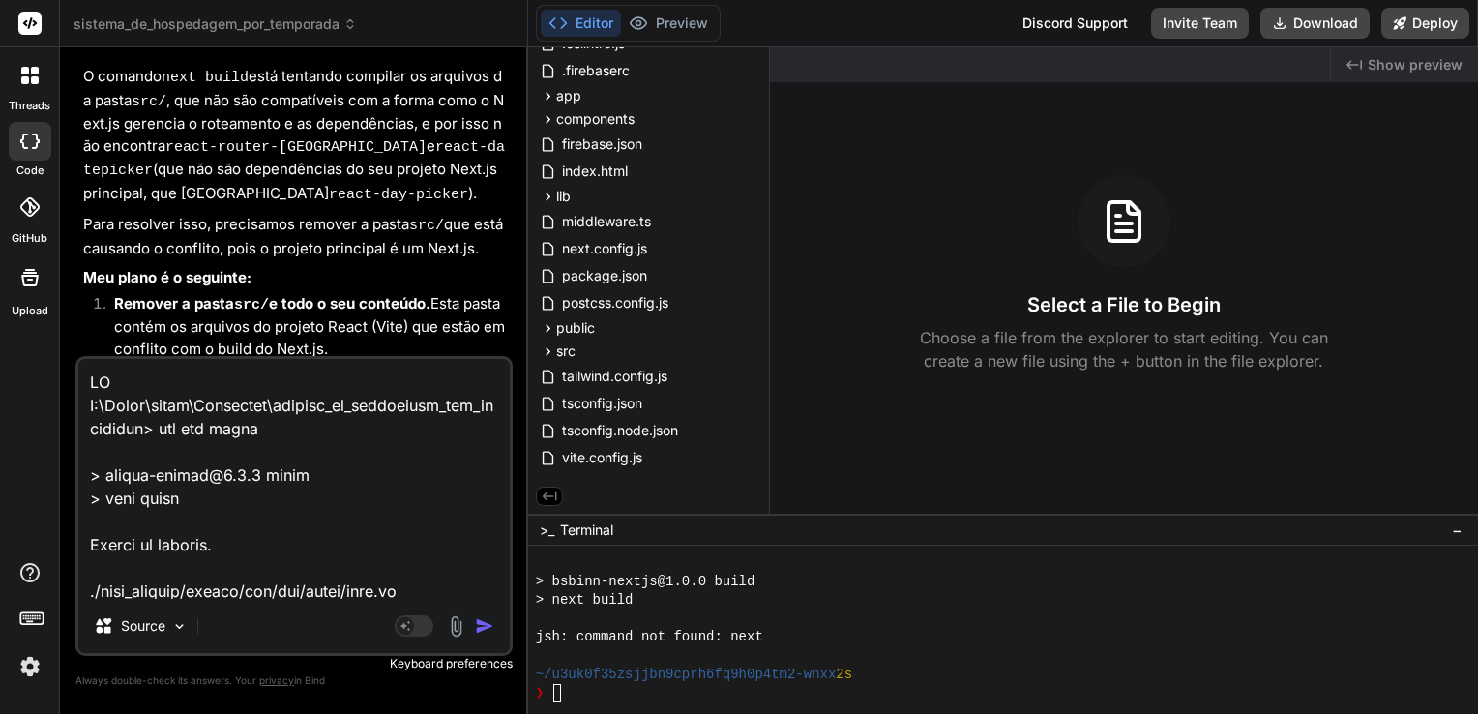
scroll to position [3693, 0]
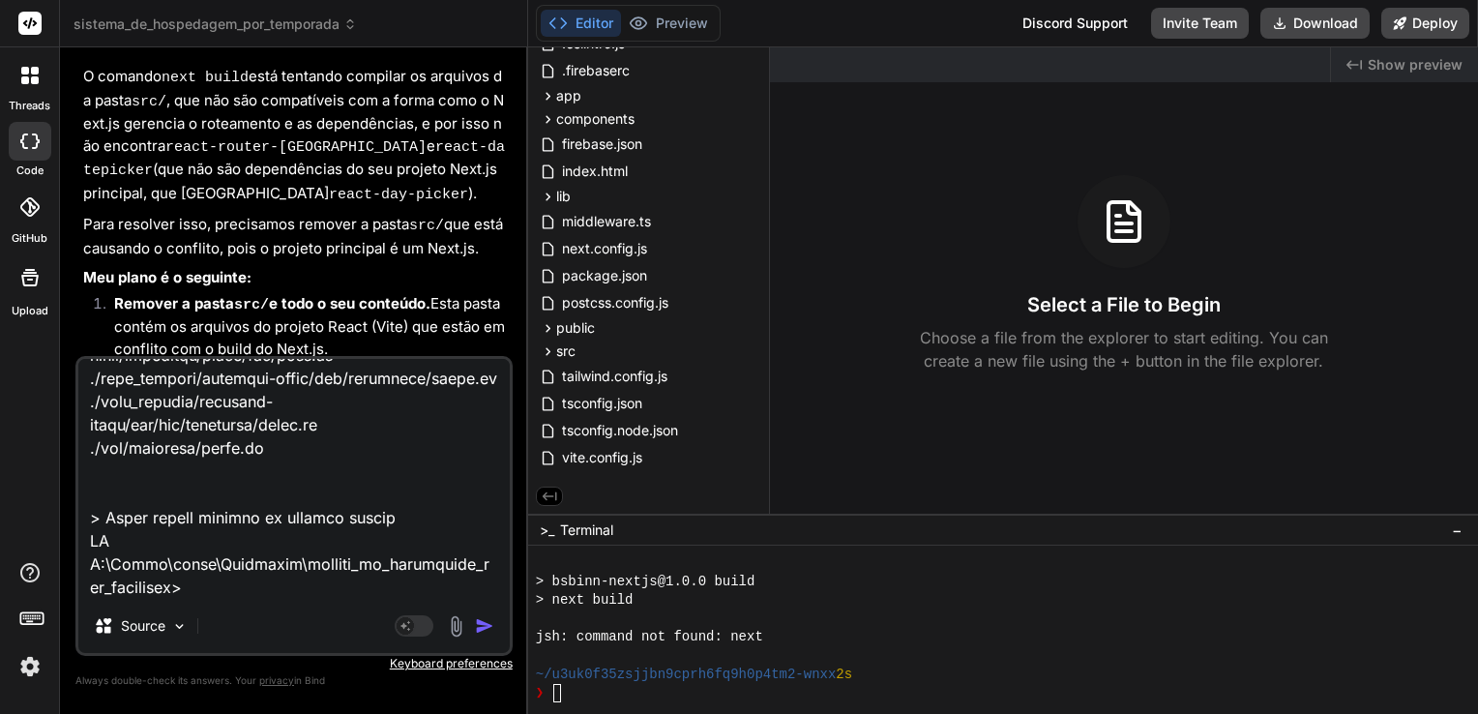
type textarea "x"
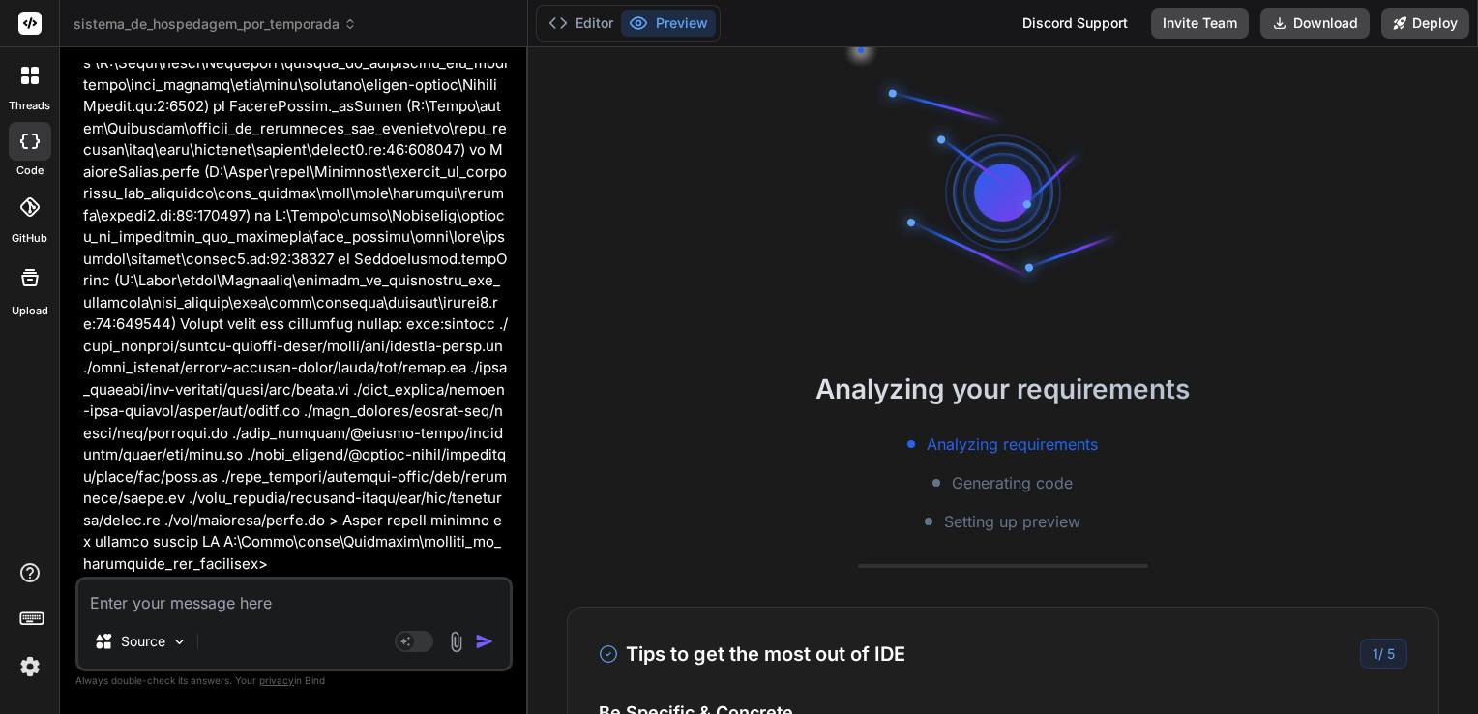
scroll to position [15193, 0]
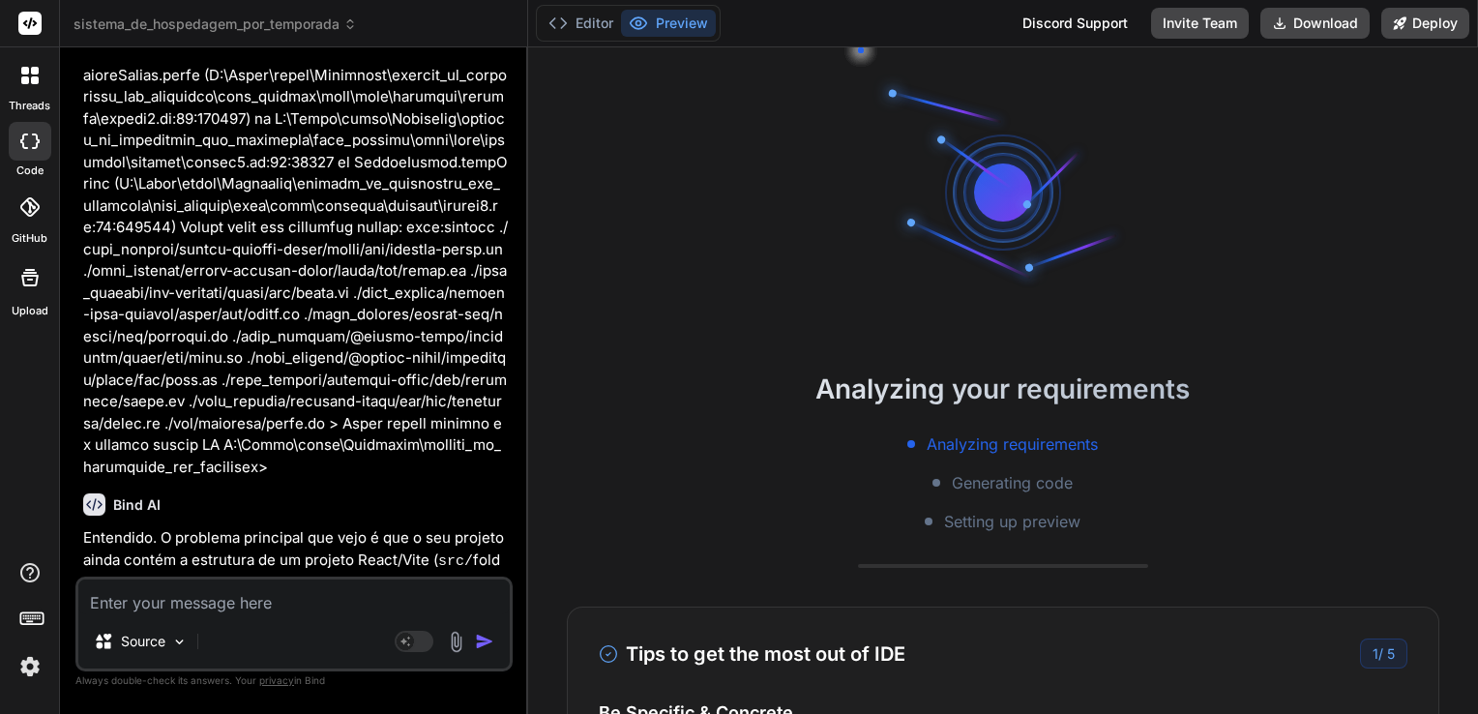
type textarea "x"
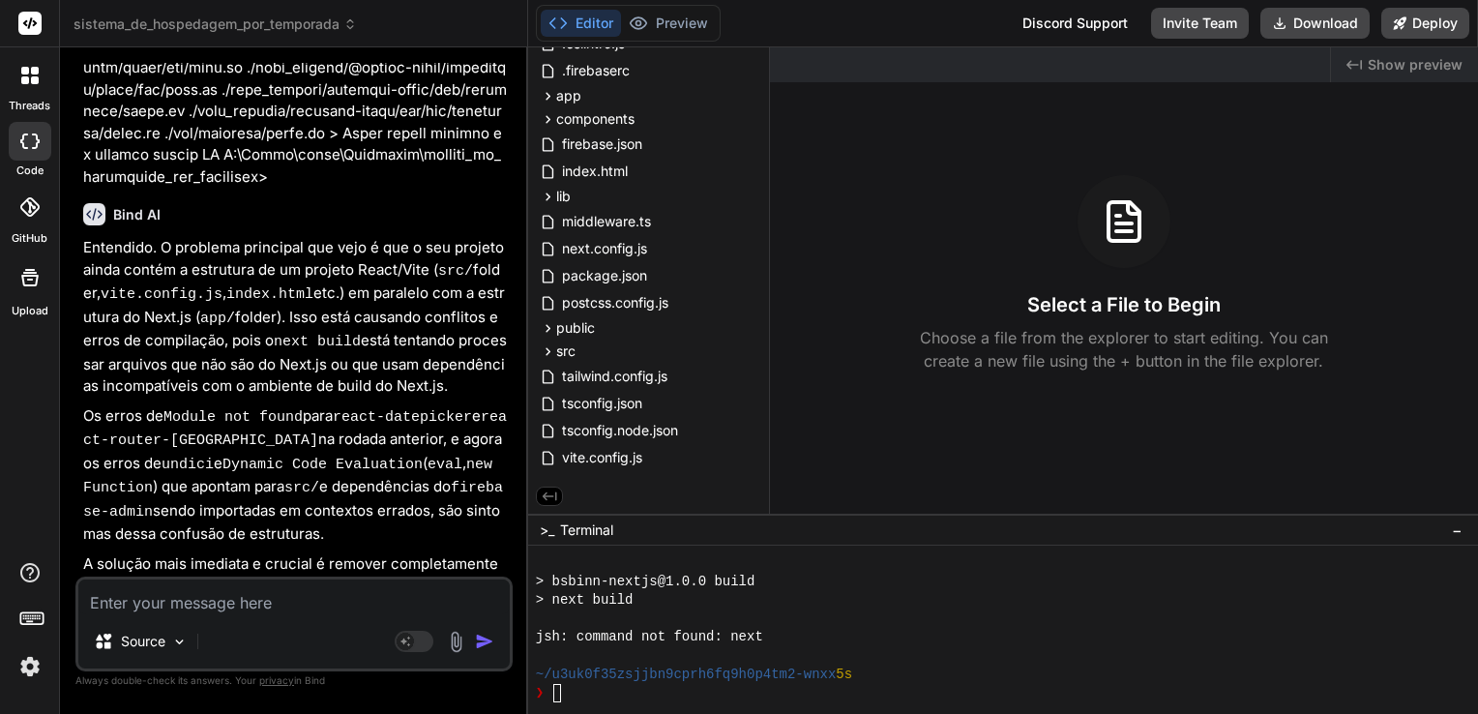
scroll to position [15580, 0]
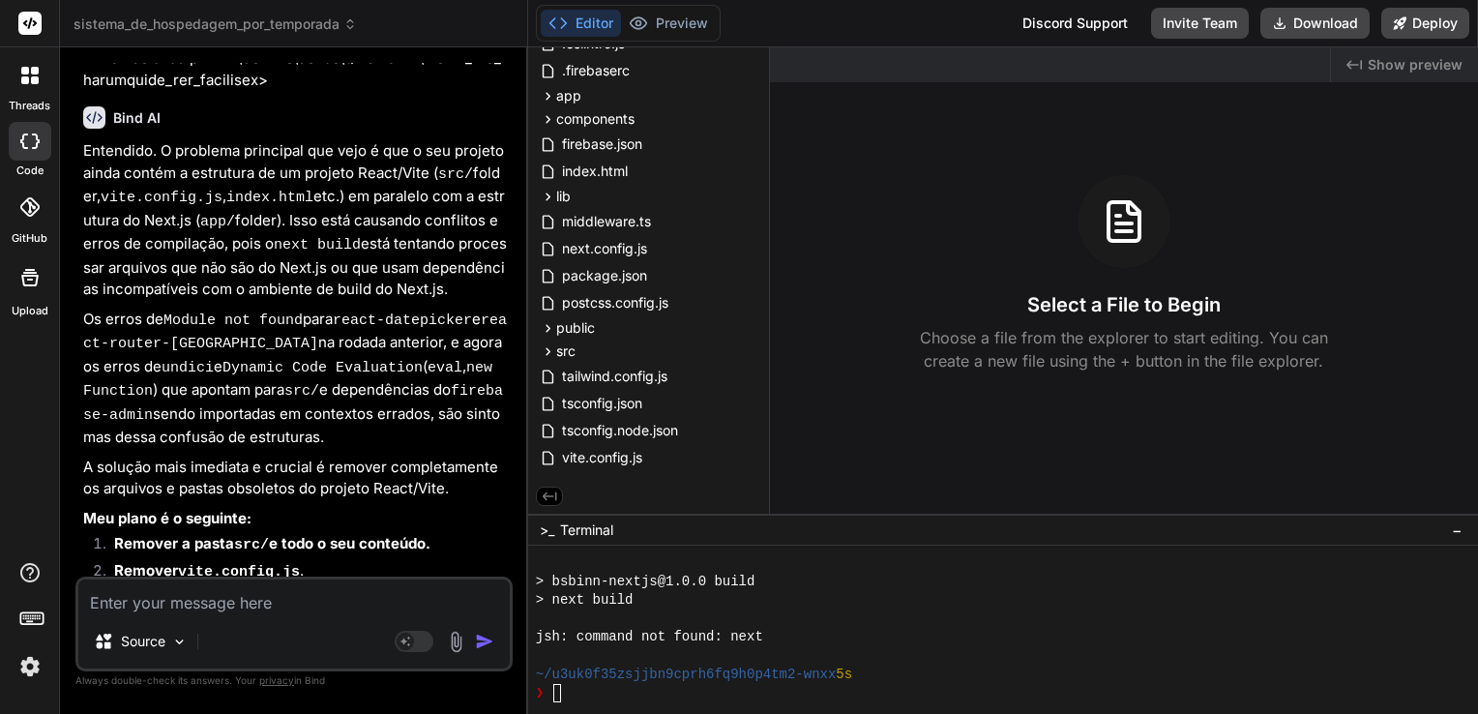
click at [281, 602] on textarea at bounding box center [293, 597] width 431 height 35
type textarea "E"
type textarea "x"
type textarea "Es"
type textarea "x"
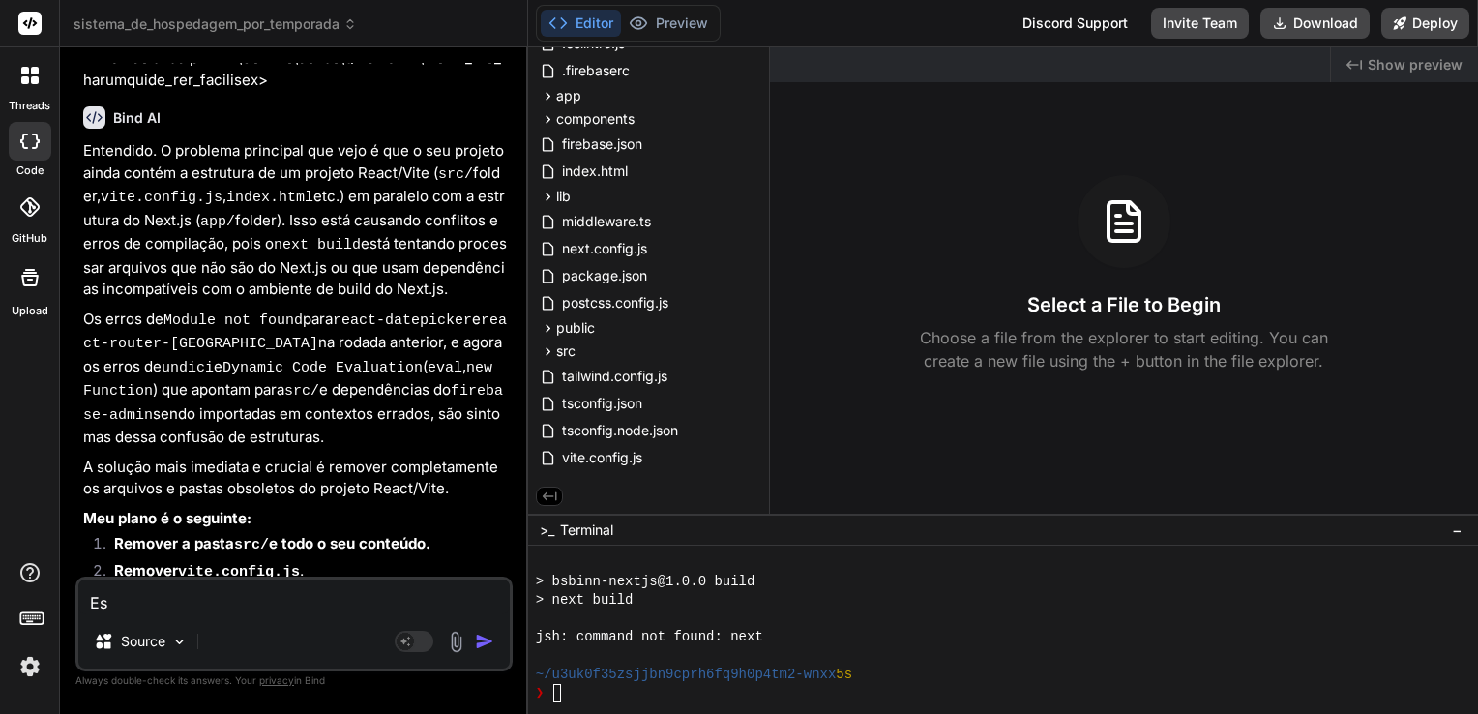
type textarea "Ess"
type textarea "x"
type textarea "Esse"
type textarea "x"
type textarea "Esse"
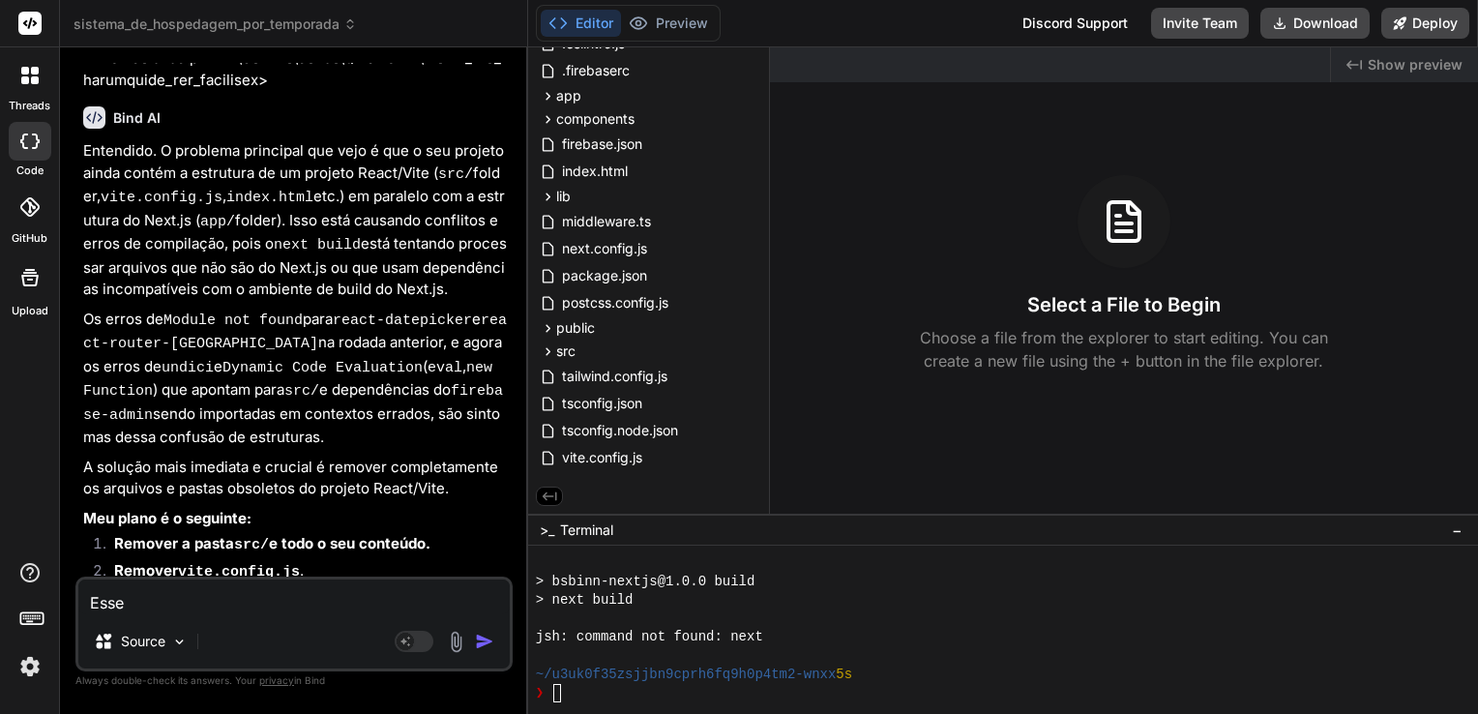
type textarea "x"
type textarea "Esse a"
type textarea "x"
type textarea "Esse ar"
type textarea "x"
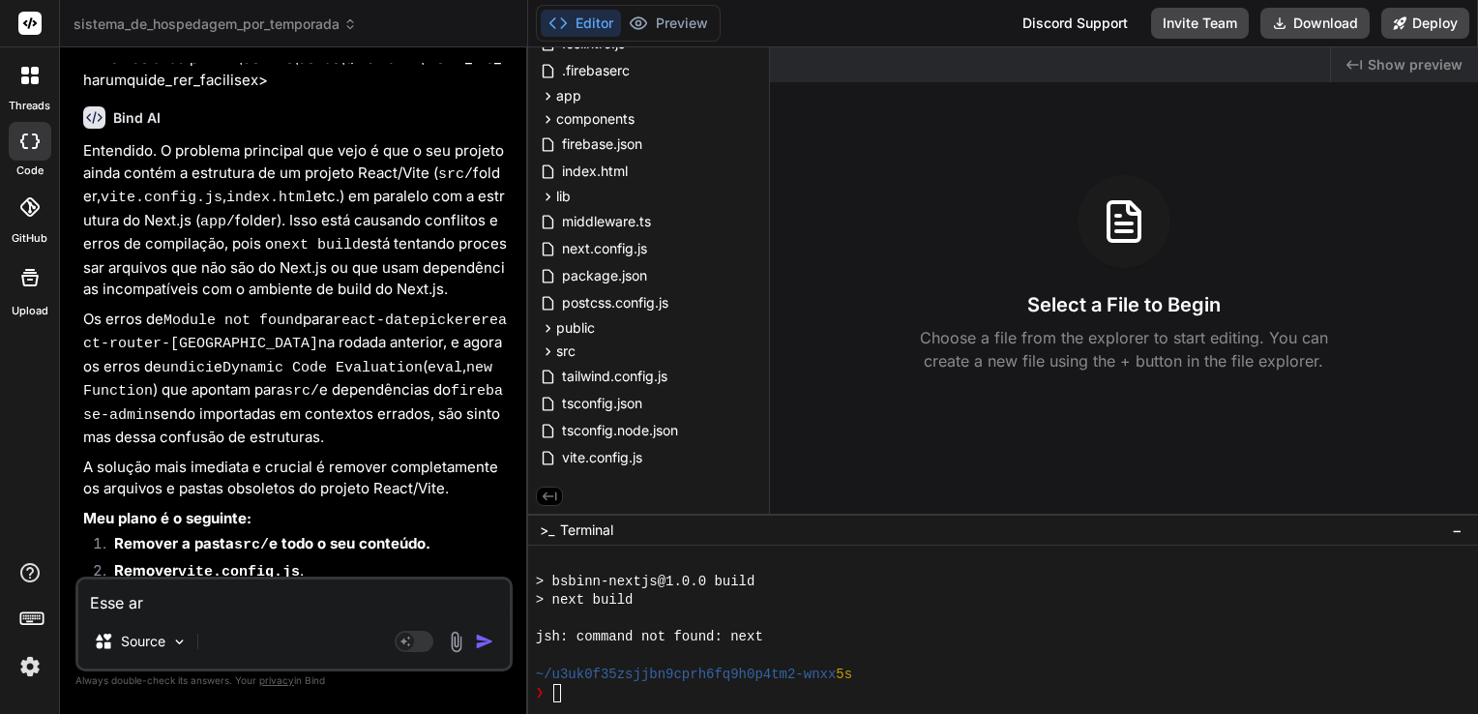
type textarea "Esse arq"
type textarea "x"
type textarea "Esse arqu"
type textarea "x"
type textarea "Esse arqui"
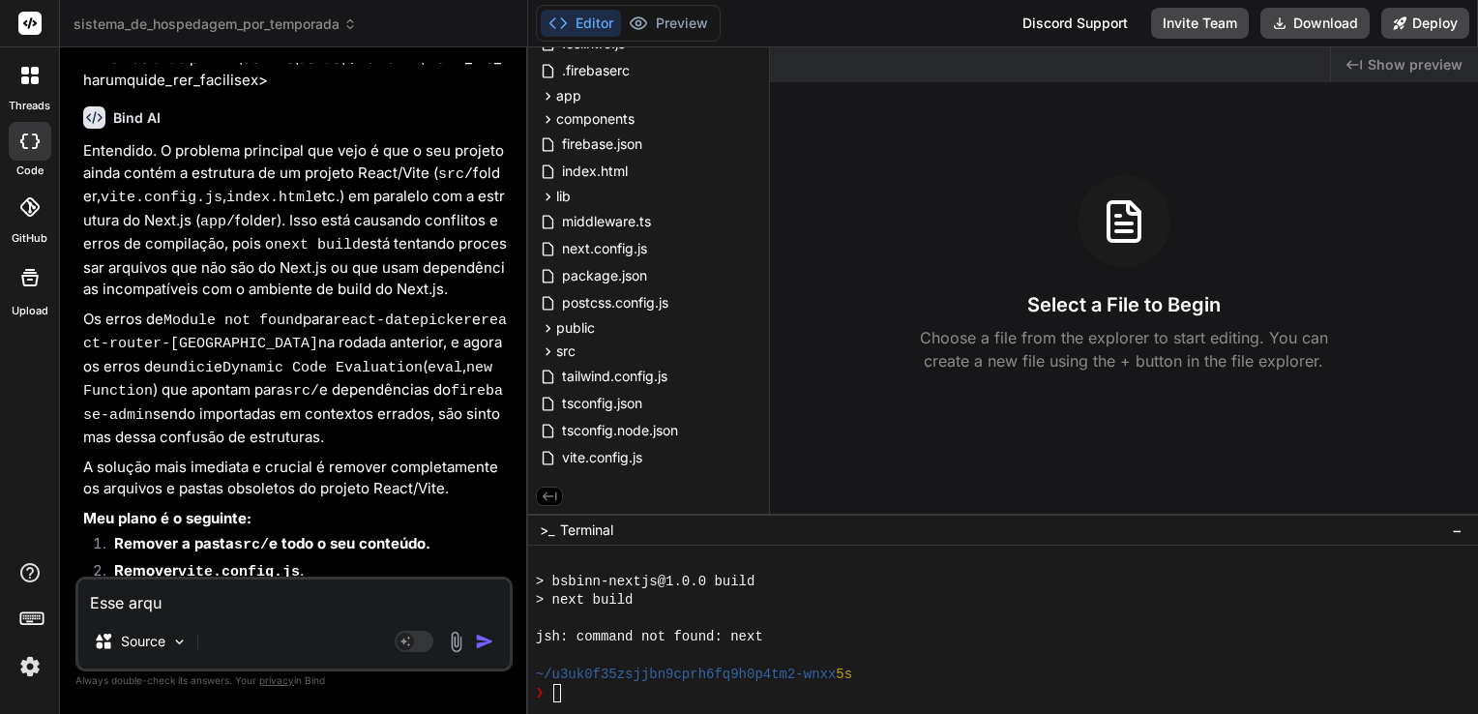
type textarea "x"
type textarea "Esse arquiv"
type textarea "x"
type textarea "Esse arquivo"
type textarea "x"
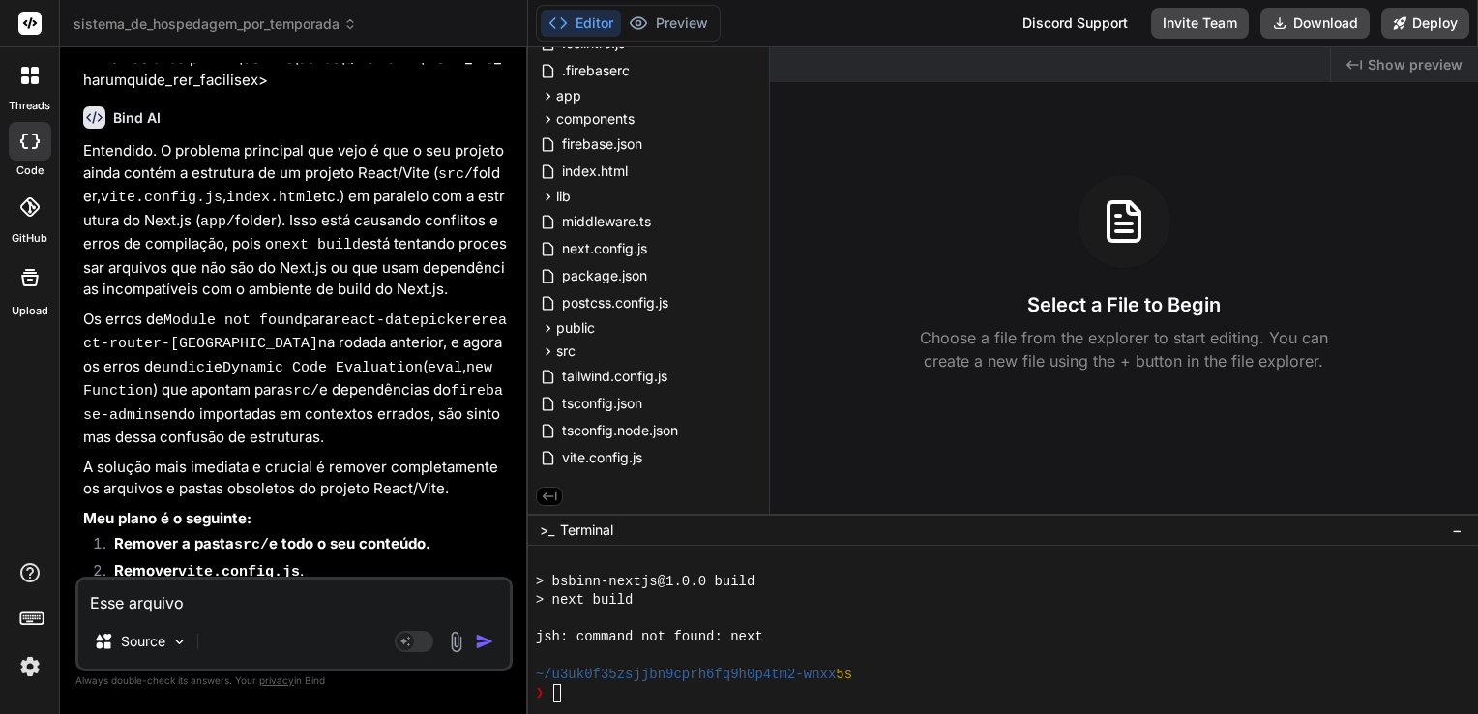
type textarea "Esse arquivo"
type textarea "x"
type textarea "Esse arquivo m"
type textarea "x"
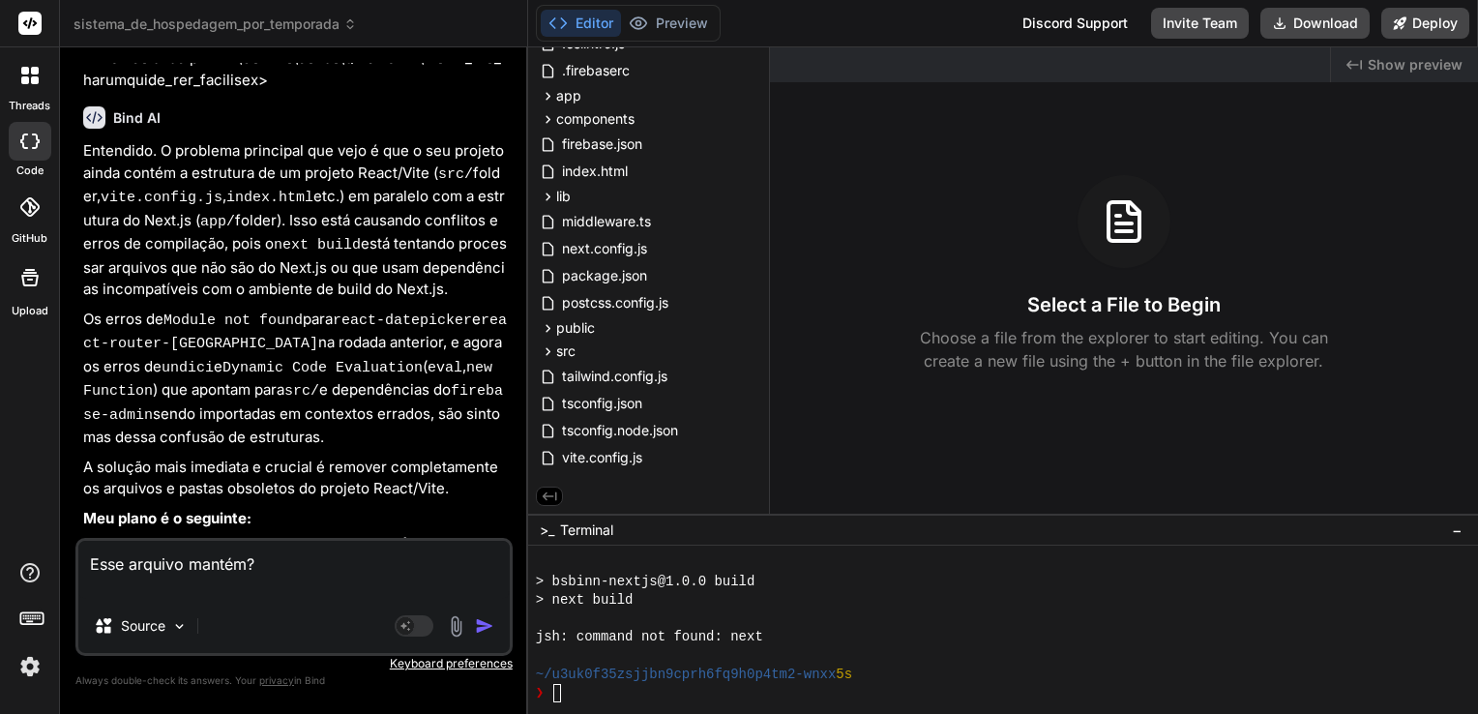
paste textarea "PS C:\Users\angel\Downloads\sistema_de_hospedagem_por_temporada> npm run build …"
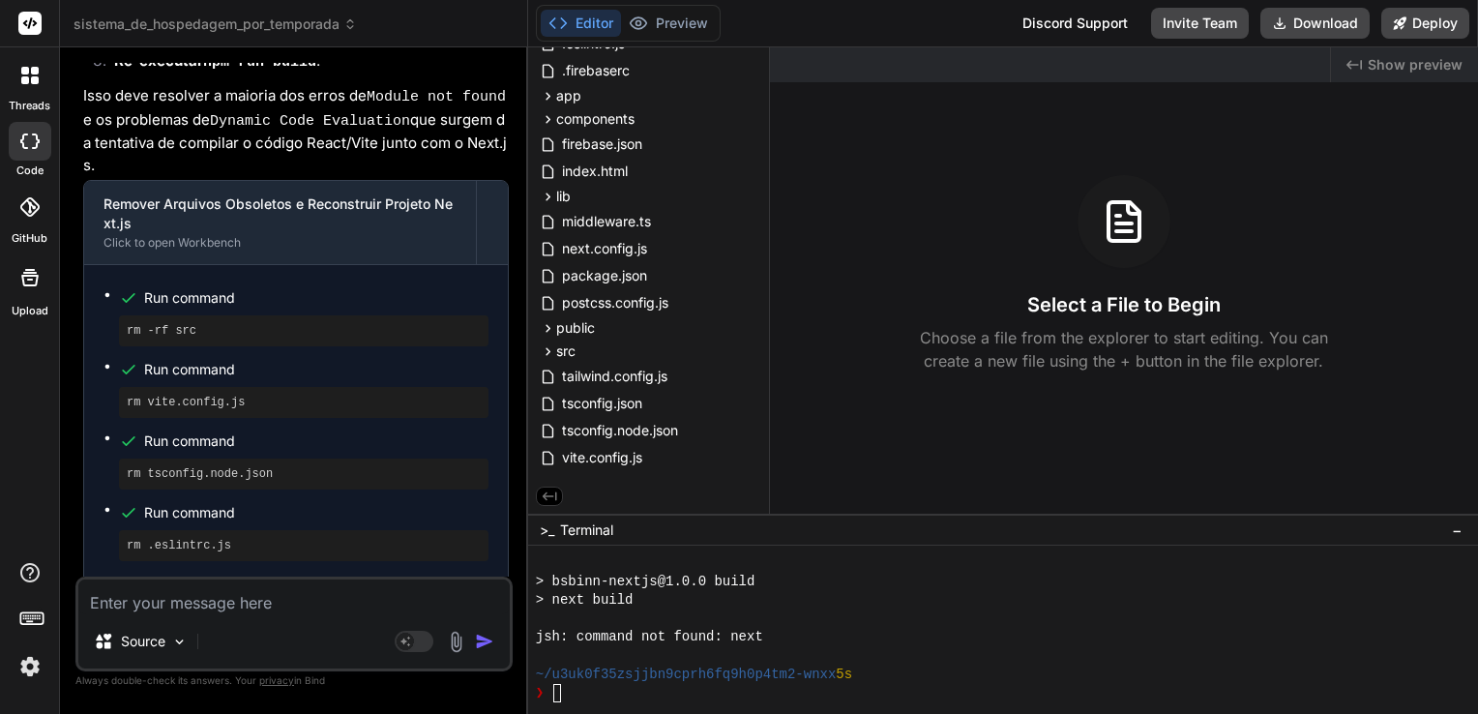
scroll to position [16362, 0]
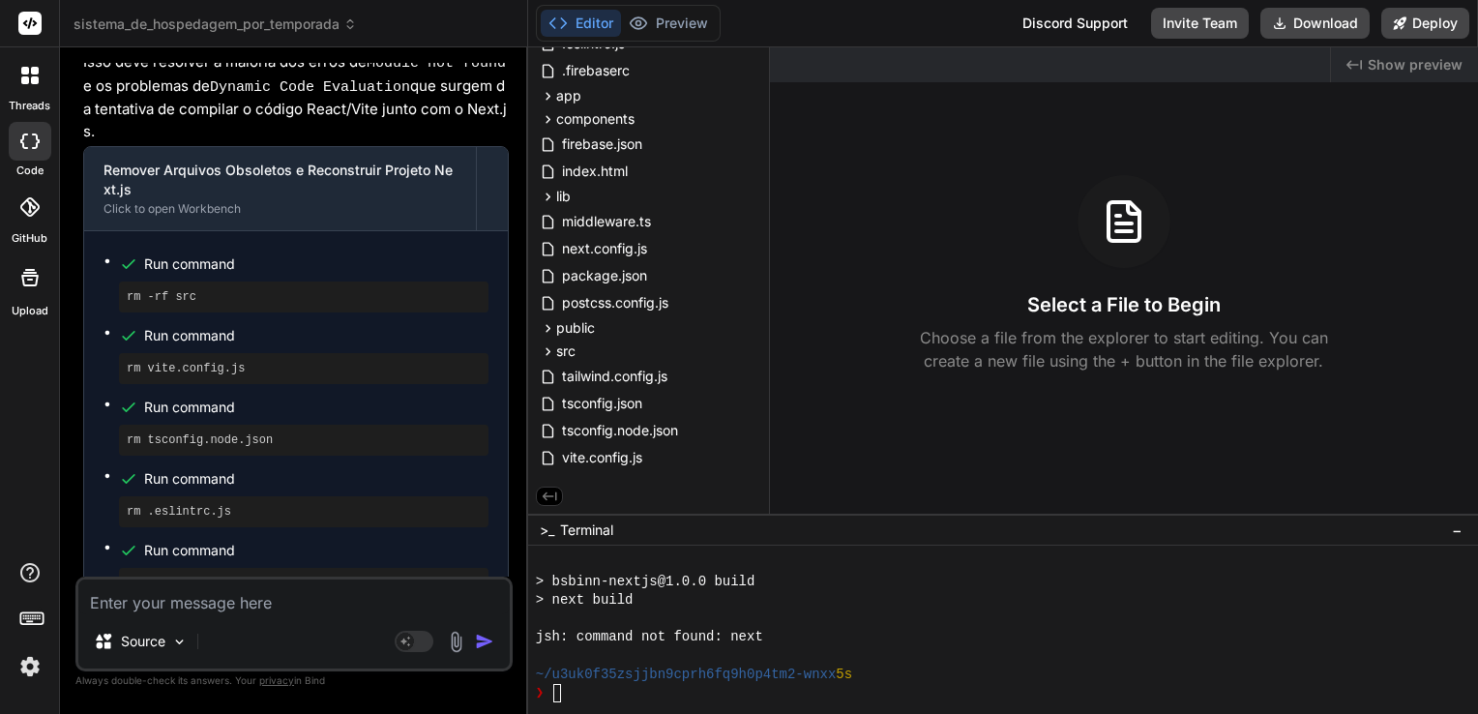
drag, startPoint x: 201, startPoint y: 354, endPoint x: 111, endPoint y: 355, distance: 90.0
click at [111, 355] on ul "Run command rm -rf src Run command rm vite.config.js Run command rm tsconfig.no…" at bounding box center [296, 532] width 385 height 563
copy pre "npm install"
copy pre "npm run build"
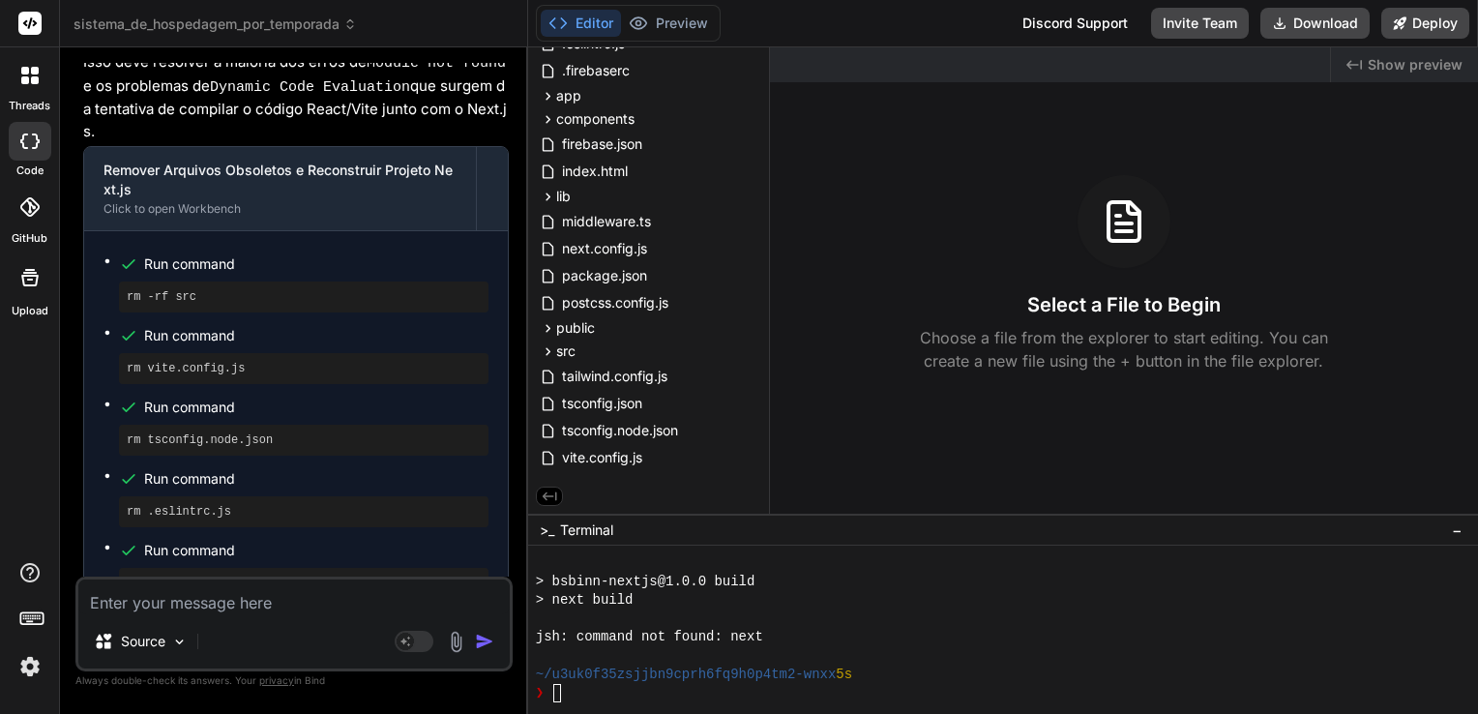
drag, startPoint x: 219, startPoint y: 417, endPoint x: 125, endPoint y: 423, distance: 94.0
click at [357, 595] on textarea at bounding box center [293, 597] width 431 height 35
paste textarea "PS C:\Users\angel\Downloads\sistema_de_hospedagem_por_temporada> npm run build …"
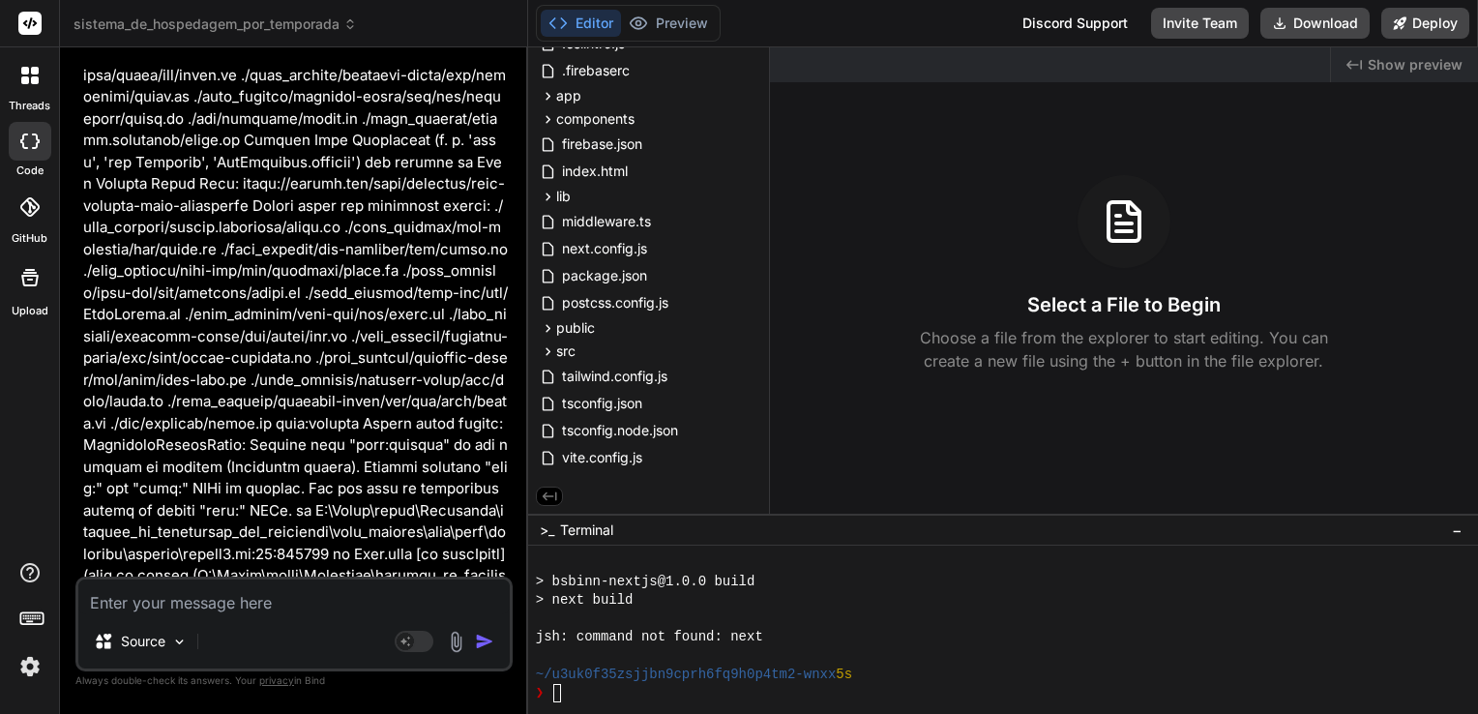
scroll to position [18899, 0]
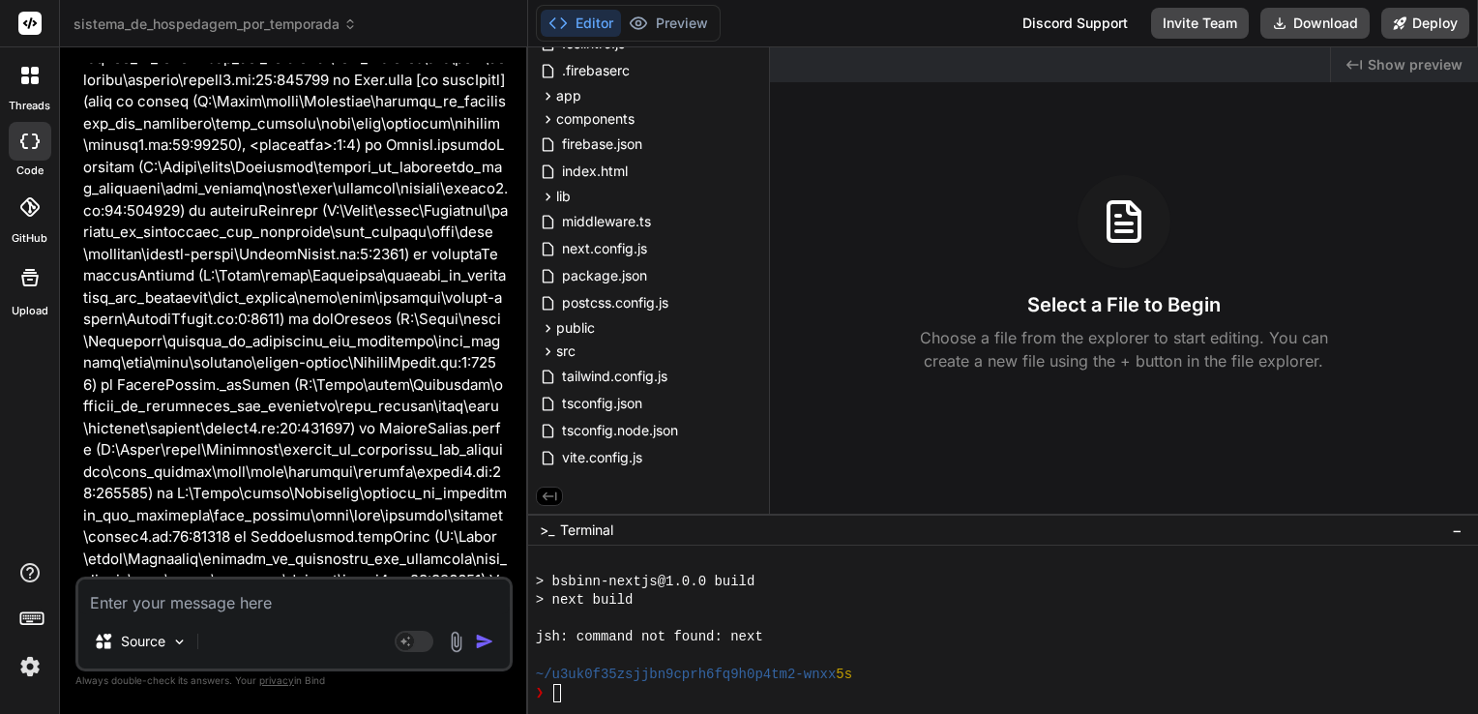
click at [26, 668] on img at bounding box center [30, 666] width 33 height 33
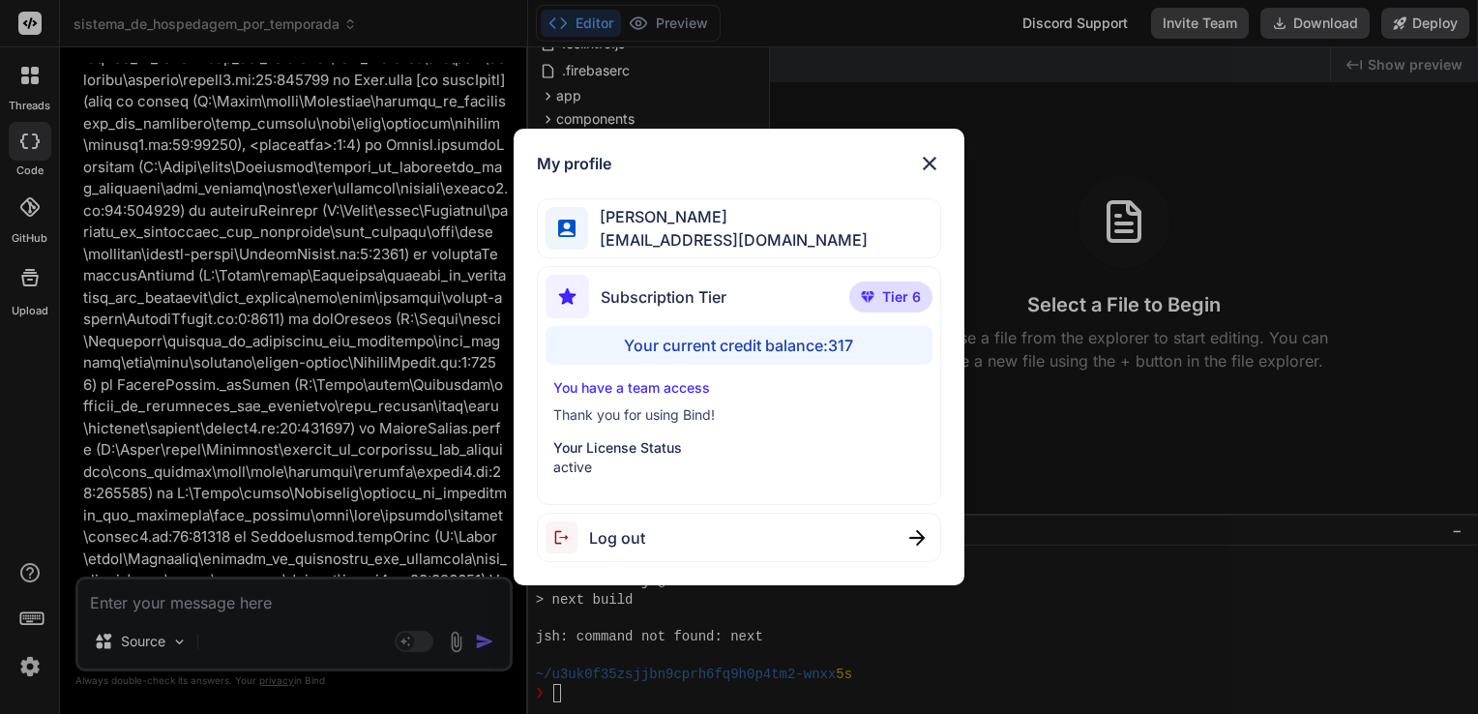
click at [317, 261] on div "My profile [PERSON_NAME] [EMAIL_ADDRESS][DOMAIN_NAME] Subscription Tier Tier 6 …" at bounding box center [739, 357] width 1478 height 714
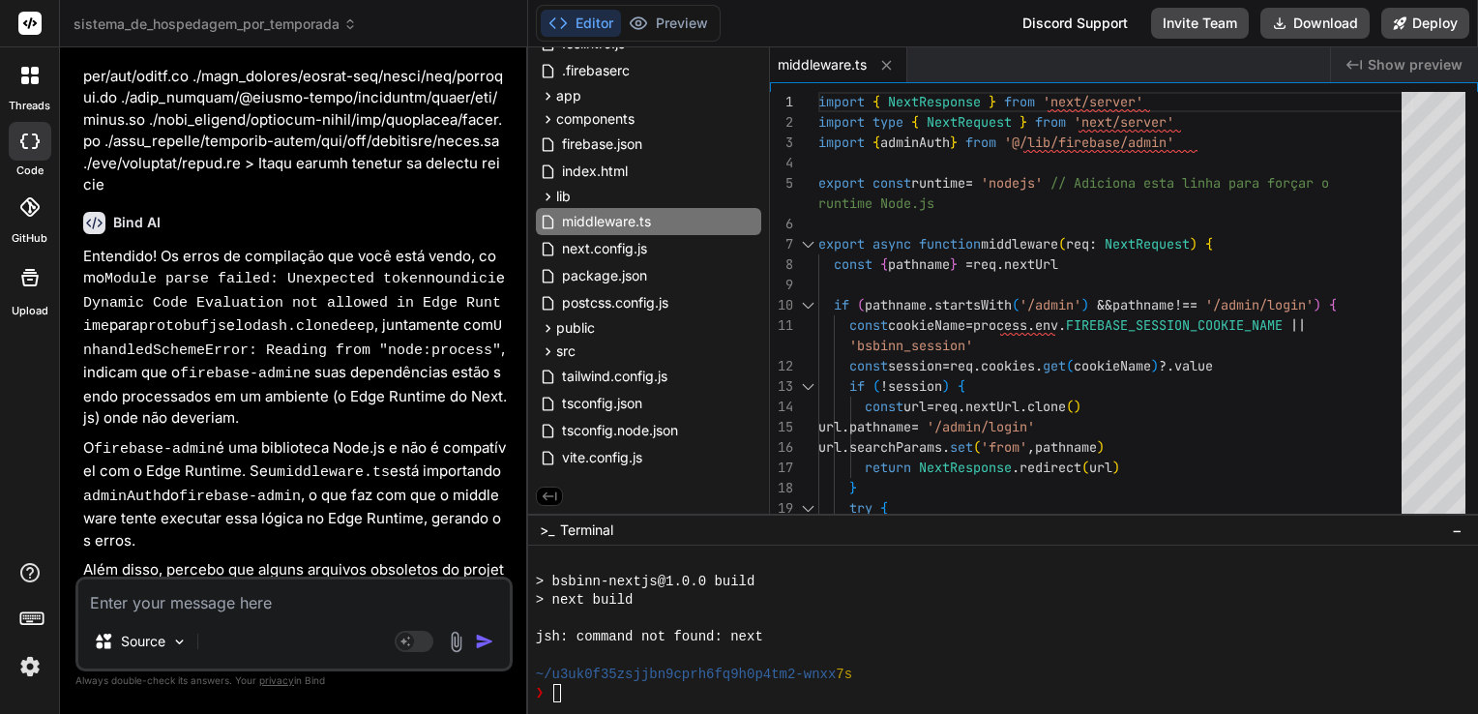
scroll to position [19479, 0]
